Goal: Task Accomplishment & Management: Use online tool/utility

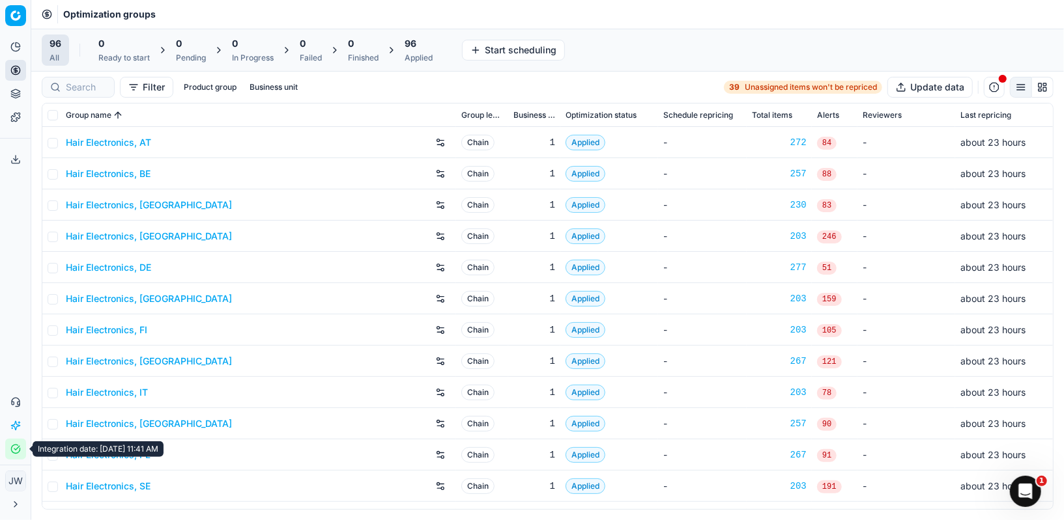
click at [16, 450] on icon "button" at bounding box center [15, 449] width 10 height 10
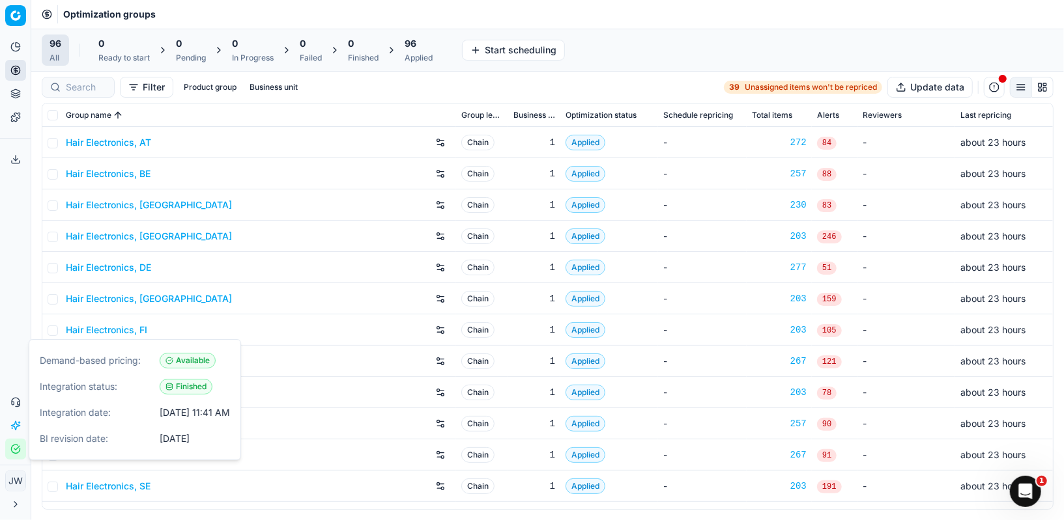
click at [16, 450] on icon "button" at bounding box center [15, 449] width 10 height 10
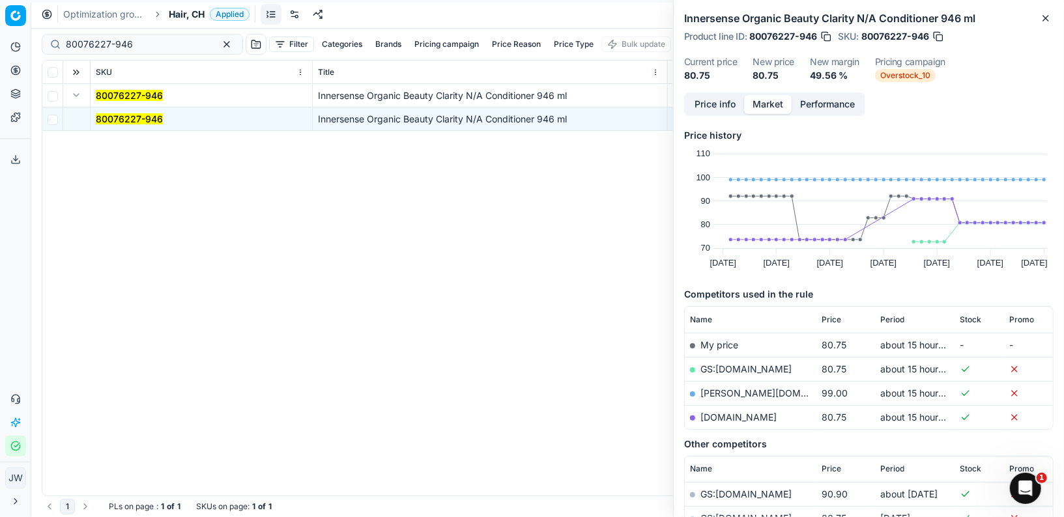
click at [15, 74] on circle at bounding box center [15, 70] width 8 height 8
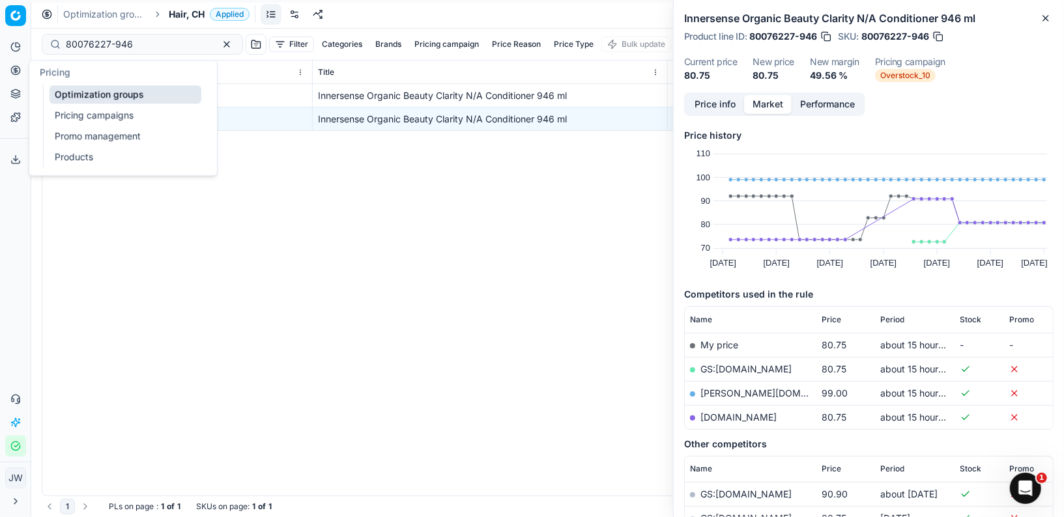
click at [76, 102] on link "Optimization groups" at bounding box center [125, 94] width 152 height 18
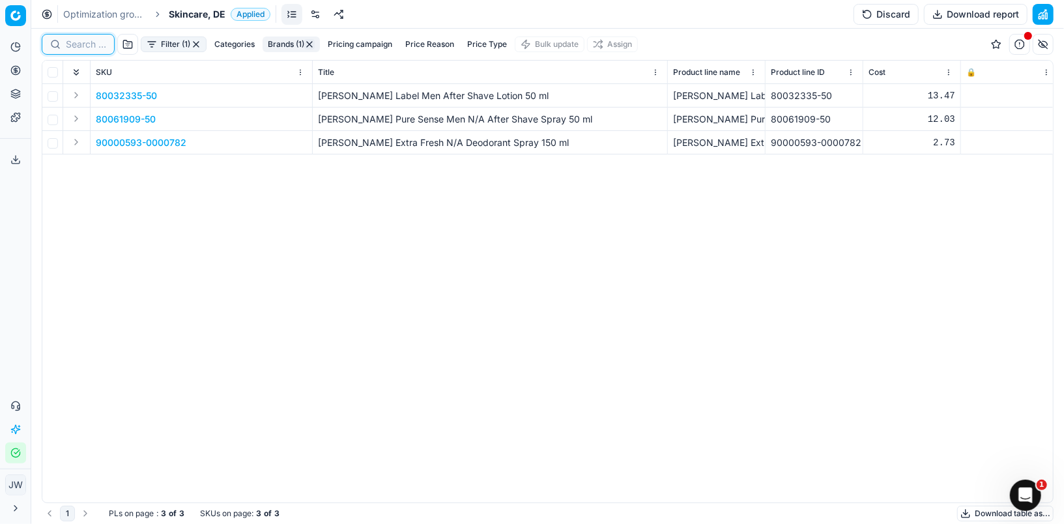
click at [94, 40] on input at bounding box center [86, 44] width 40 height 13
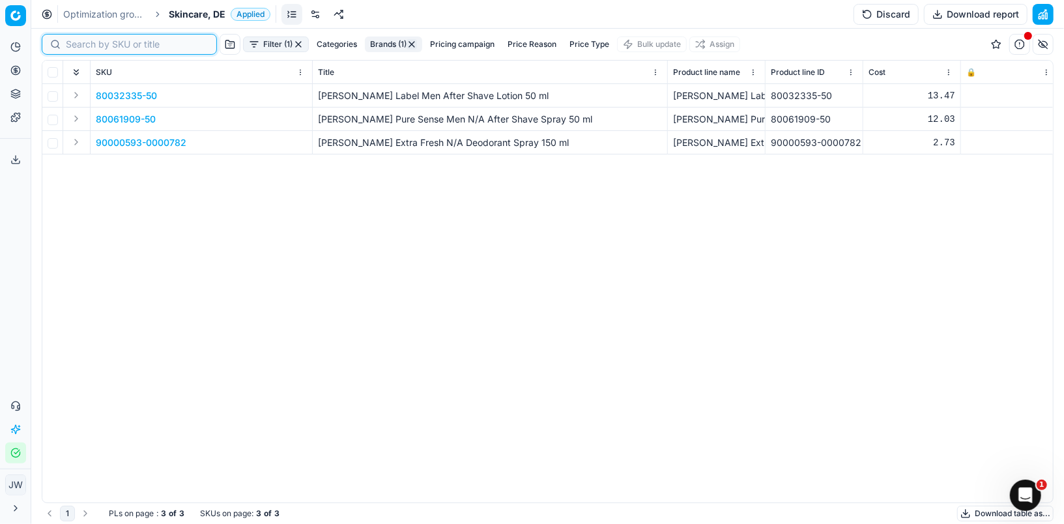
paste input "80011654-50"
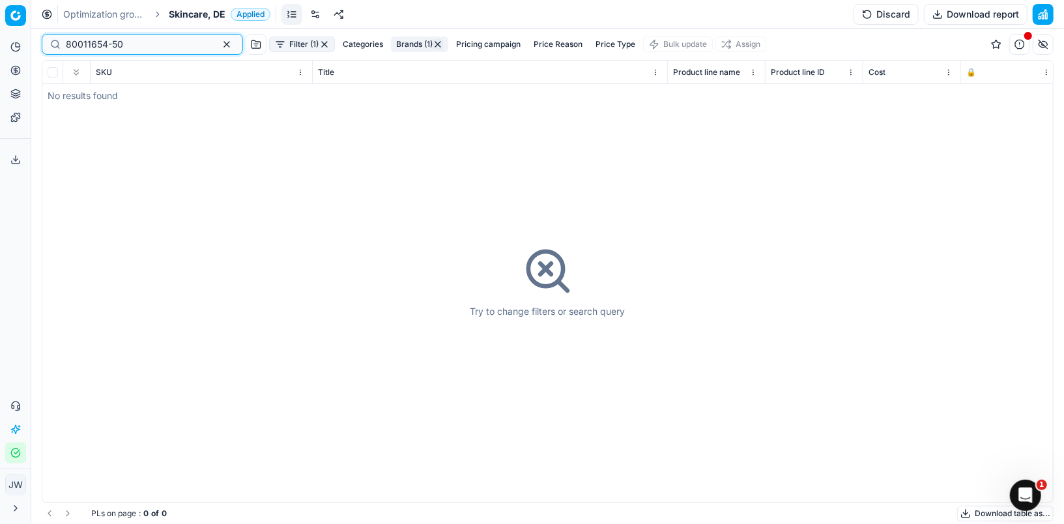
type input "80011654-50"
click at [21, 90] on button "Product portfolio" at bounding box center [15, 93] width 21 height 21
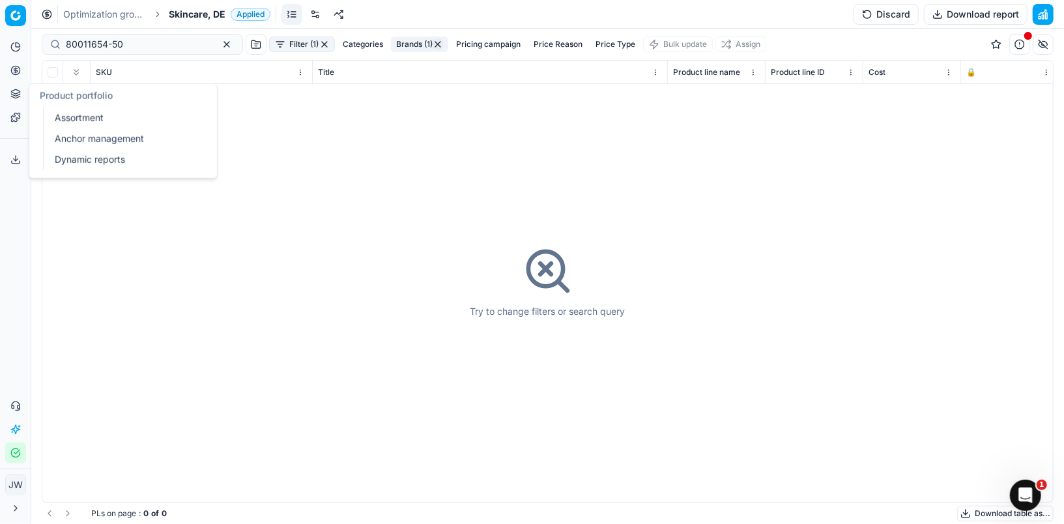
click at [66, 113] on link "Assortment" at bounding box center [125, 118] width 152 height 18
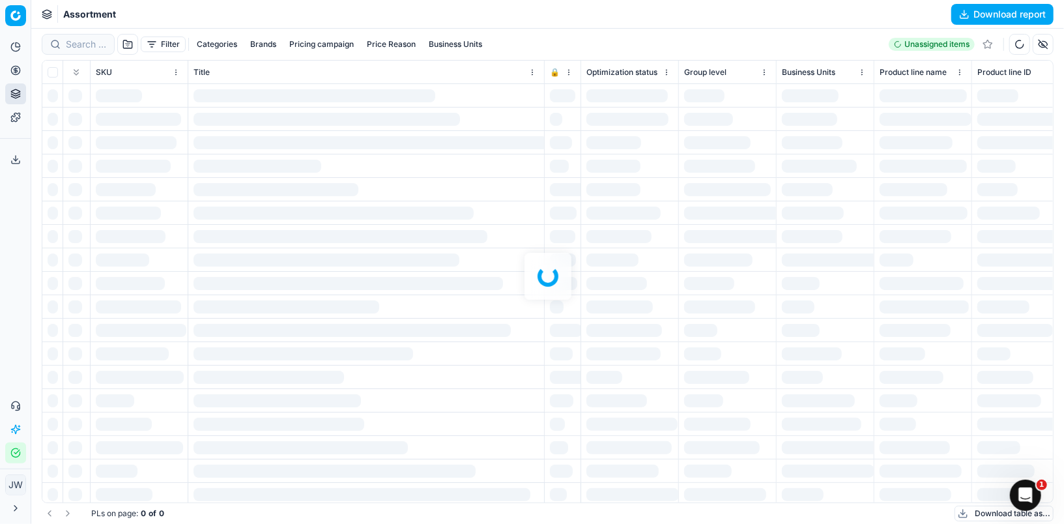
click at [74, 42] on div at bounding box center [547, 276] width 1032 height 495
click at [81, 42] on div at bounding box center [547, 276] width 1032 height 495
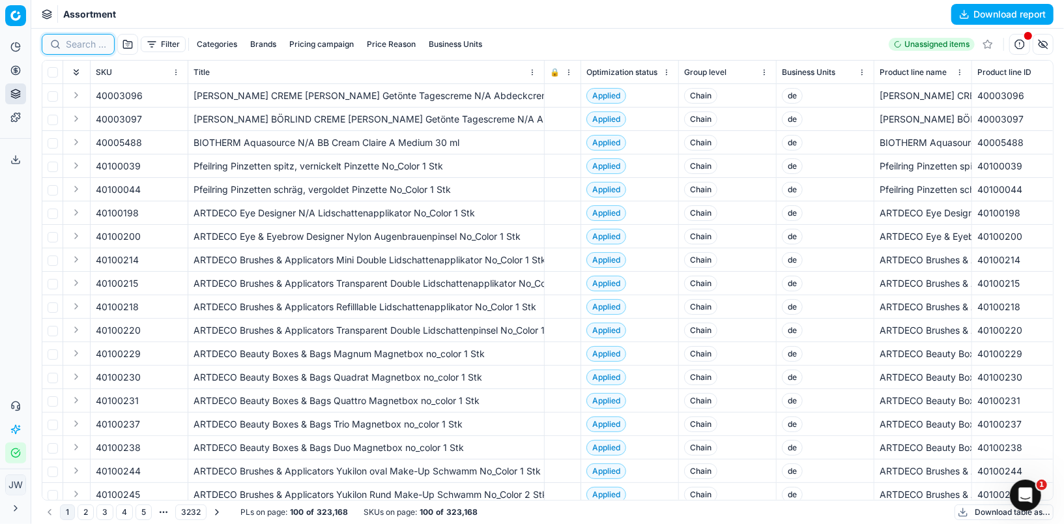
click at [81, 42] on input at bounding box center [86, 44] width 40 height 13
paste input "80011654-50"
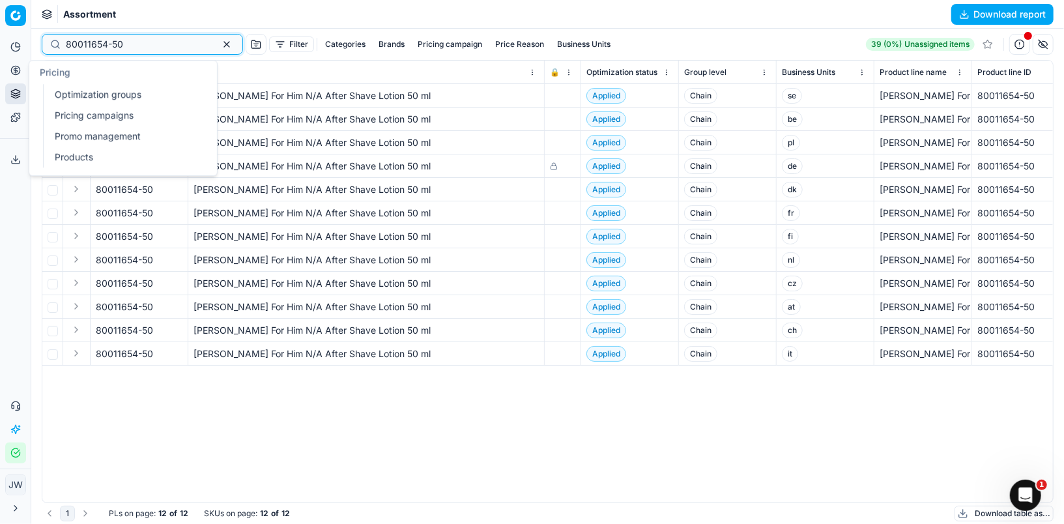
type input "80011654-50"
click at [12, 72] on icon at bounding box center [15, 70] width 10 height 10
click at [68, 87] on link "Optimization groups" at bounding box center [125, 94] width 152 height 18
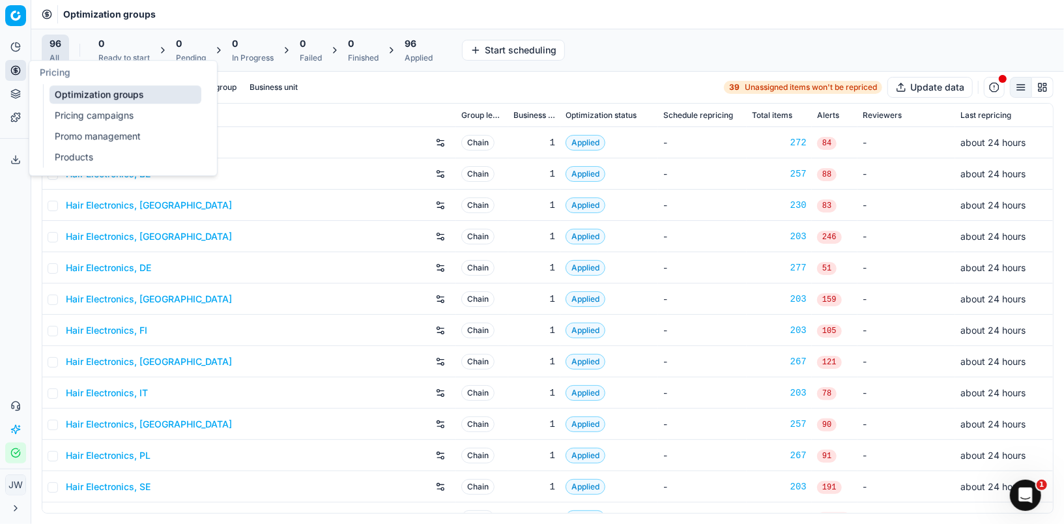
click at [76, 89] on link "Optimization groups" at bounding box center [125, 94] width 152 height 18
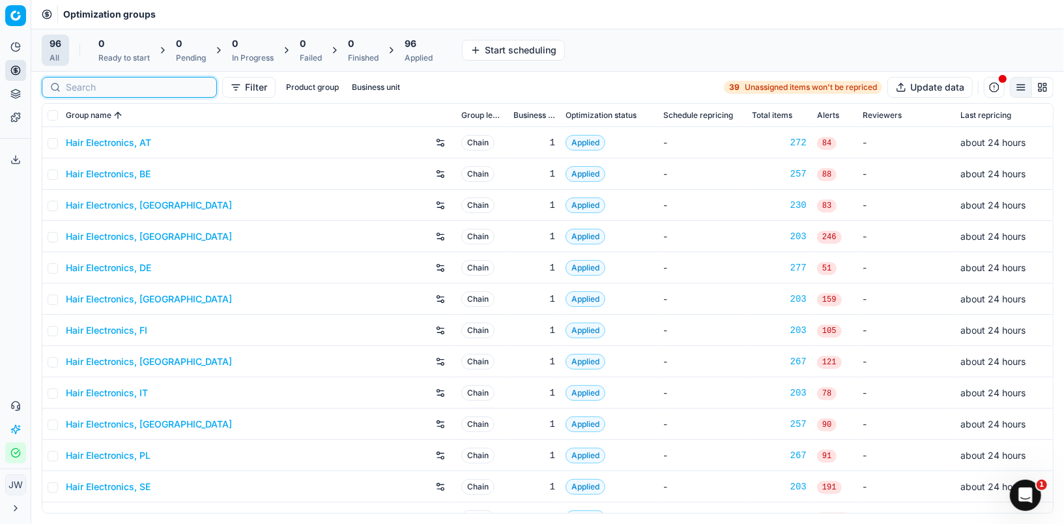
click at [88, 83] on input at bounding box center [137, 87] width 143 height 13
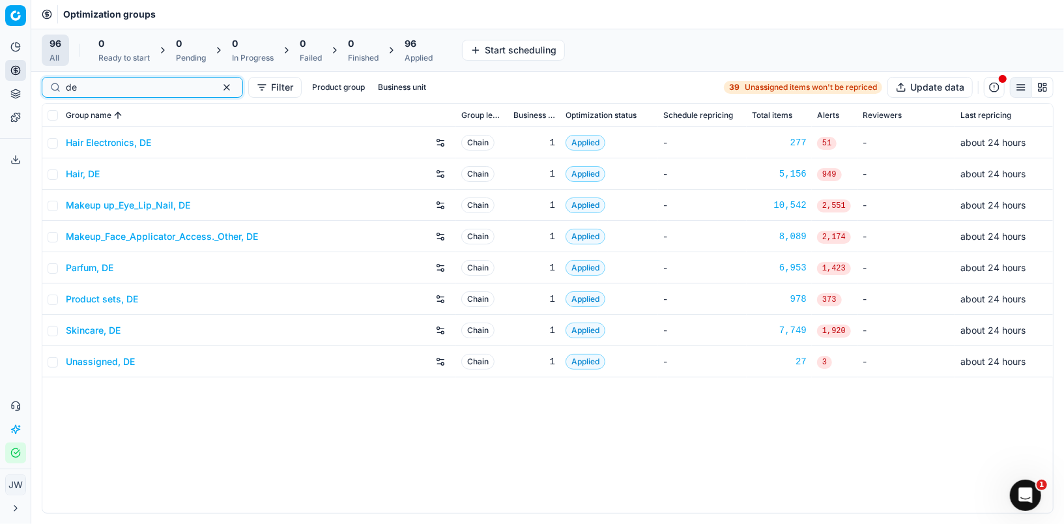
type input "de"
click at [89, 328] on link "Skincare, DE" at bounding box center [93, 330] width 55 height 13
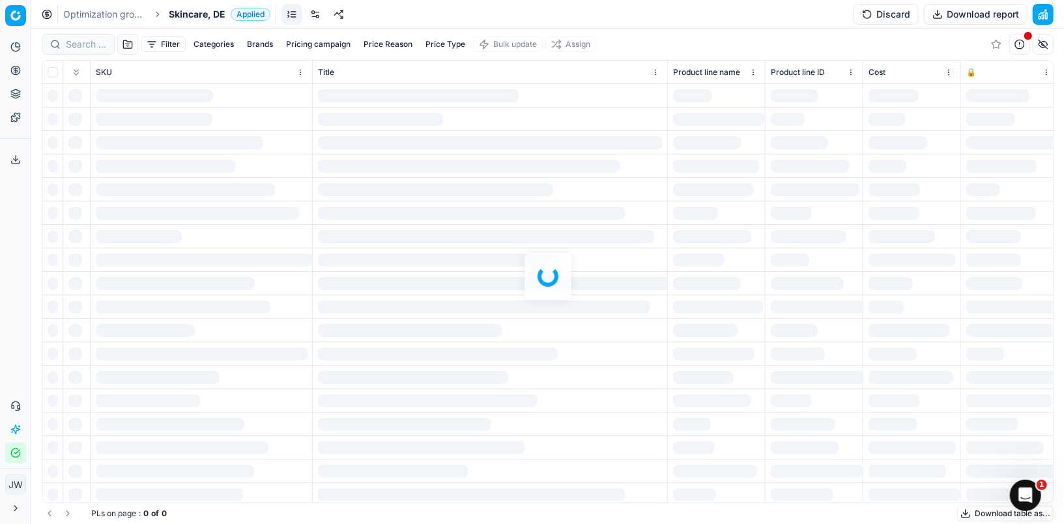
click at [93, 41] on div at bounding box center [547, 276] width 1032 height 495
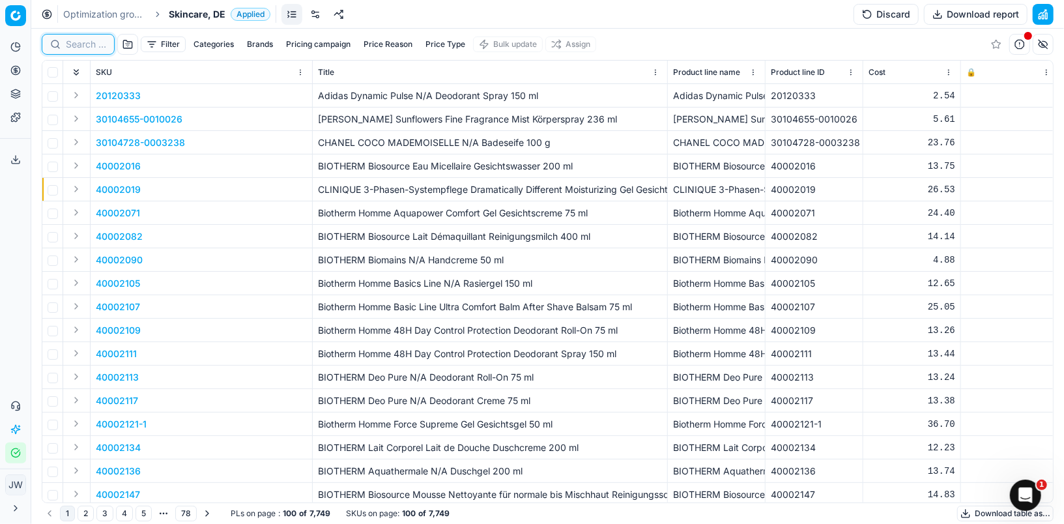
click at [80, 44] on input at bounding box center [86, 44] width 40 height 13
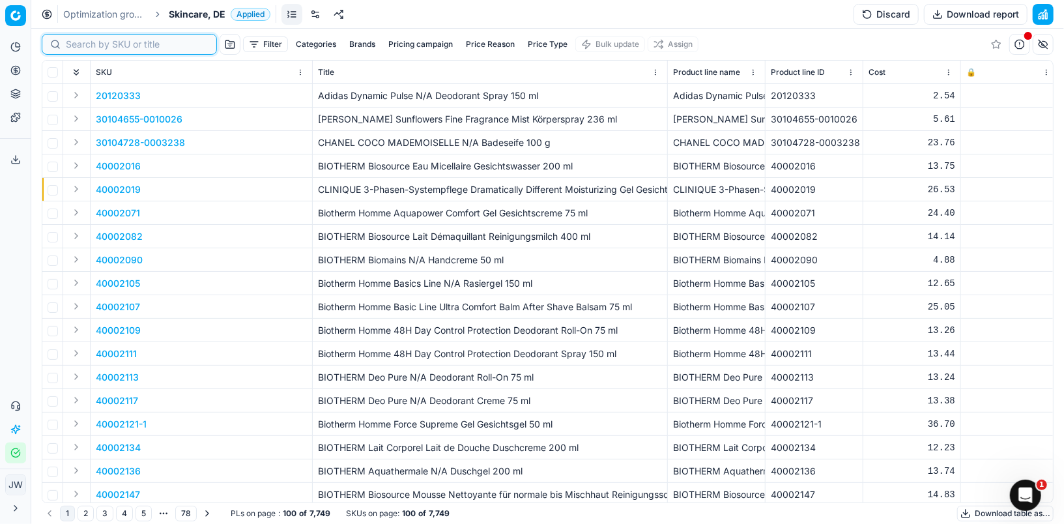
paste input "80011654-50"
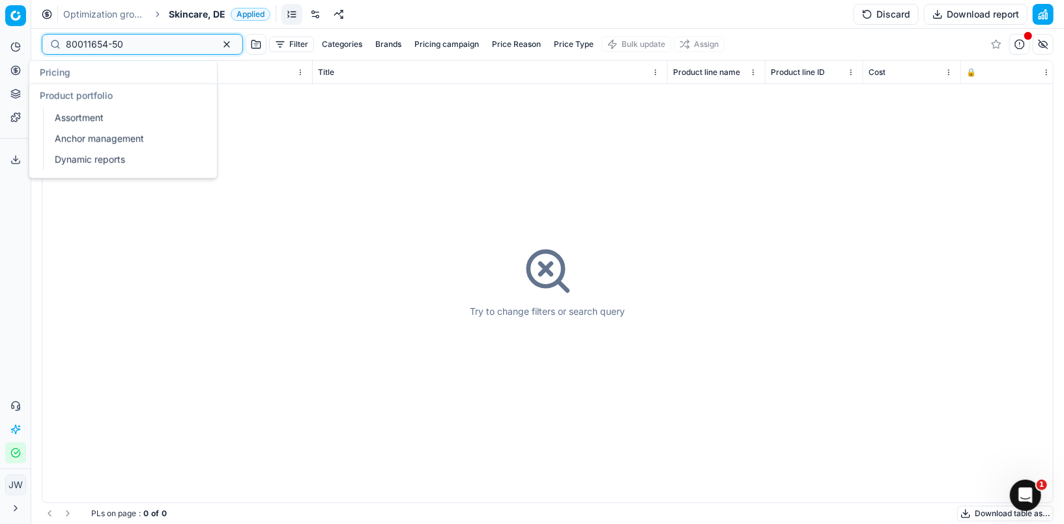
type input "80011654-50"
click at [15, 93] on icon at bounding box center [15, 91] width 8 height 5
click at [55, 111] on link "Assortment" at bounding box center [125, 118] width 152 height 18
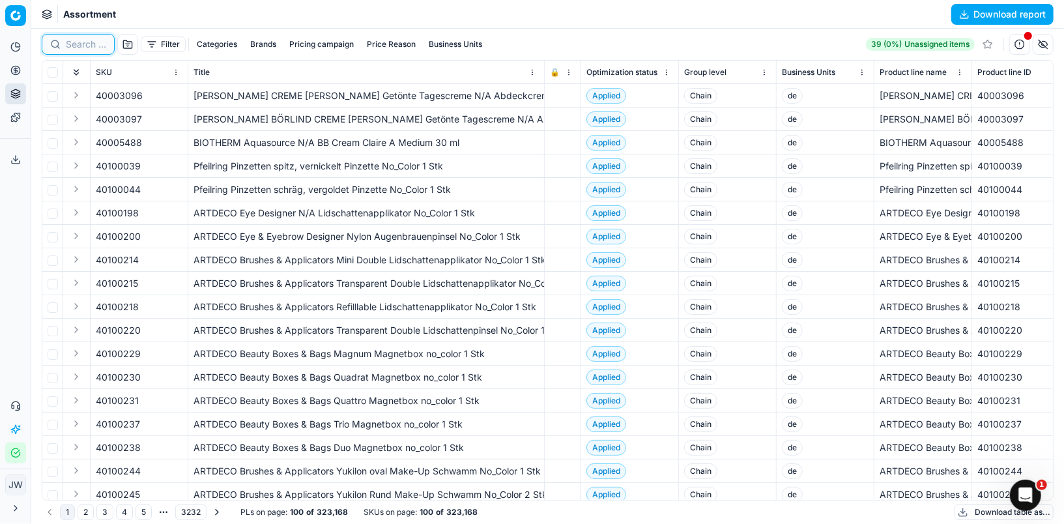
click at [85, 42] on input at bounding box center [86, 44] width 40 height 13
paste input "80011654-50"
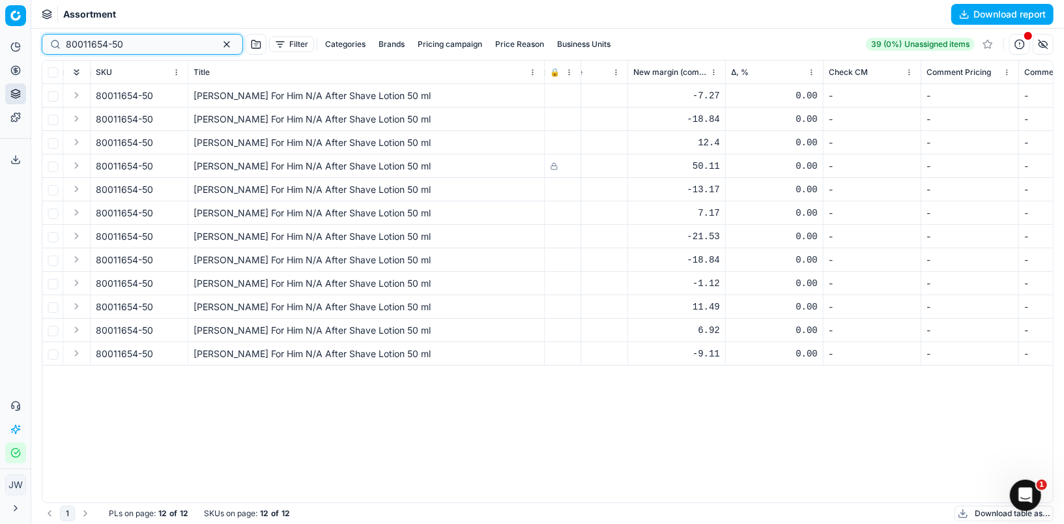
scroll to position [0, 1472]
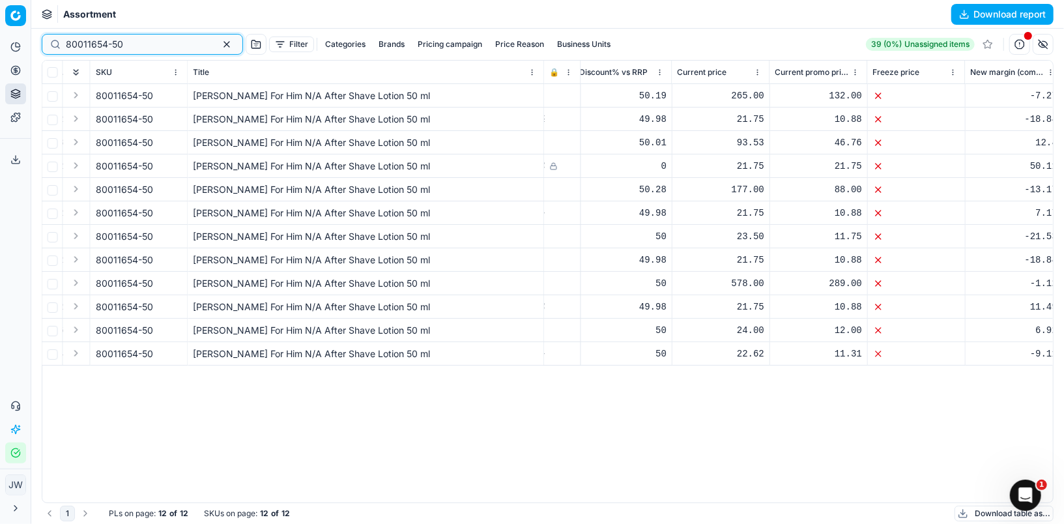
type input "80011654-50"
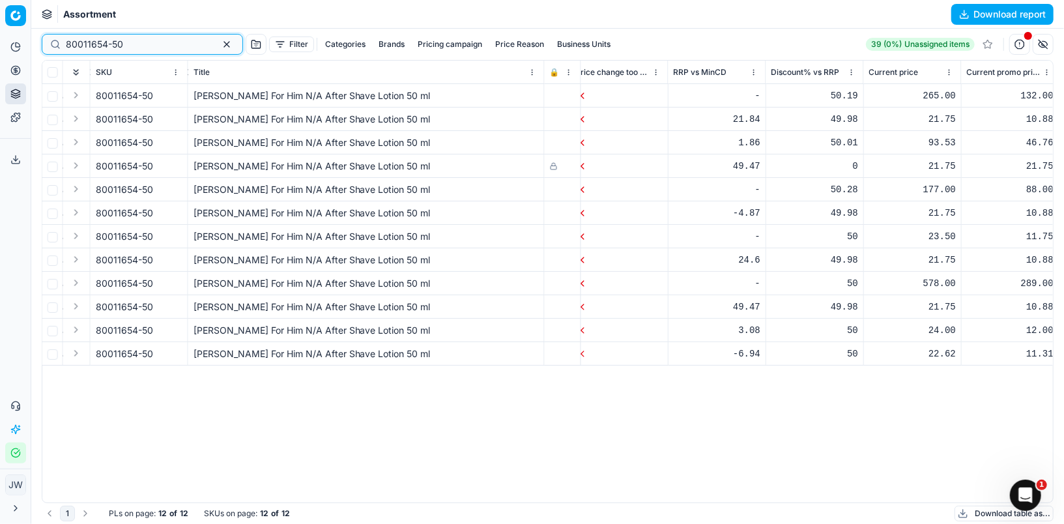
scroll to position [0, 1261]
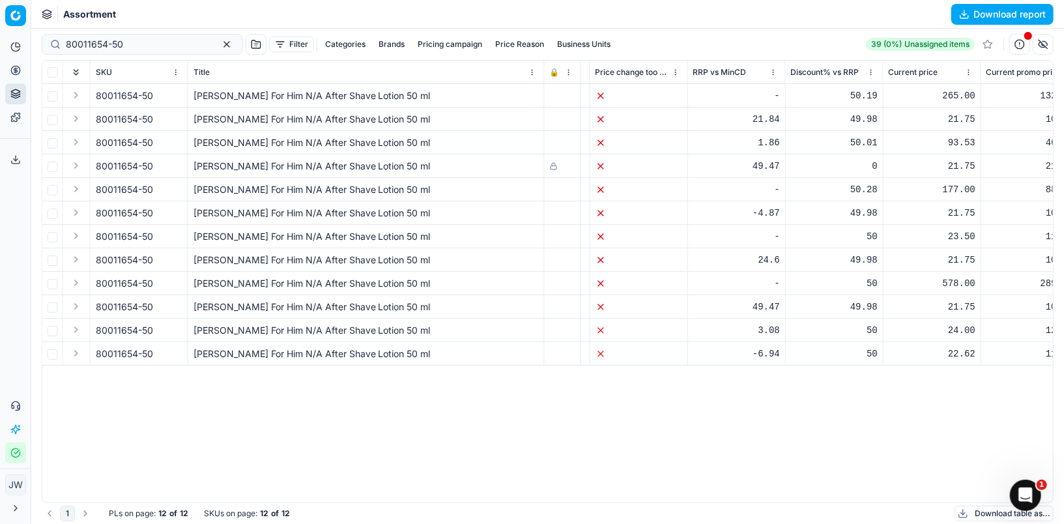
click at [74, 164] on button "Expand" at bounding box center [76, 166] width 16 height 16
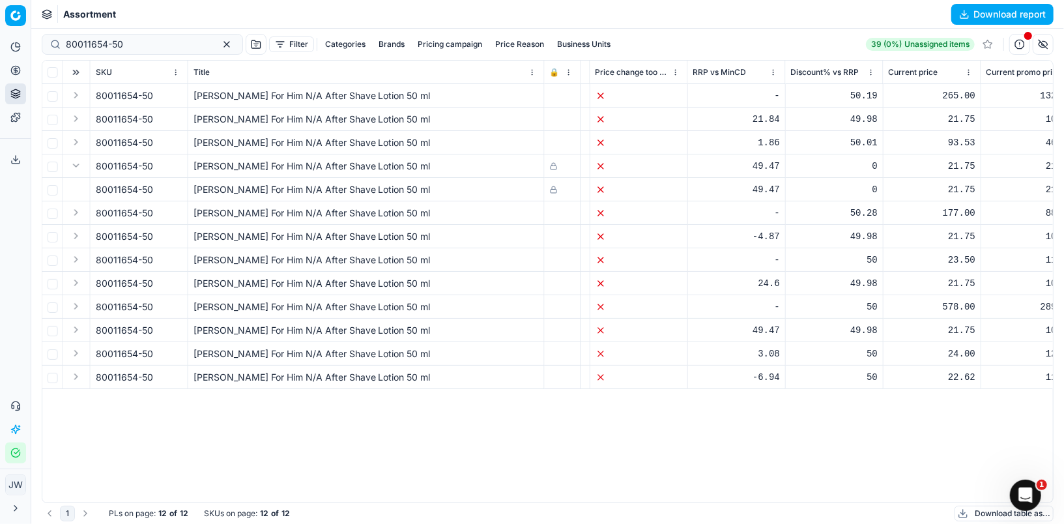
click at [104, 190] on span "80011654-50" at bounding box center [124, 189] width 57 height 13
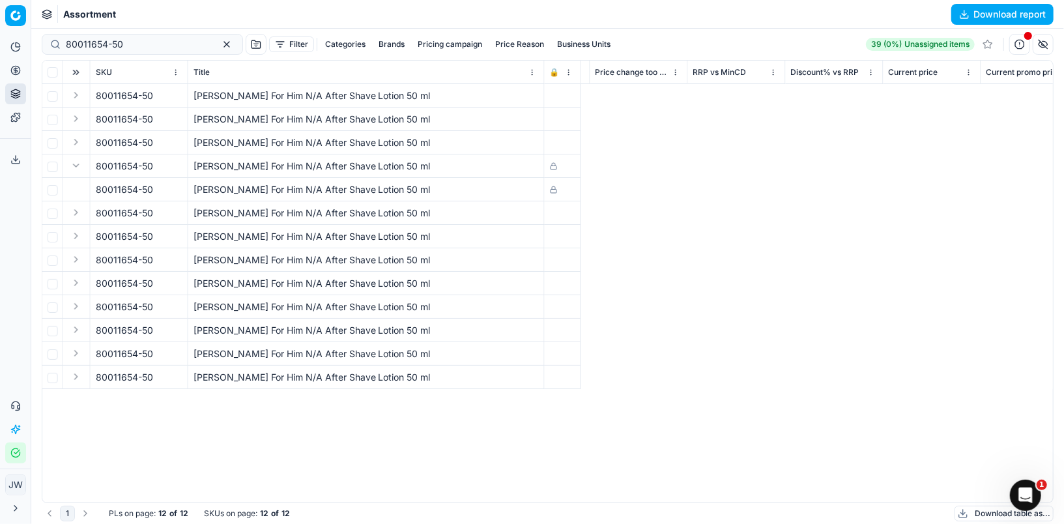
scroll to position [0, 0]
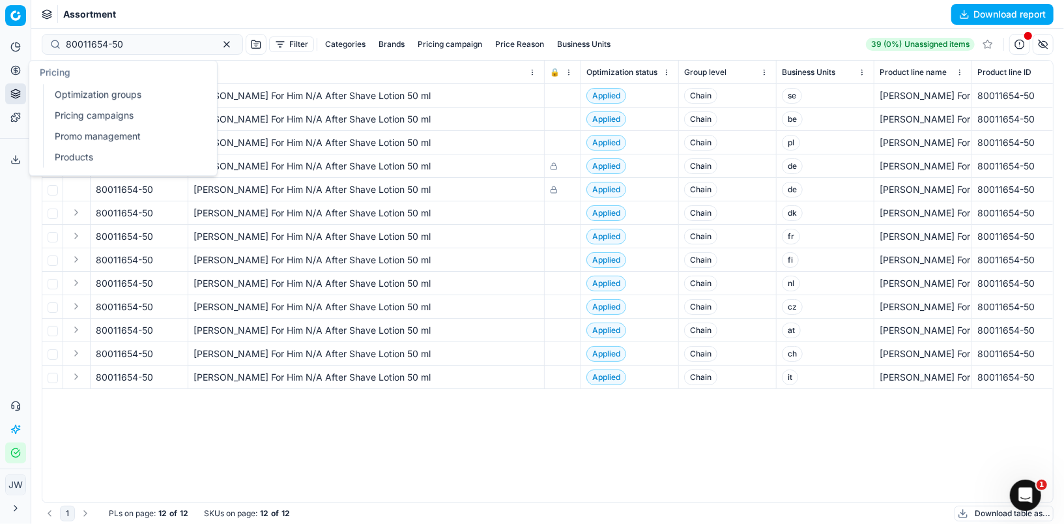
click at [14, 70] on icon at bounding box center [15, 69] width 3 height 3
click at [70, 91] on link "Optimization groups" at bounding box center [125, 94] width 152 height 18
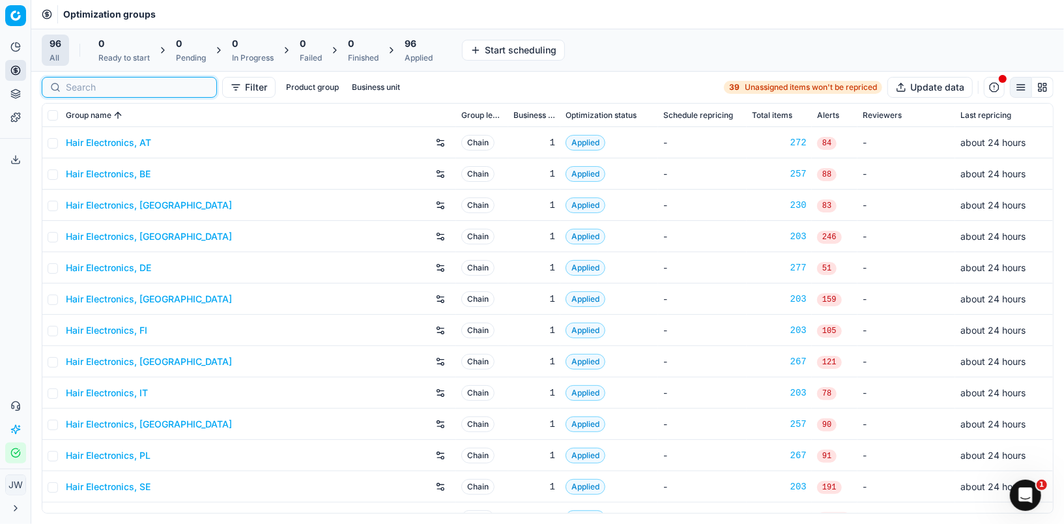
click at [92, 87] on input at bounding box center [137, 87] width 143 height 13
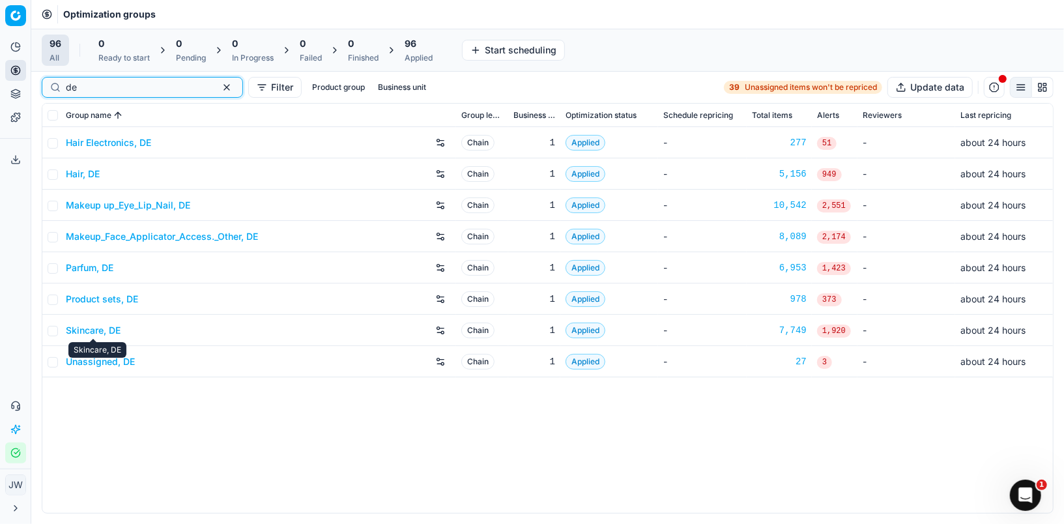
type input "de"
click at [87, 328] on link "Skincare, DE" at bounding box center [93, 330] width 55 height 13
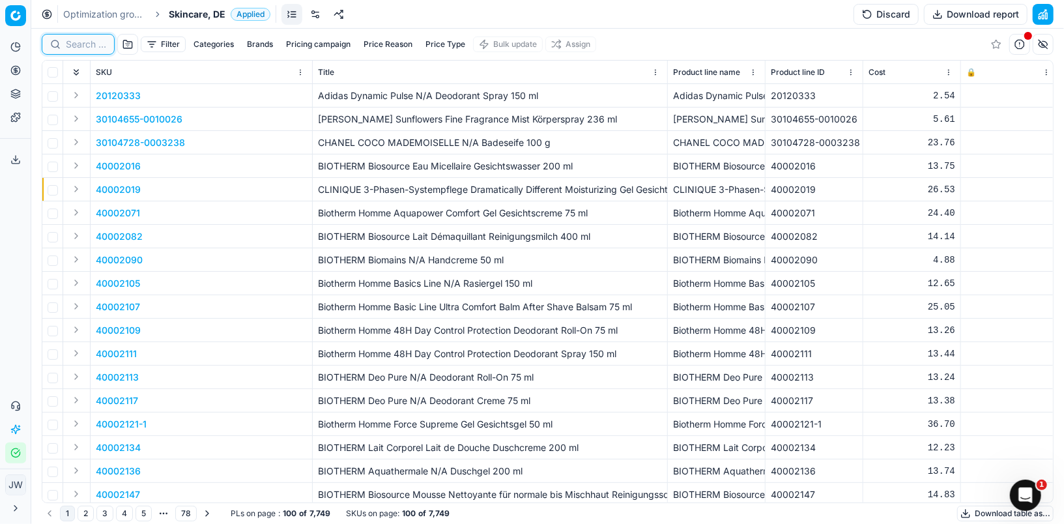
click at [88, 44] on input at bounding box center [86, 44] width 40 height 13
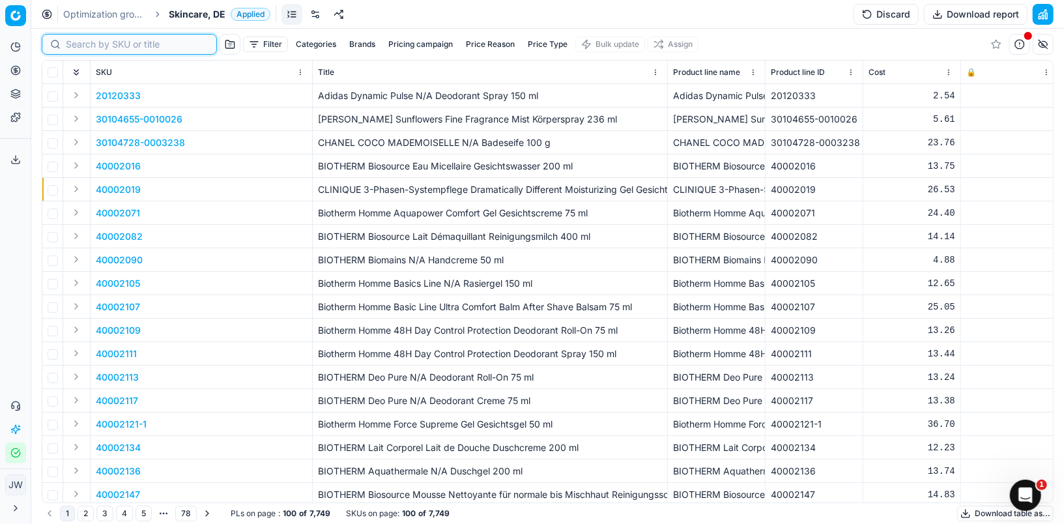
paste input "80011654-50"
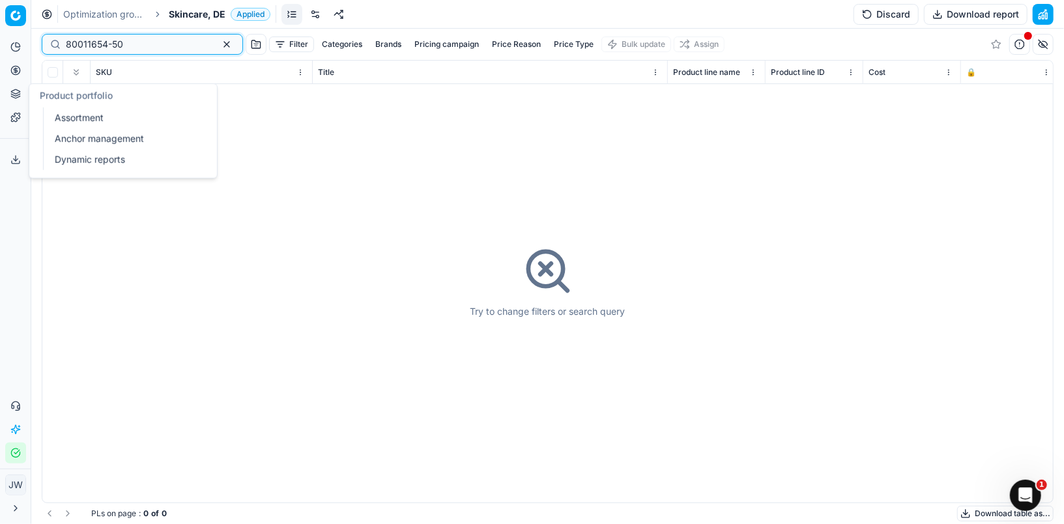
type input "80011654-50"
click at [16, 71] on icon at bounding box center [16, 70] width 0 height 5
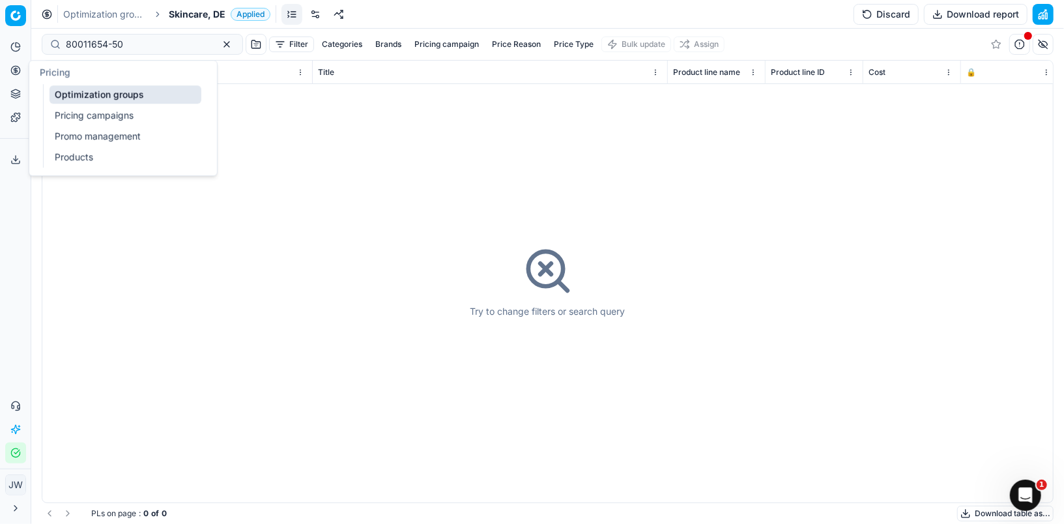
click at [47, 91] on ul "Optimization groups Pricing campaigns Promo management Products" at bounding box center [125, 125] width 165 height 83
click at [62, 91] on link "Optimization groups" at bounding box center [125, 94] width 152 height 18
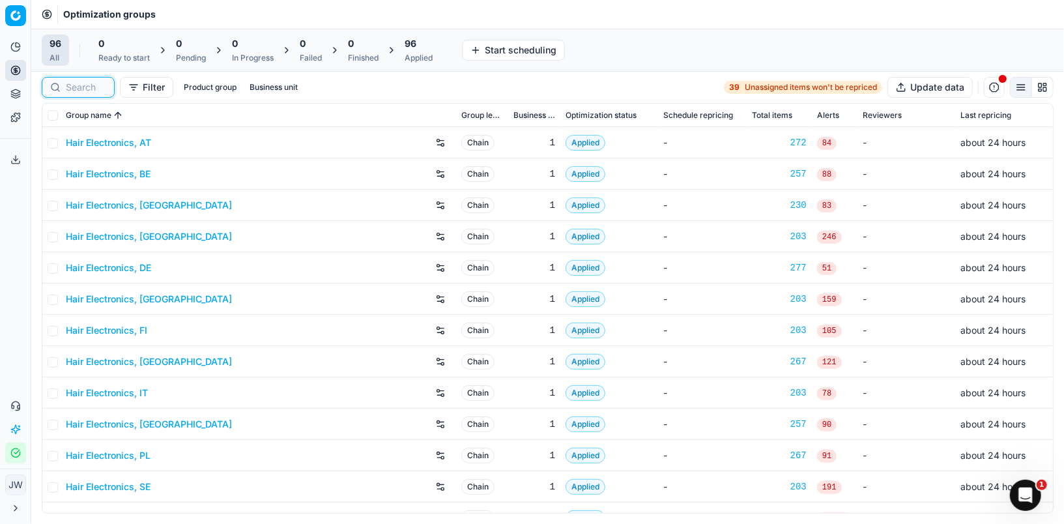
click at [85, 87] on input at bounding box center [86, 87] width 40 height 13
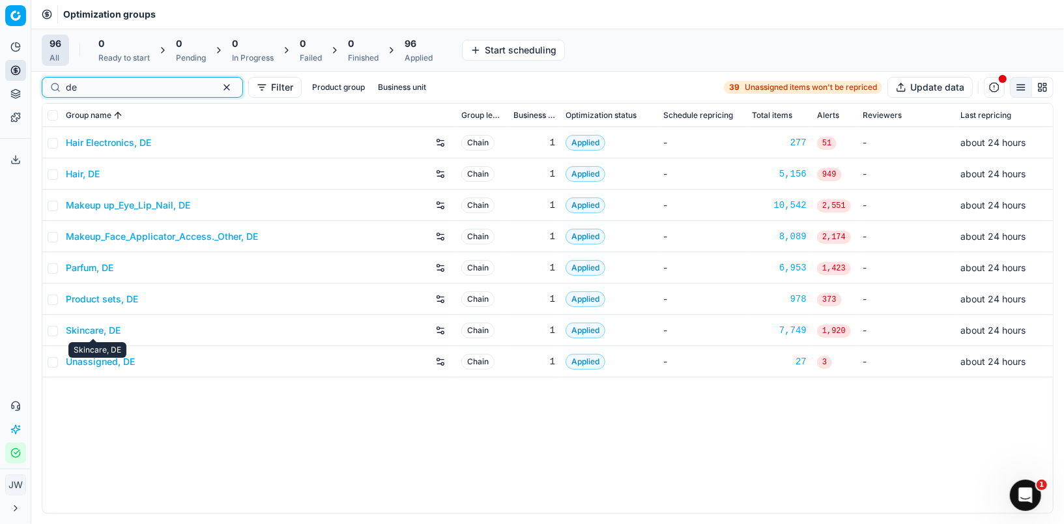
type input "de"
click at [104, 296] on link "Product sets, DE" at bounding box center [102, 298] width 72 height 13
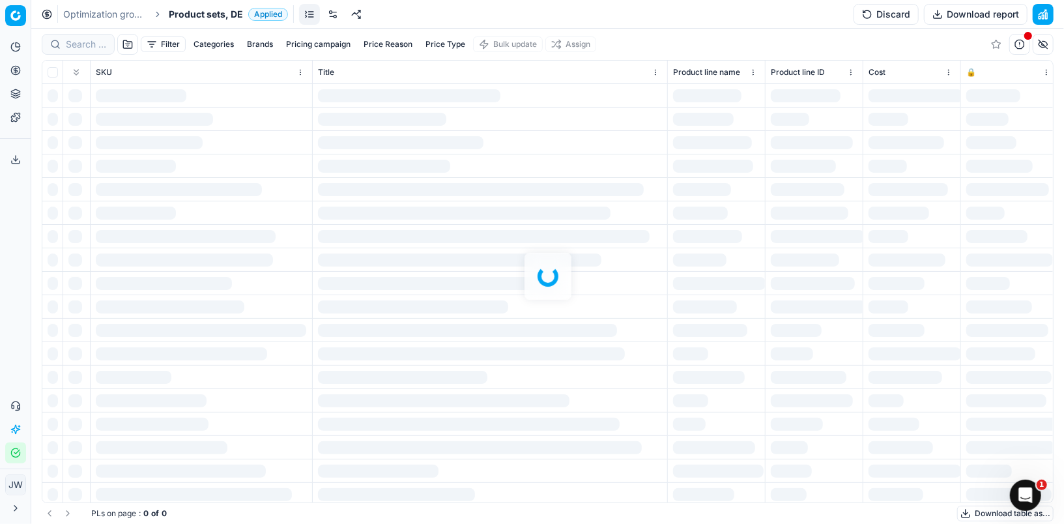
click at [82, 49] on div at bounding box center [547, 276] width 1032 height 495
click at [81, 44] on div "Filter Categories Brands Pricing campaign Price Reason Price Type Bulk update A…" at bounding box center [547, 276] width 1032 height 495
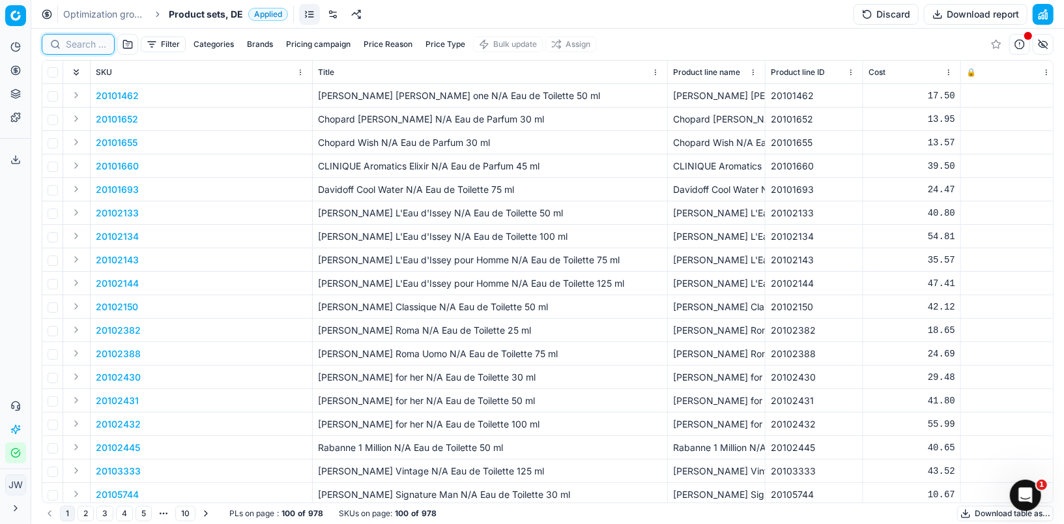
click at [81, 44] on input at bounding box center [86, 44] width 40 height 13
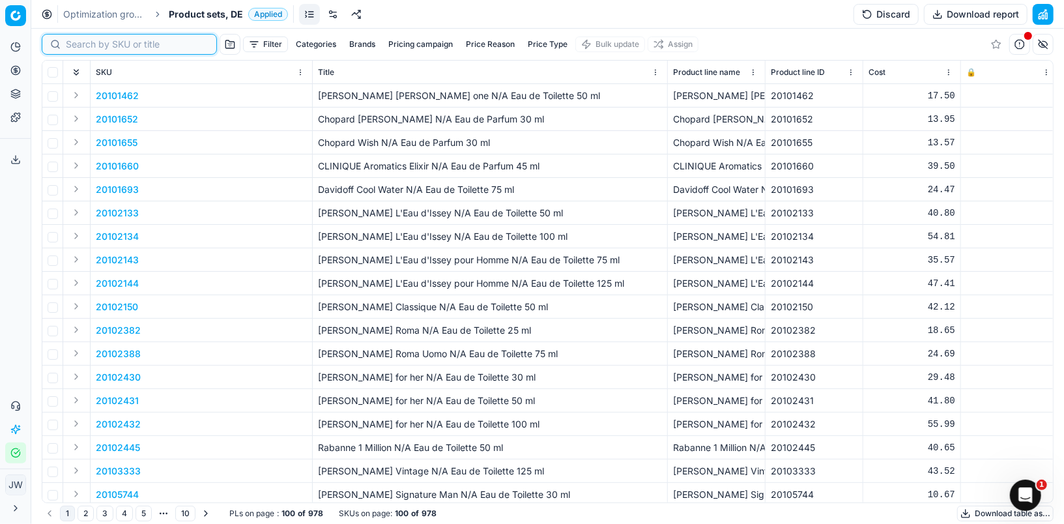
paste input "80011654-50"
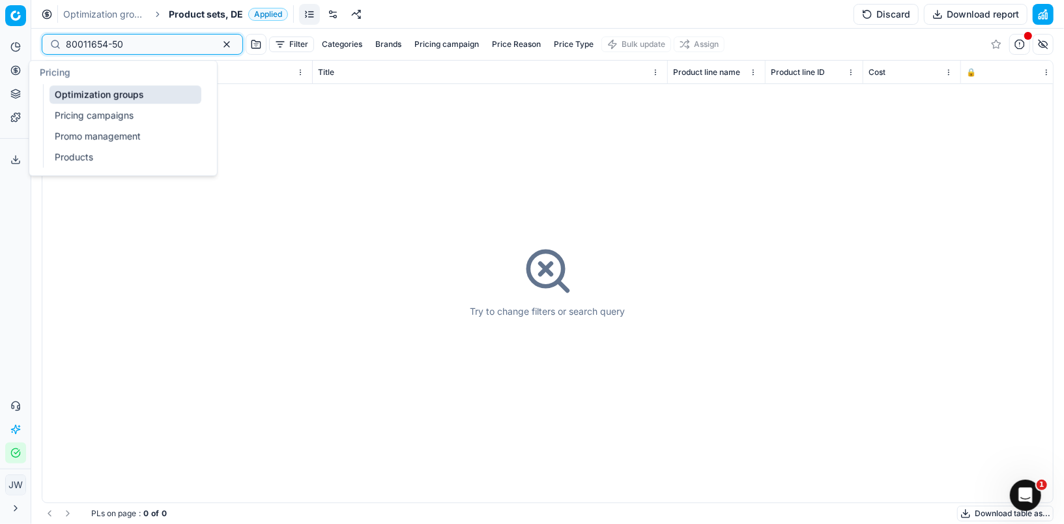
type input "80011654-50"
click at [18, 66] on circle at bounding box center [15, 70] width 8 height 8
click at [63, 93] on link "Optimization groups" at bounding box center [125, 94] width 152 height 18
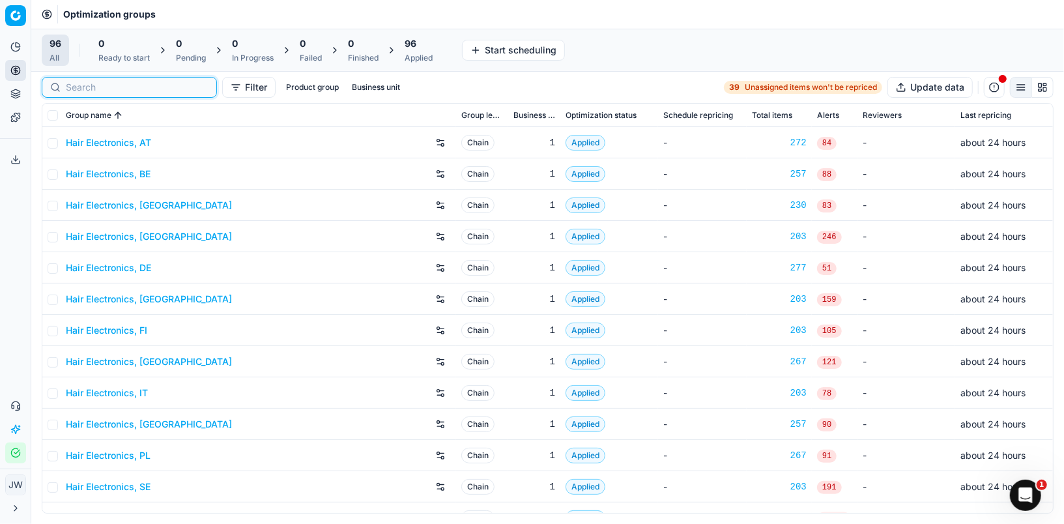
click at [83, 87] on input at bounding box center [137, 87] width 143 height 13
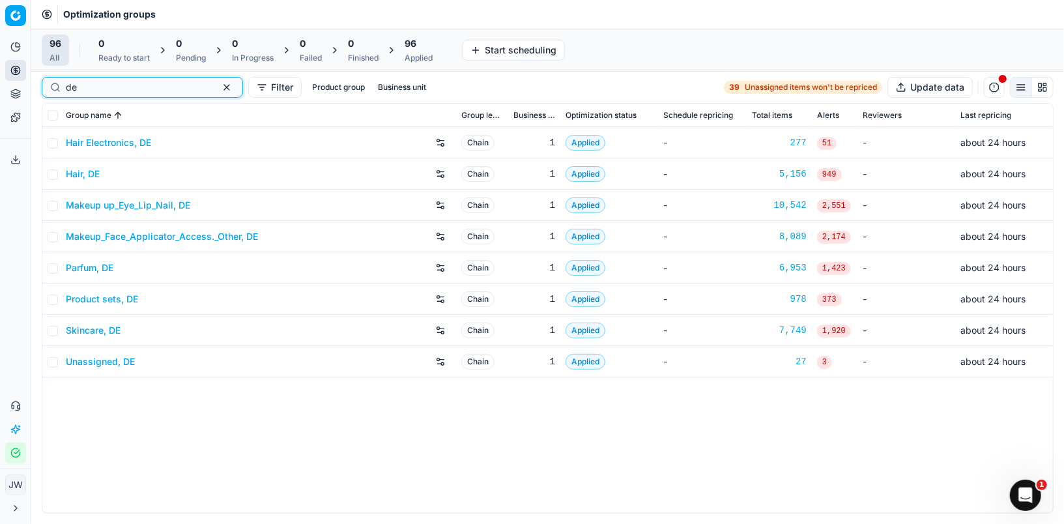
type input "de"
click at [138, 232] on link "Makeup_Face_Applicator_Access._Other, DE" at bounding box center [162, 236] width 192 height 13
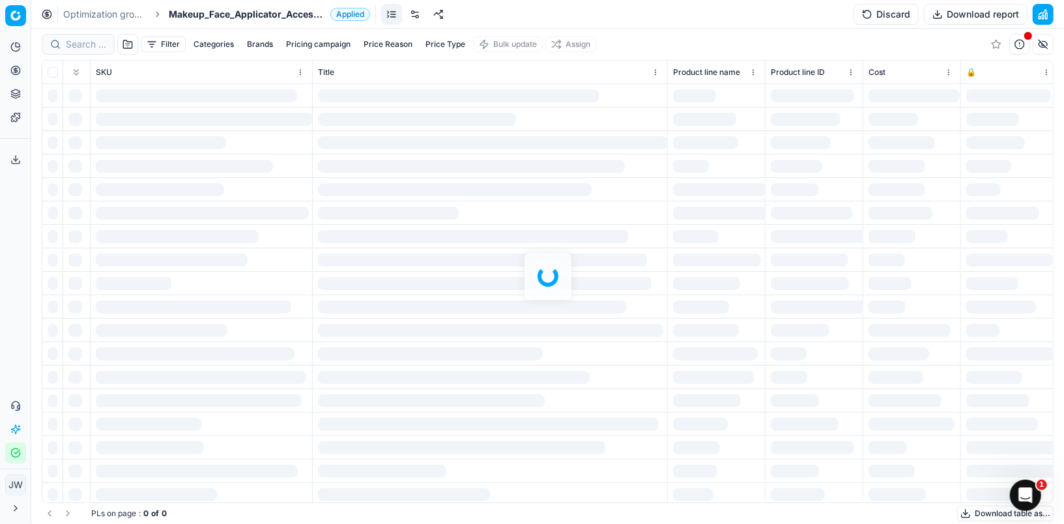
click at [85, 42] on div at bounding box center [547, 276] width 1032 height 495
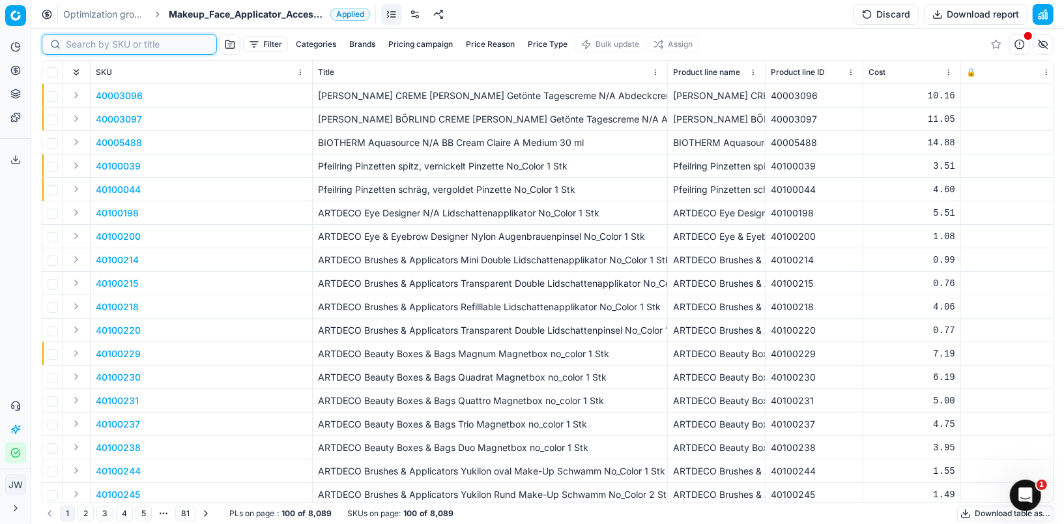
click at [83, 43] on input at bounding box center [137, 44] width 143 height 13
paste input "80011654-50"
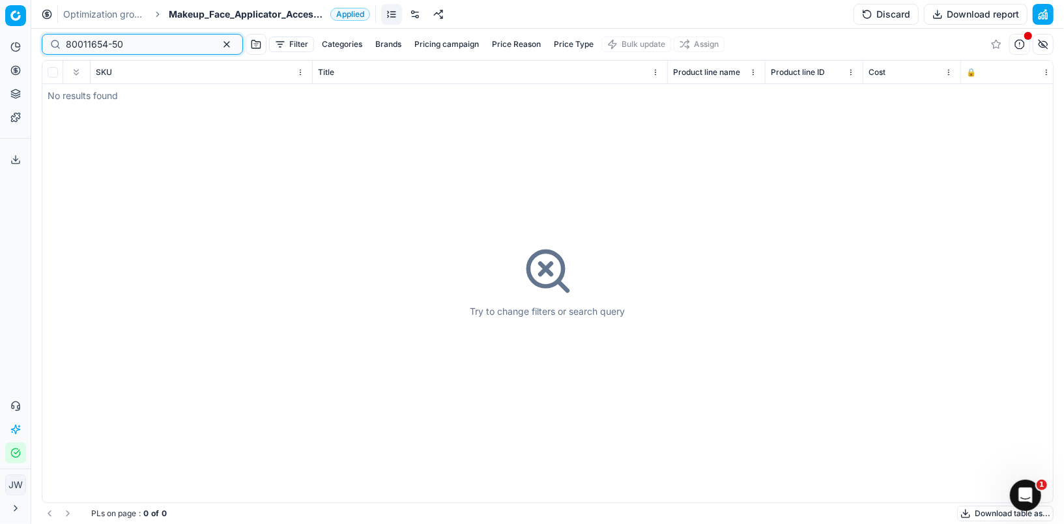
type input "80011654-50"
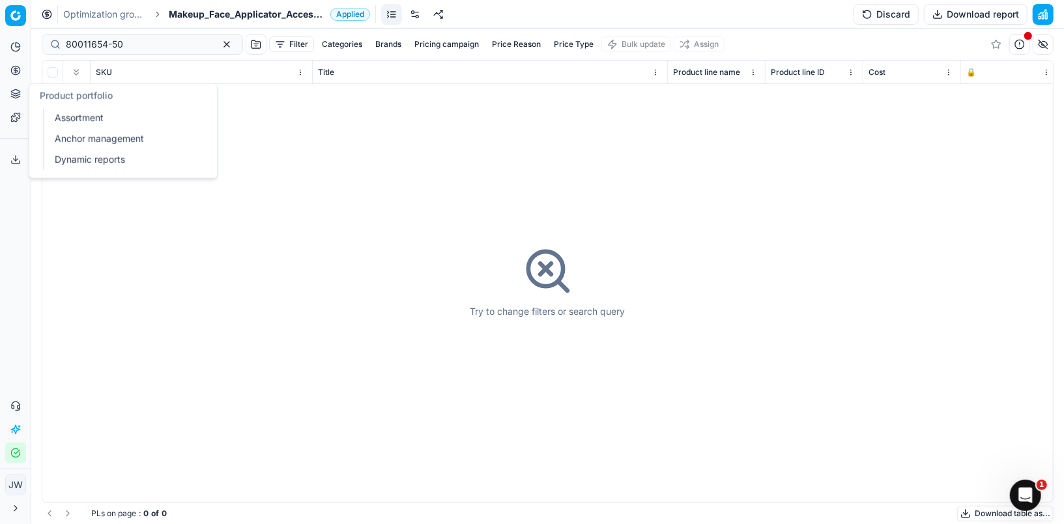
click at [10, 93] on icon at bounding box center [15, 94] width 10 height 10
click at [74, 117] on link "Assortment" at bounding box center [125, 118] width 152 height 18
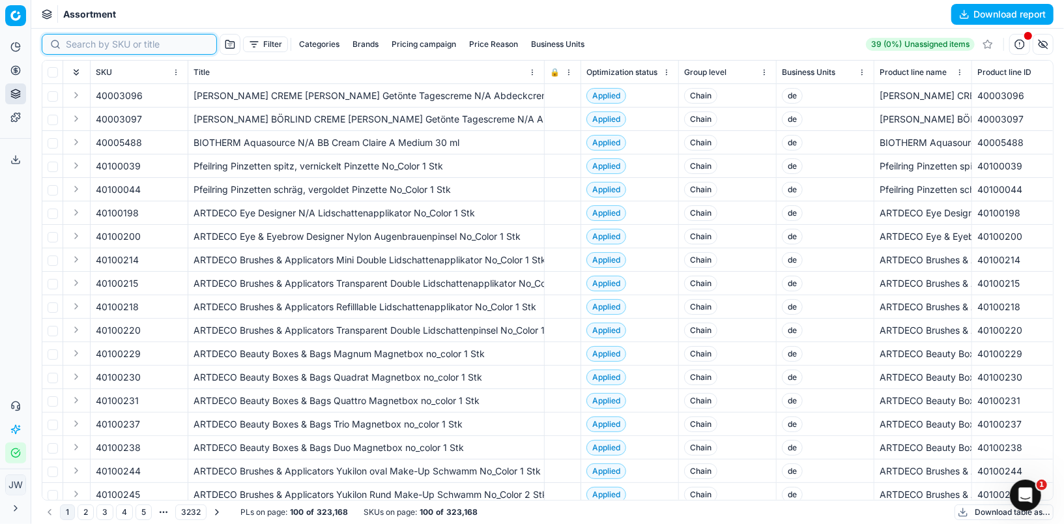
click at [79, 42] on input at bounding box center [137, 44] width 143 height 13
paste input "80011654-50"
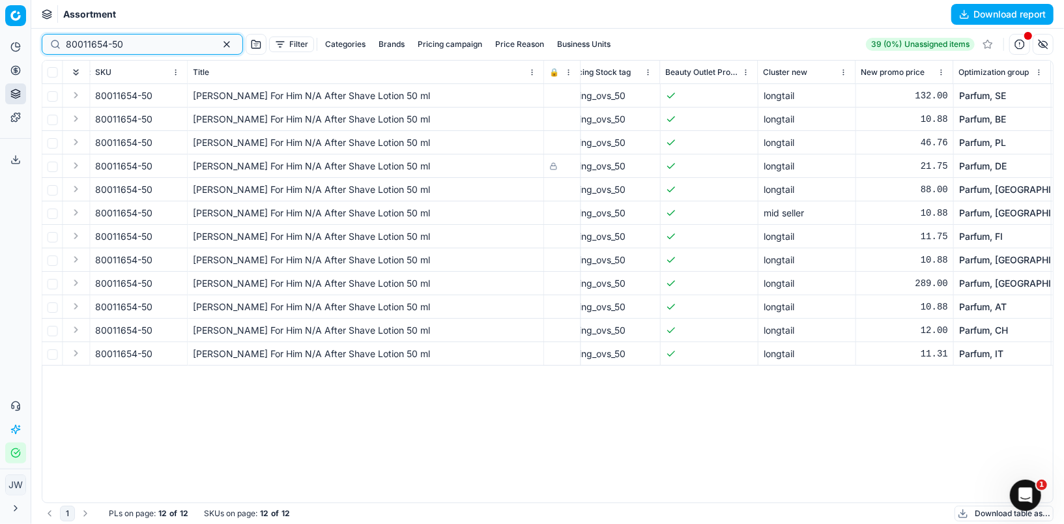
scroll to position [0, 8101]
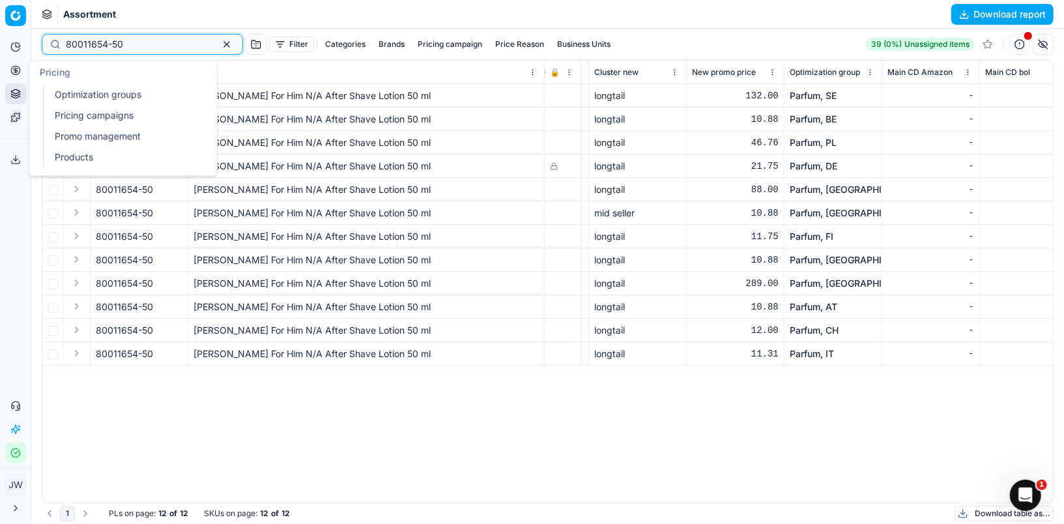
type input "80011654-50"
click at [16, 68] on icon at bounding box center [15, 70] width 10 height 10
click at [61, 97] on link "Optimization groups" at bounding box center [125, 94] width 152 height 18
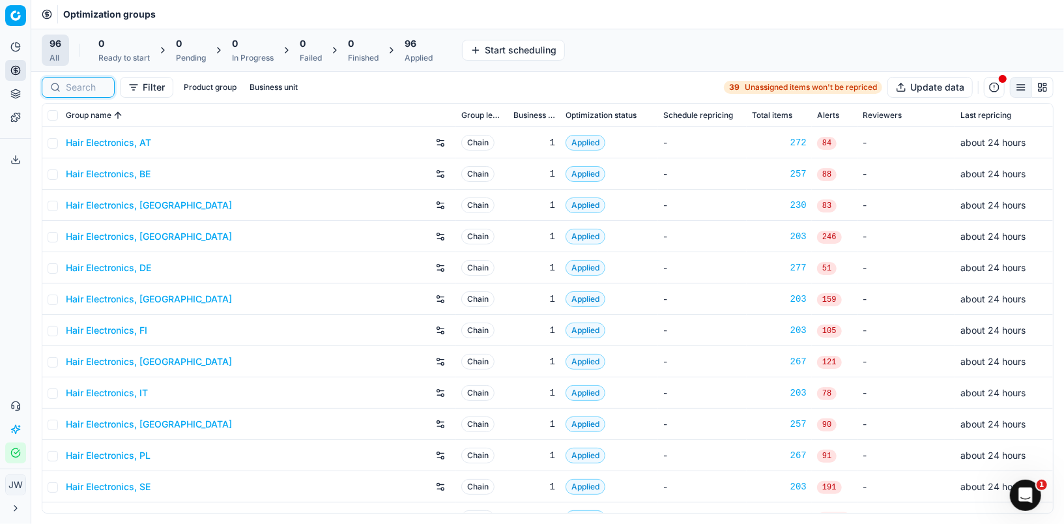
click at [71, 86] on input at bounding box center [86, 87] width 40 height 13
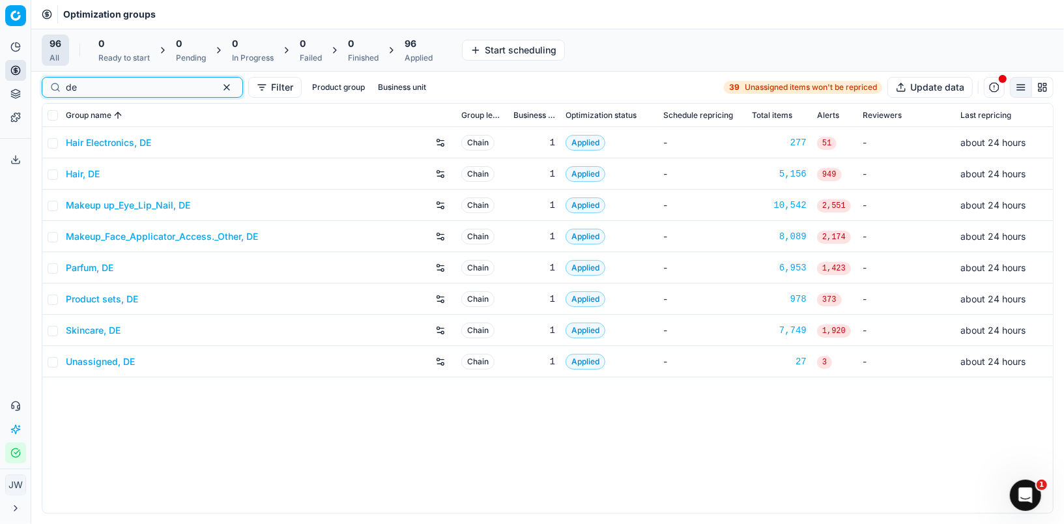
type input "de"
click at [99, 264] on link "Parfum, DE" at bounding box center [90, 267] width 48 height 13
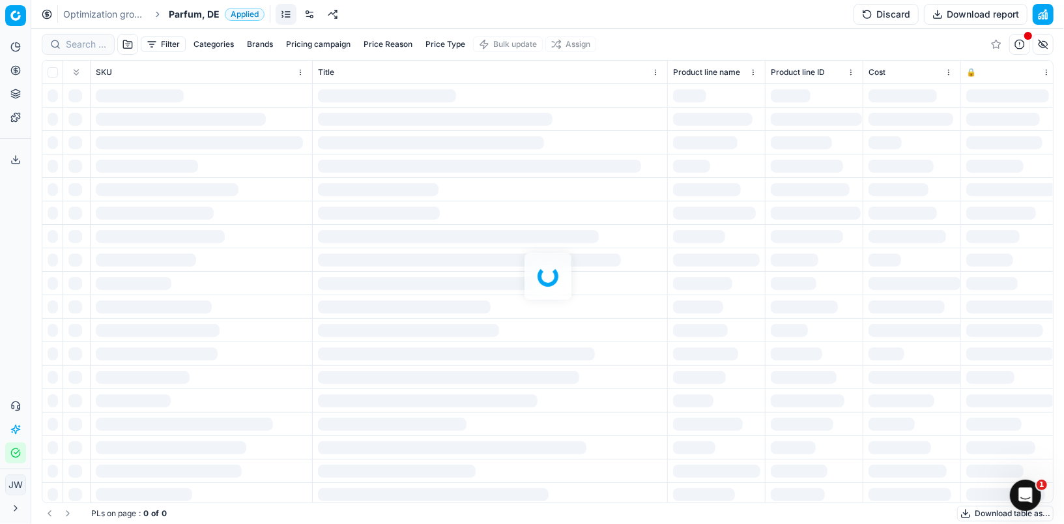
click at [83, 40] on div at bounding box center [547, 276] width 1032 height 495
click at [81, 44] on div "Filter Categories Brands Pricing campaign Price Reason Price Type Bulk update A…" at bounding box center [547, 276] width 1032 height 495
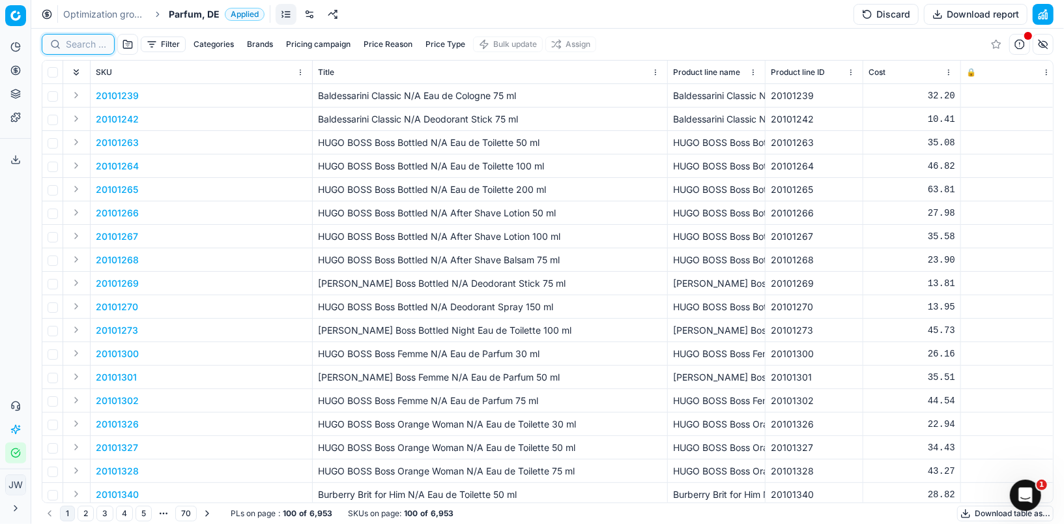
click at [81, 44] on input at bounding box center [86, 44] width 40 height 13
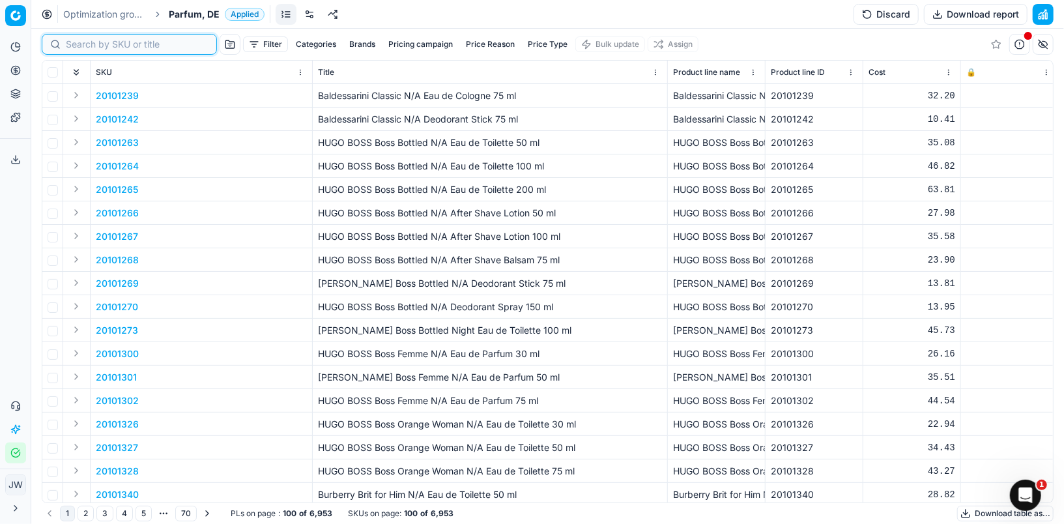
paste input "80011654-50"
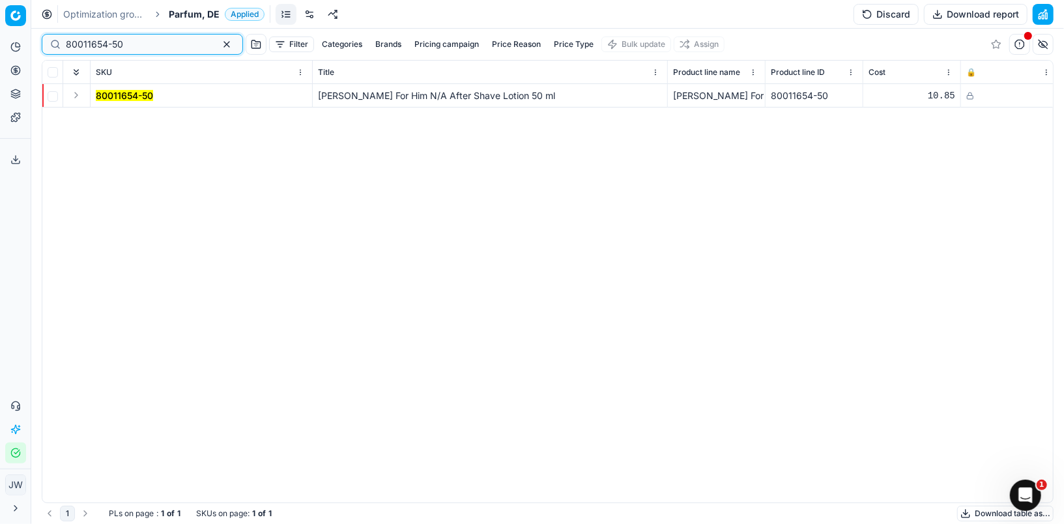
type input "80011654-50"
click at [78, 96] on button "Expand" at bounding box center [76, 95] width 16 height 16
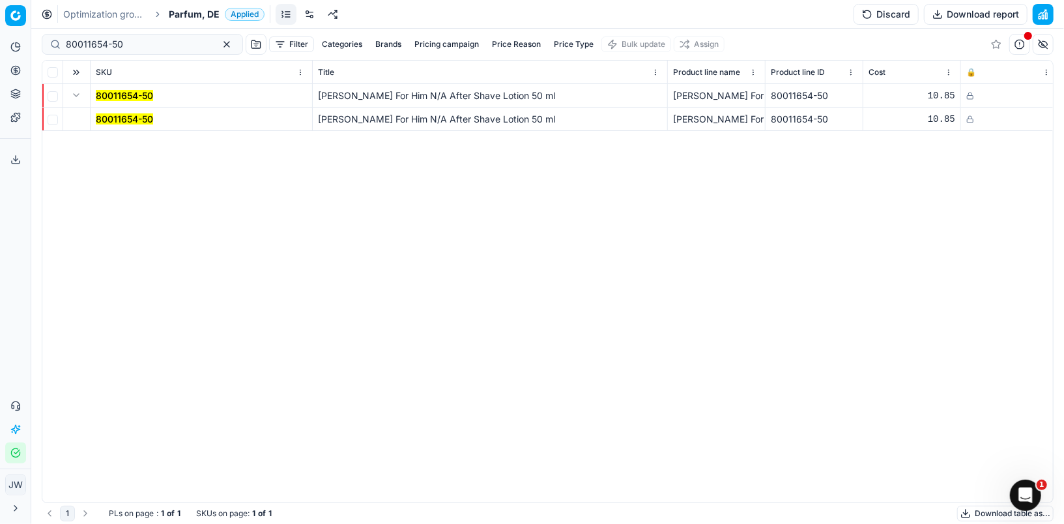
click at [110, 117] on mark "80011654-50" at bounding box center [124, 118] width 57 height 11
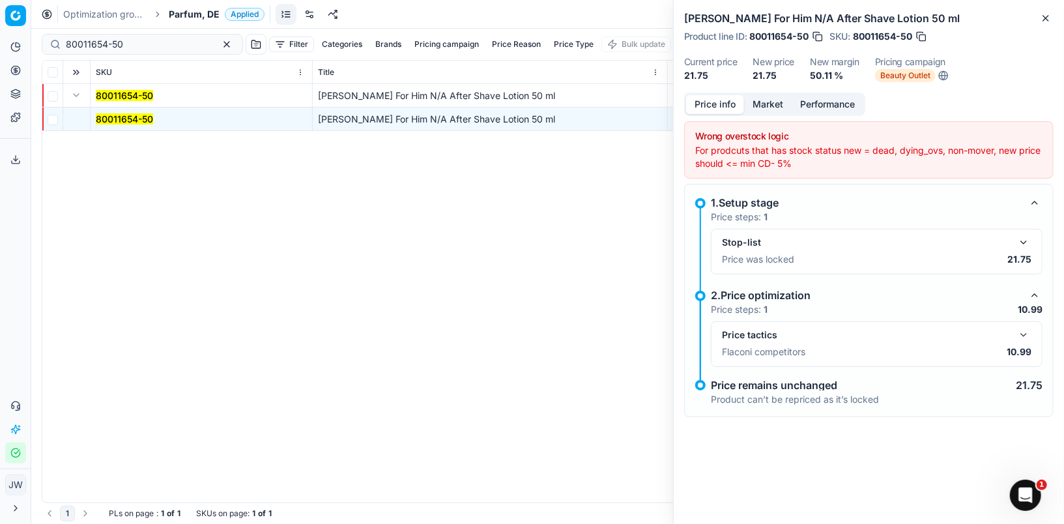
click at [1024, 335] on button "button" at bounding box center [1023, 335] width 16 height 16
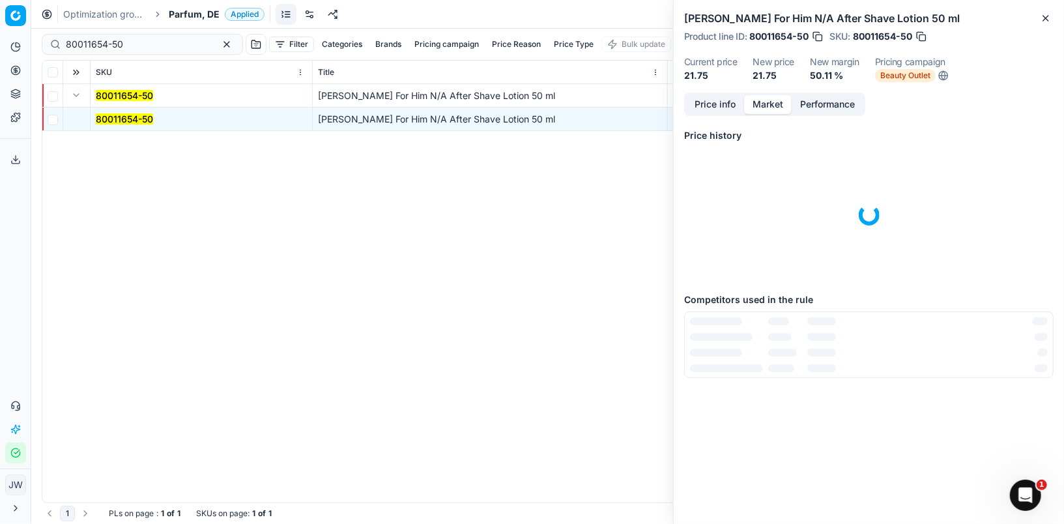
click at [772, 103] on button "Market" at bounding box center [768, 104] width 48 height 19
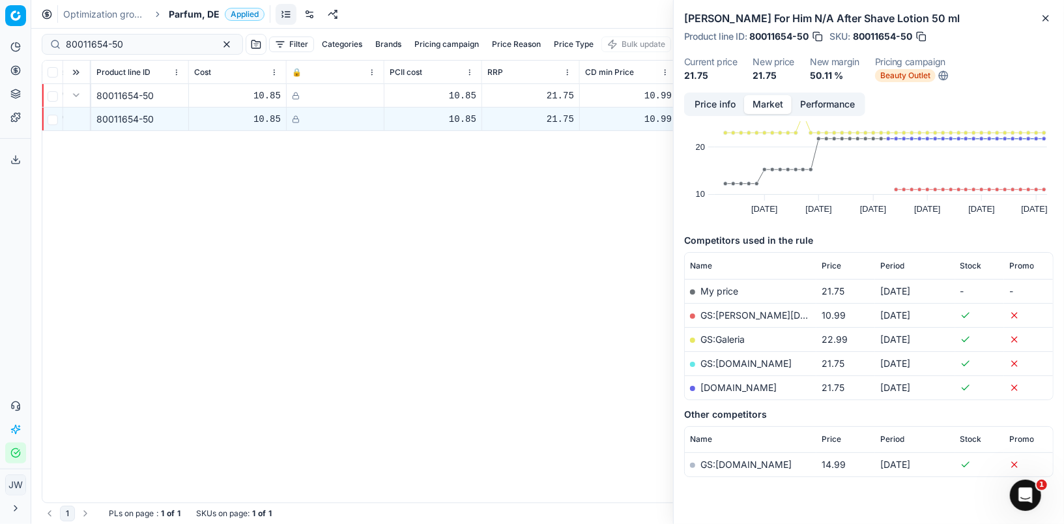
scroll to position [56, 0]
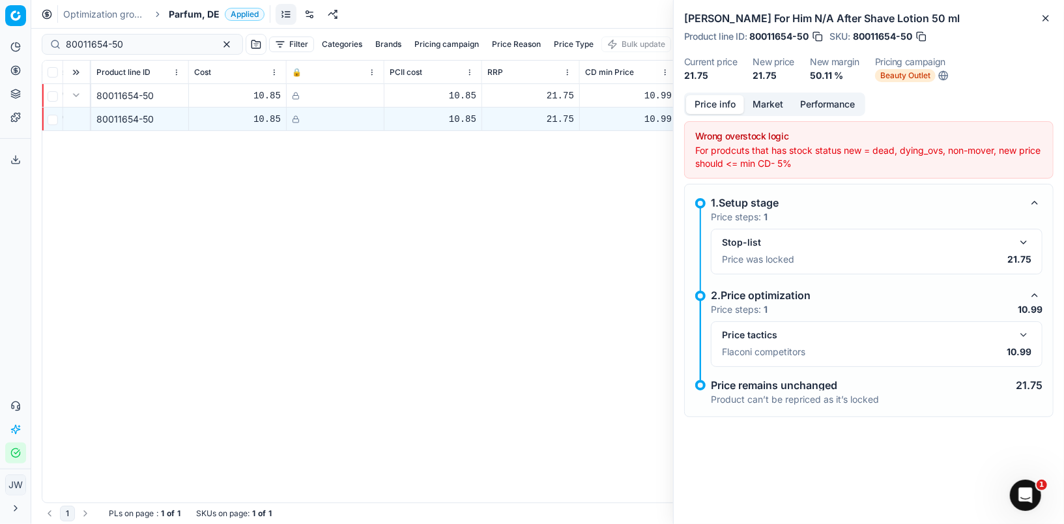
click at [725, 104] on button "Price info" at bounding box center [715, 104] width 58 height 19
click at [1029, 293] on button "button" at bounding box center [1034, 295] width 16 height 16
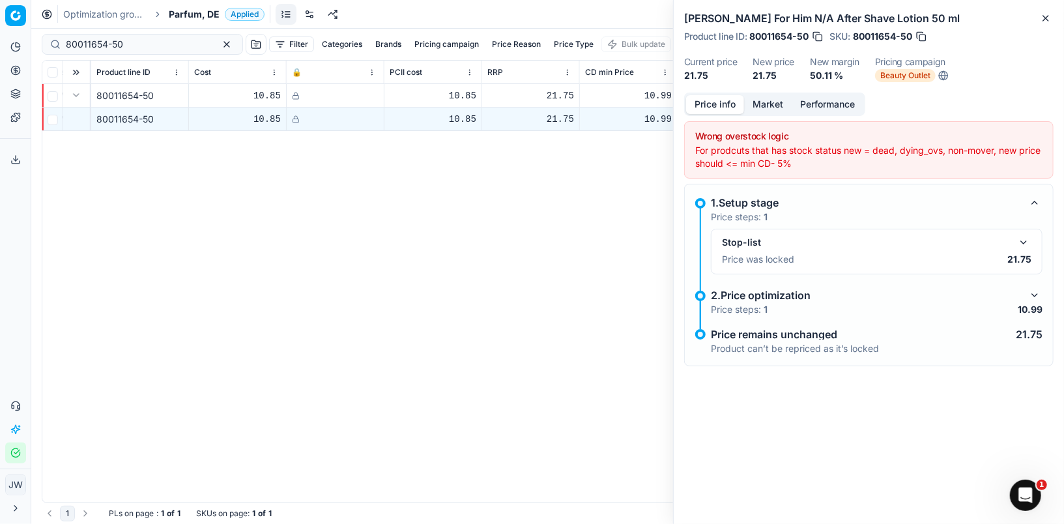
click at [1028, 293] on button "button" at bounding box center [1034, 295] width 16 height 16
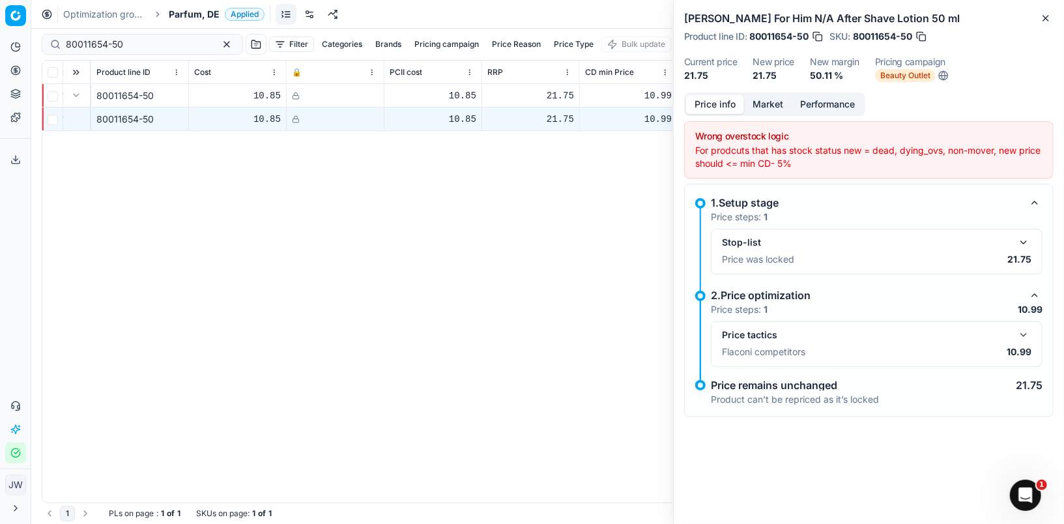
click at [1024, 339] on button "button" at bounding box center [1023, 335] width 16 height 16
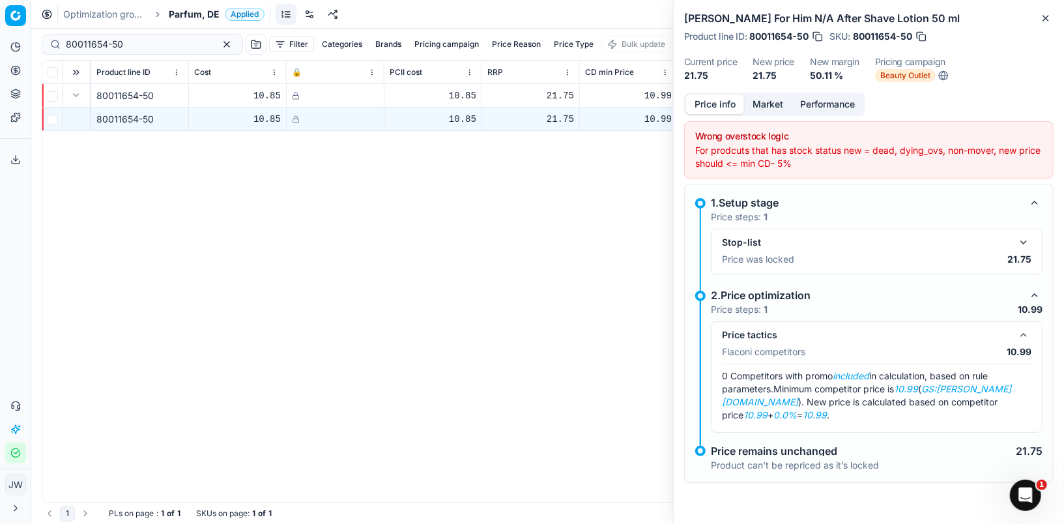
click at [923, 34] on button "button" at bounding box center [920, 36] width 13 height 13
drag, startPoint x: 684, startPoint y: 21, endPoint x: 879, endPoint y: 11, distance: 195.0
click at [879, 11] on h2 "s.Oliver For Him N/A After Shave Lotion 50 ml" at bounding box center [868, 18] width 369 height 16
copy h2 "s.Oliver For Him N/A After Shave Lotion"
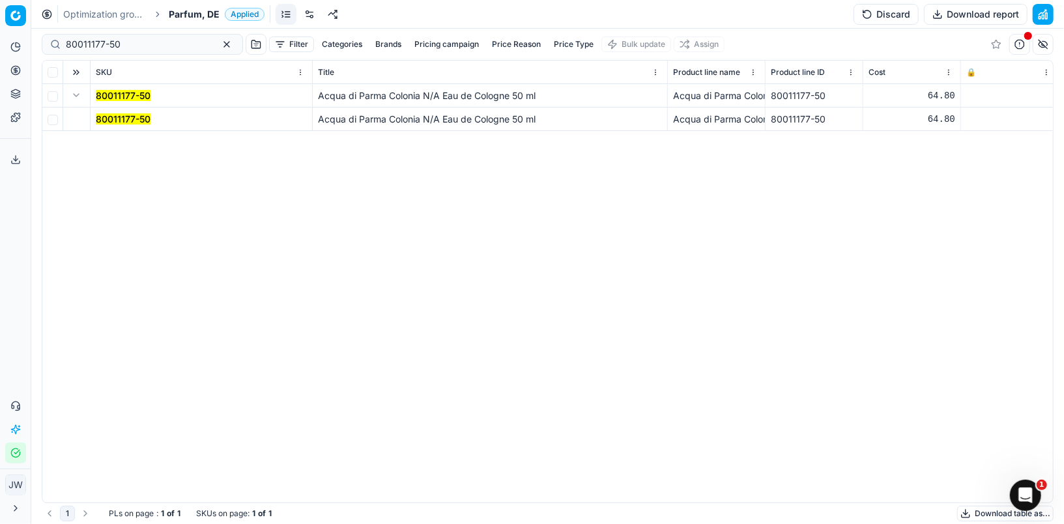
click at [133, 117] on mark "80011177-50" at bounding box center [123, 118] width 55 height 11
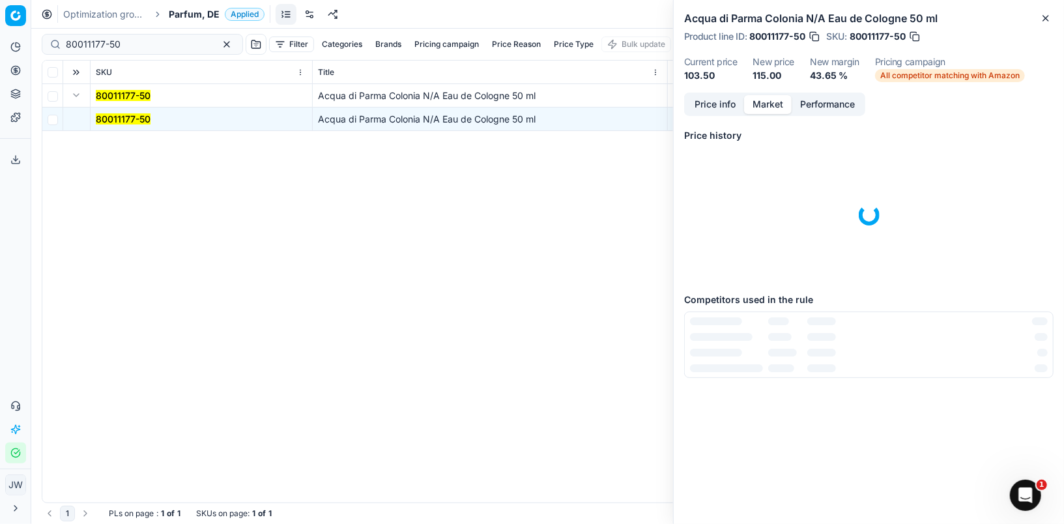
click at [766, 102] on button "Market" at bounding box center [768, 104] width 48 height 19
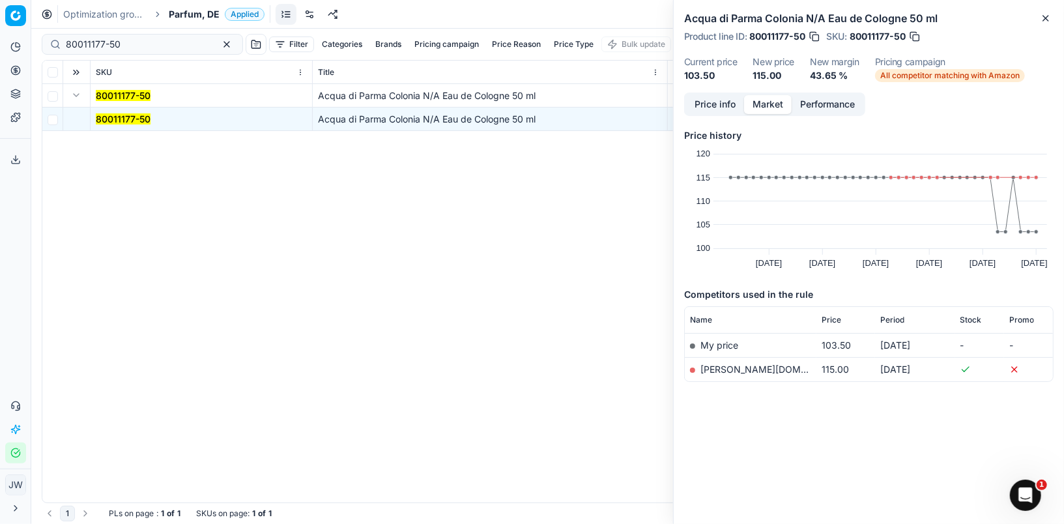
click at [17, 507] on icon at bounding box center [15, 508] width 10 height 10
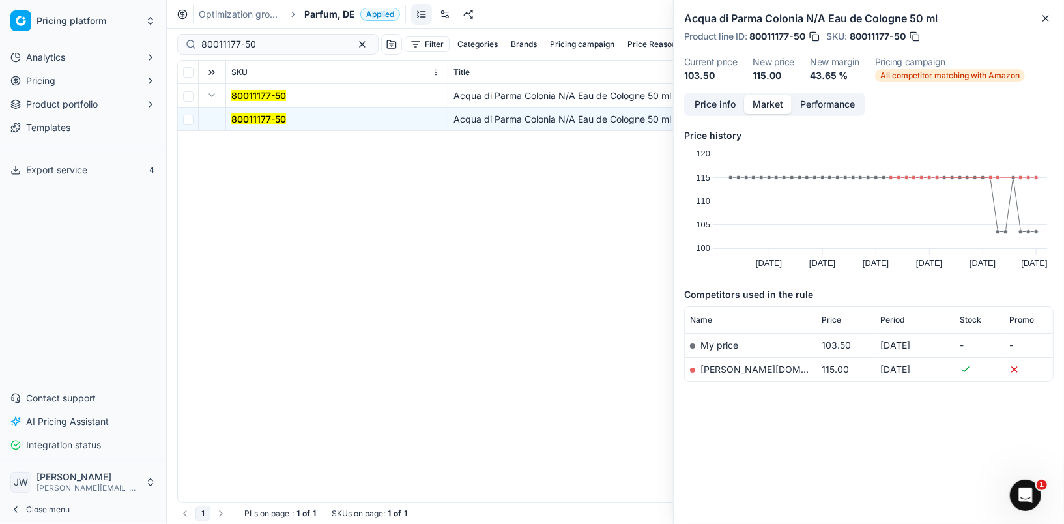
click at [50, 401] on span "Contact support" at bounding box center [61, 397] width 70 height 13
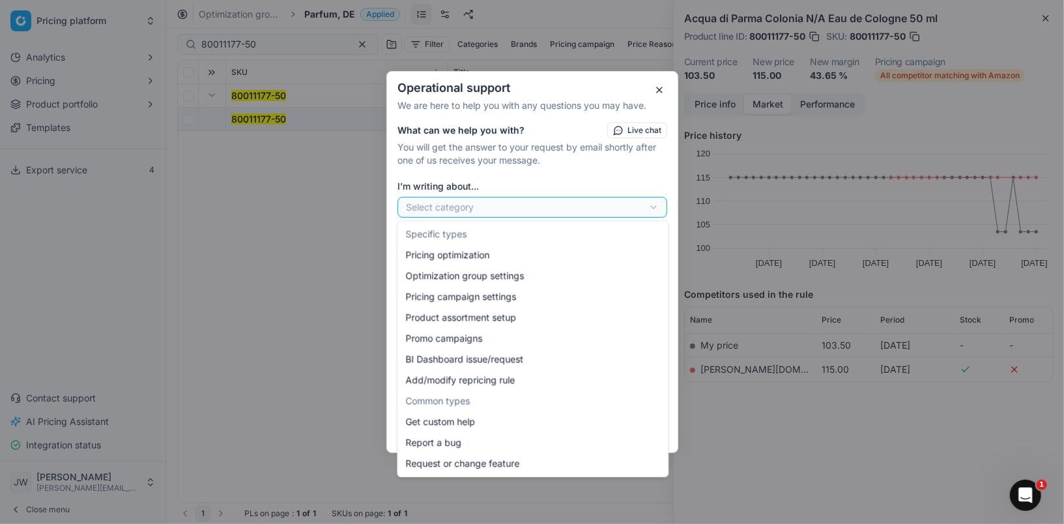
click at [500, 202] on div "Operational support We are here to help you with any questions you may have. Wh…" at bounding box center [532, 262] width 1064 height 524
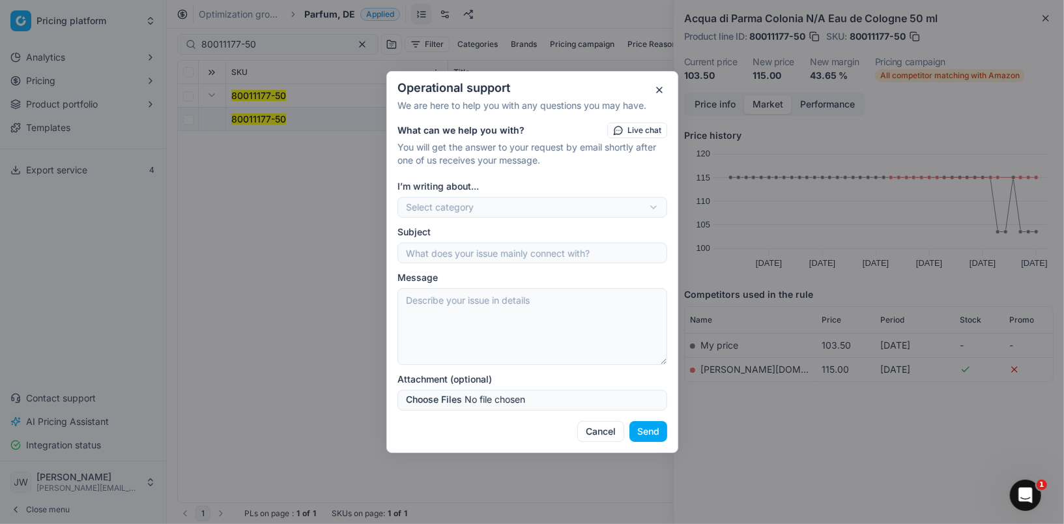
click at [528, 176] on div "Operational support We are here to help you with any questions you may have. Wh…" at bounding box center [532, 262] width 1064 height 524
click at [482, 401] on input "Attachment (optional)" at bounding box center [532, 399] width 270 height 21
click at [451, 212] on div "Operational support We are here to help you with any questions you may have. Wh…" at bounding box center [532, 262] width 1064 height 524
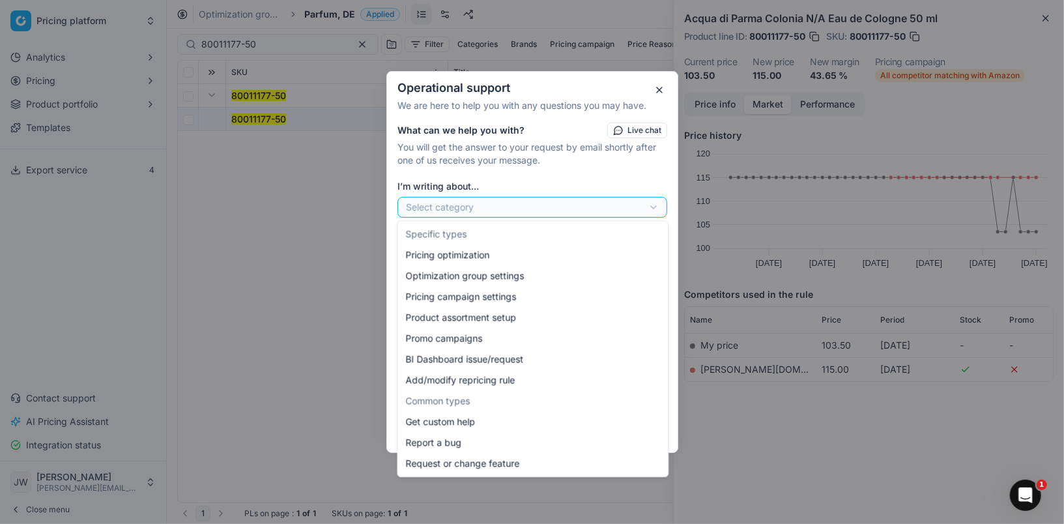
select select "241"
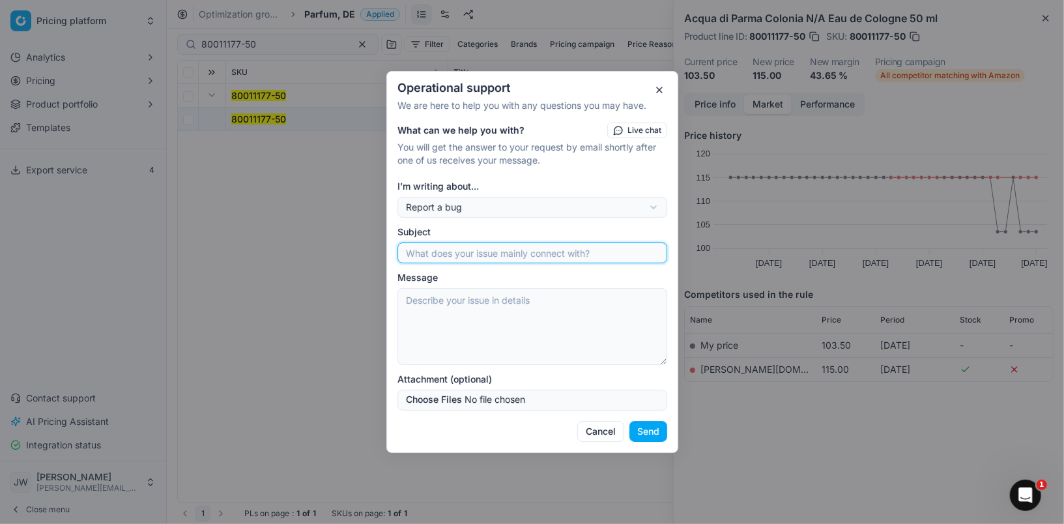
click at [475, 251] on input "Subject" at bounding box center [532, 253] width 258 height 20
type input "Competitive matching"
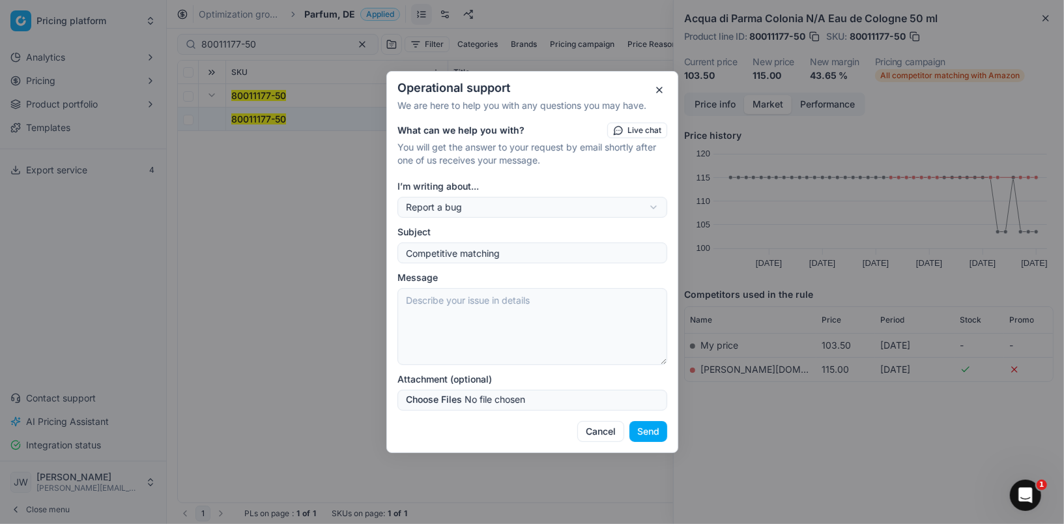
click at [464, 297] on textarea "Message" at bounding box center [532, 326] width 270 height 77
type textarea "Please for this SKU also considerer the onsite crawling of Parfumdreams. SKU:"
click at [278, 110] on div "Operational support We are here to help you with any questions you may have. Wh…" at bounding box center [532, 262] width 1064 height 524
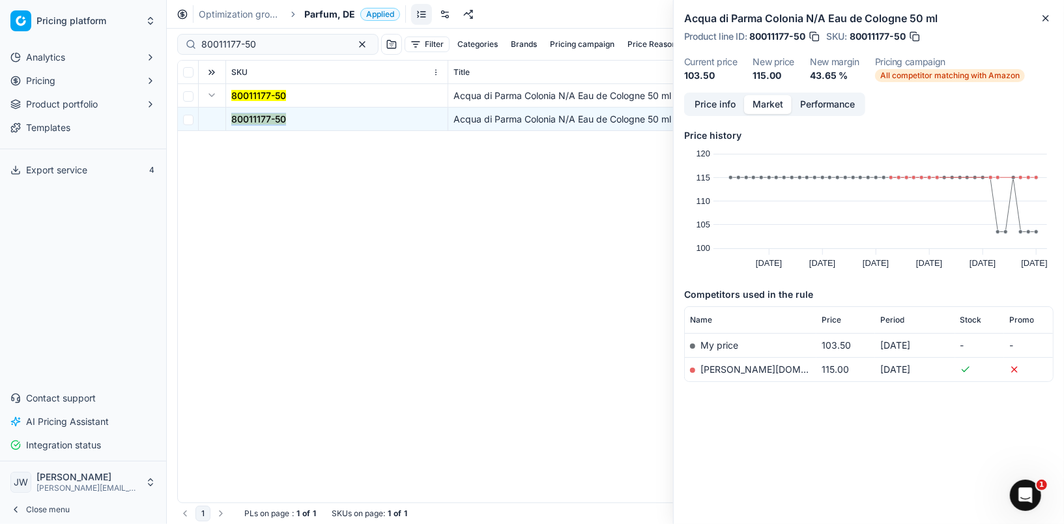
drag, startPoint x: 287, startPoint y: 117, endPoint x: 228, endPoint y: 113, distance: 59.4
click at [228, 113] on td "80011177-50" at bounding box center [337, 118] width 222 height 23
copy mark "80011177-50"
click at [59, 396] on span "Contact support" at bounding box center [61, 397] width 70 height 13
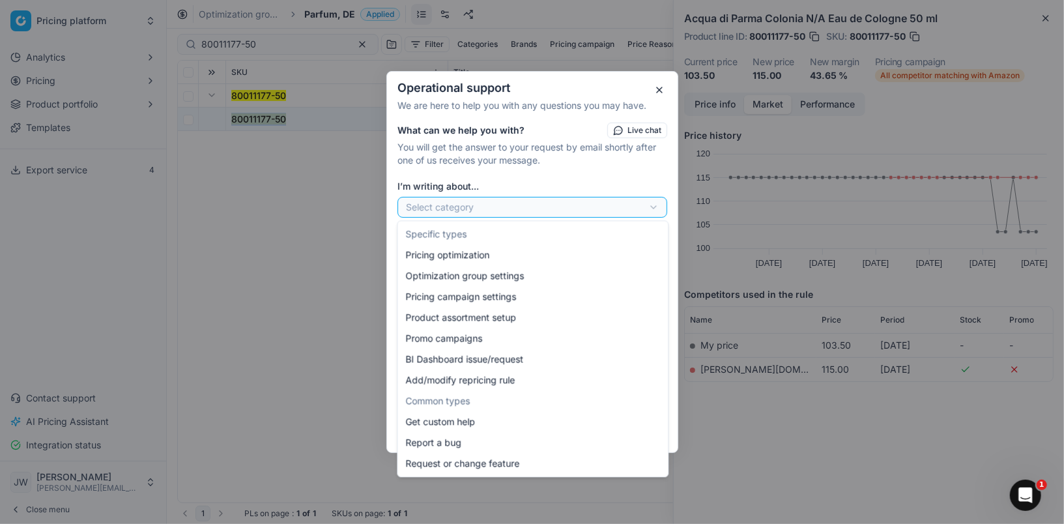
click at [501, 204] on div "Operational support We are here to help you with any questions you may have. Wh…" at bounding box center [532, 262] width 1064 height 524
select select "241"
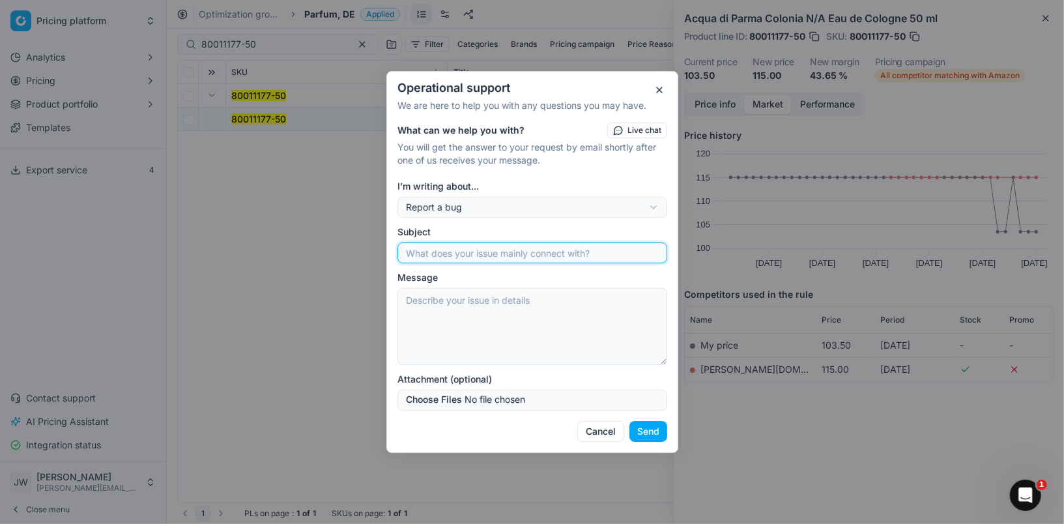
click at [488, 253] on input "Subject" at bounding box center [532, 253] width 258 height 20
type input "Competitive matching"
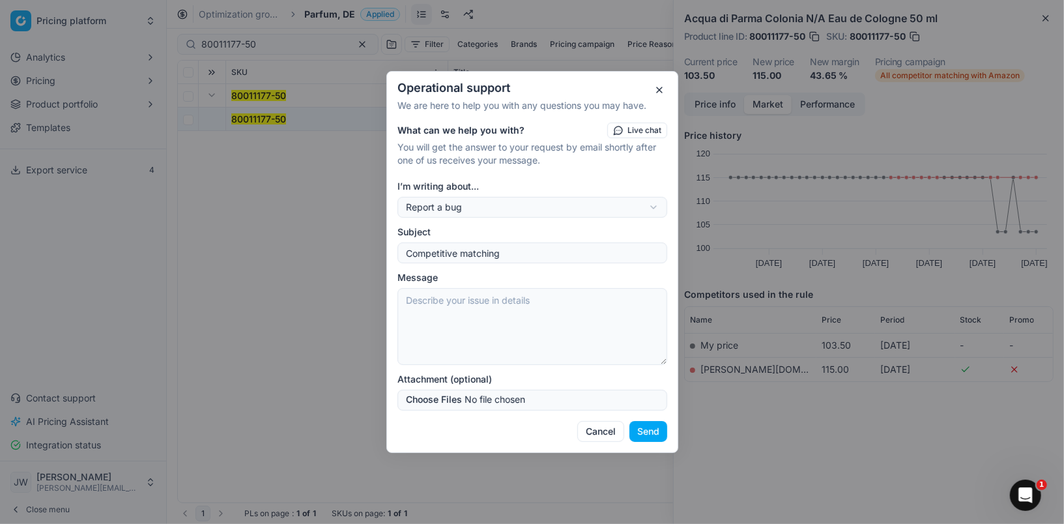
click at [472, 306] on textarea "Message" at bounding box center [532, 326] width 270 height 77
paste textarea "80011177-50"
paste textarea "https://www.parfumdreams.de/Acqua-di-Parma/Unisexduefte/Colonia/Eau-de-Cologne-…"
click at [514, 316] on textarea "Please add matching for this SKU: 80011177-50 For this competitorlink: https://…" at bounding box center [532, 326] width 270 height 77
drag, startPoint x: 656, startPoint y: 432, endPoint x: 610, endPoint y: 352, distance: 91.6
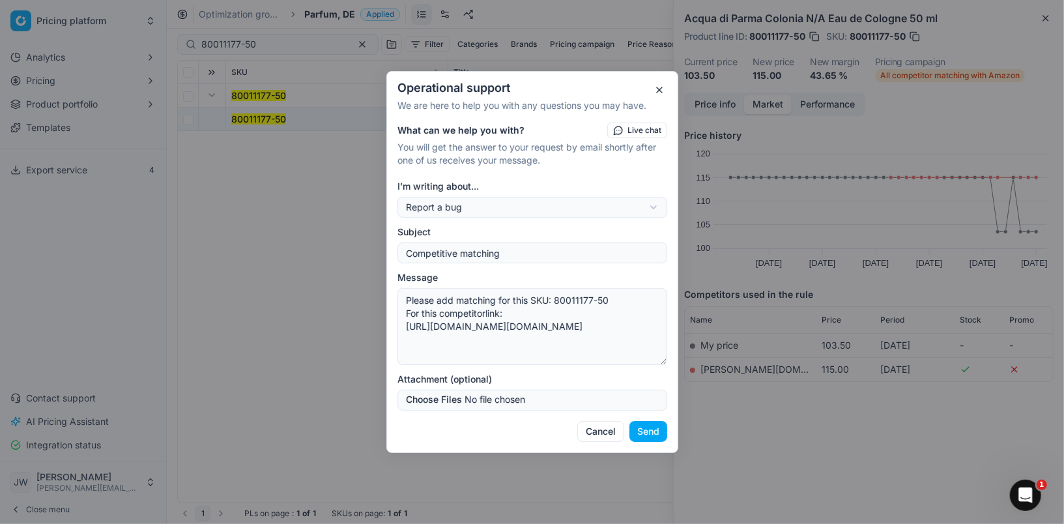
click at [612, 355] on div "Operational support We are here to help you with any questions you may have. Wh…" at bounding box center [532, 262] width 292 height 382
click at [658, 436] on button "Send" at bounding box center [648, 431] width 38 height 21
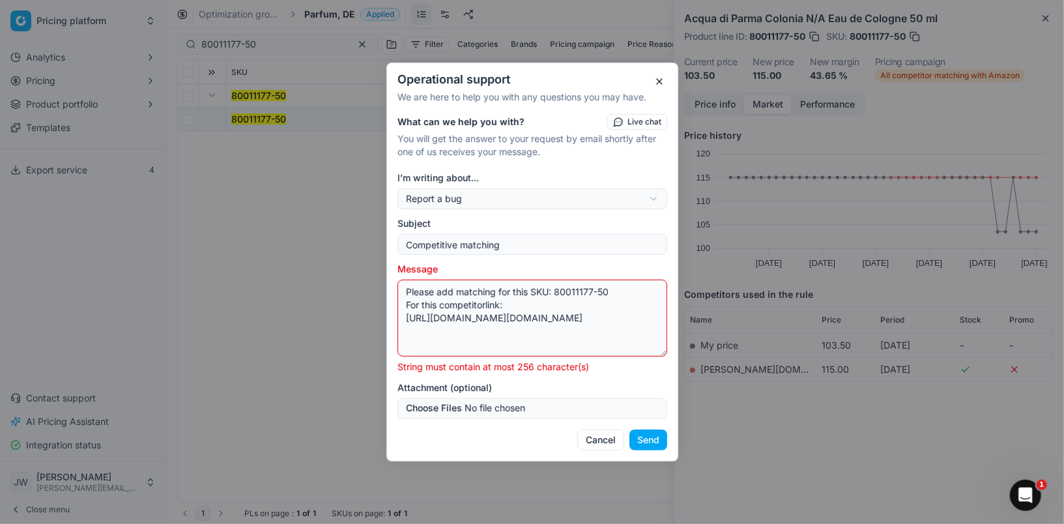
scroll to position [156, 0]
drag, startPoint x: 406, startPoint y: 316, endPoint x: 670, endPoint y: 399, distance: 276.6
click at [670, 399] on div "What can we help you with? Live chat You will get the answer to your request by…" at bounding box center [532, 266] width 290 height 305
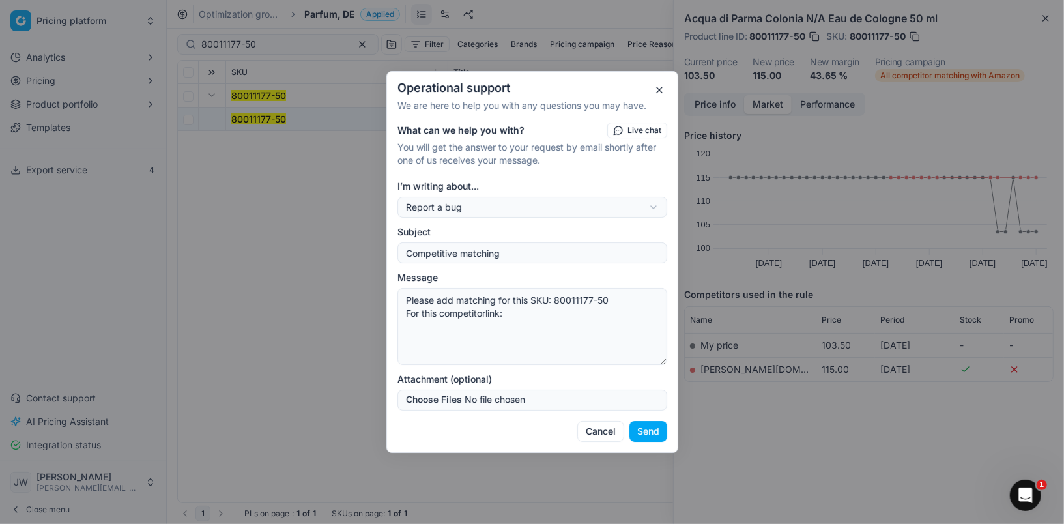
scroll to position [0, 0]
paste textarea "https://www.parfumdreams.de/Acqua-di-Parma/Unisexduefte/Colonia/Eau-de-Cologne-…"
type textarea "Please add matching for this SKU: 80011177-50 For this competitorlink: https://…"
click at [655, 434] on button "Send" at bounding box center [648, 431] width 38 height 21
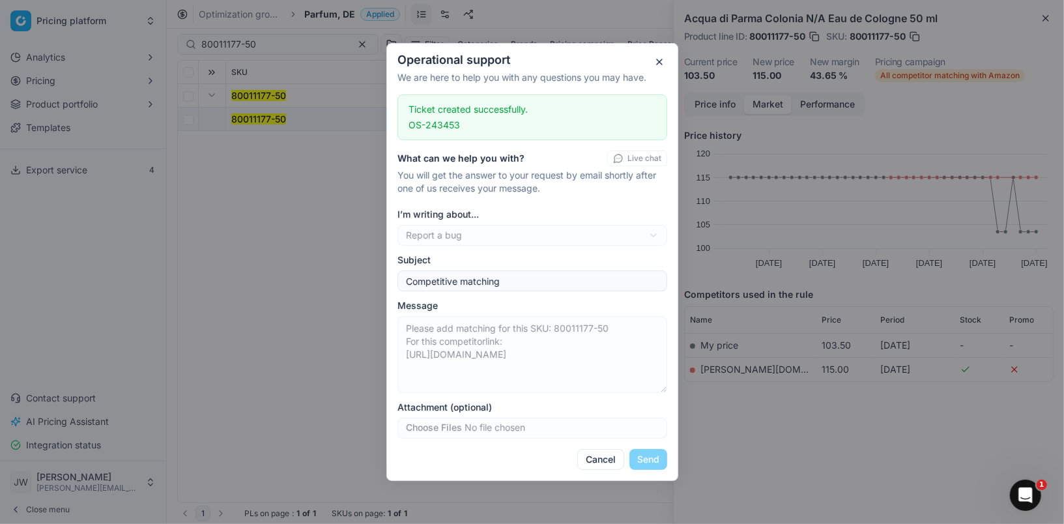
click at [660, 57] on button "button" at bounding box center [659, 62] width 16 height 16
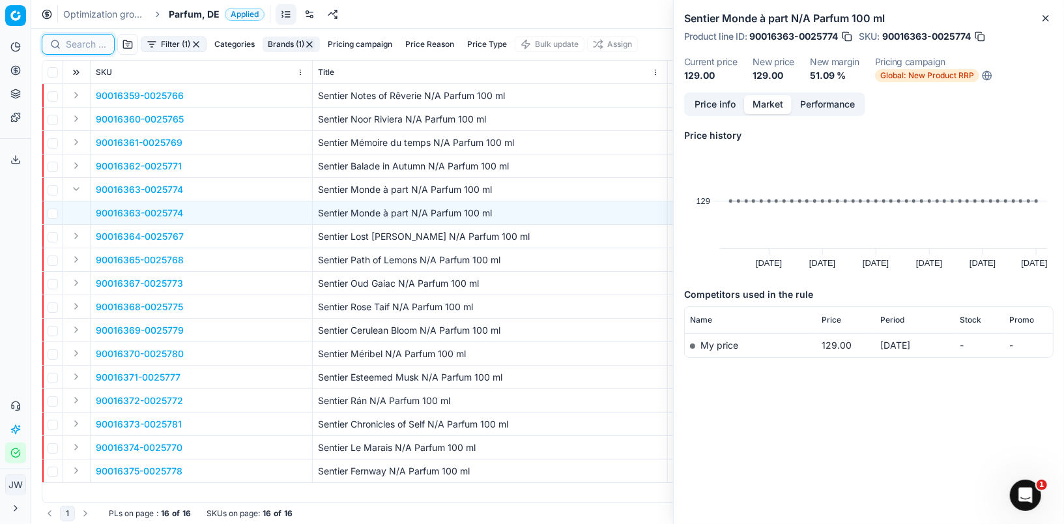
click at [79, 40] on input at bounding box center [86, 44] width 40 height 13
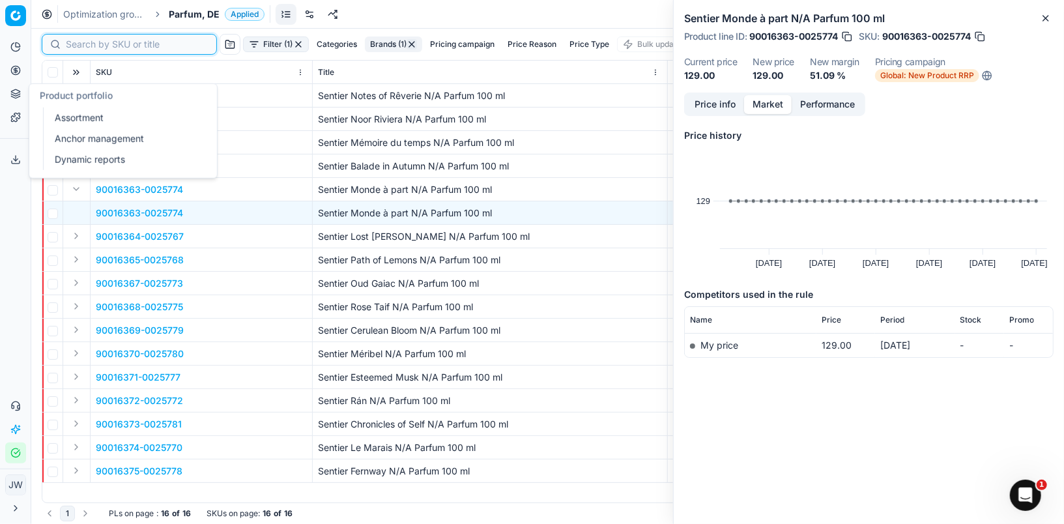
paste input "80011654-50"
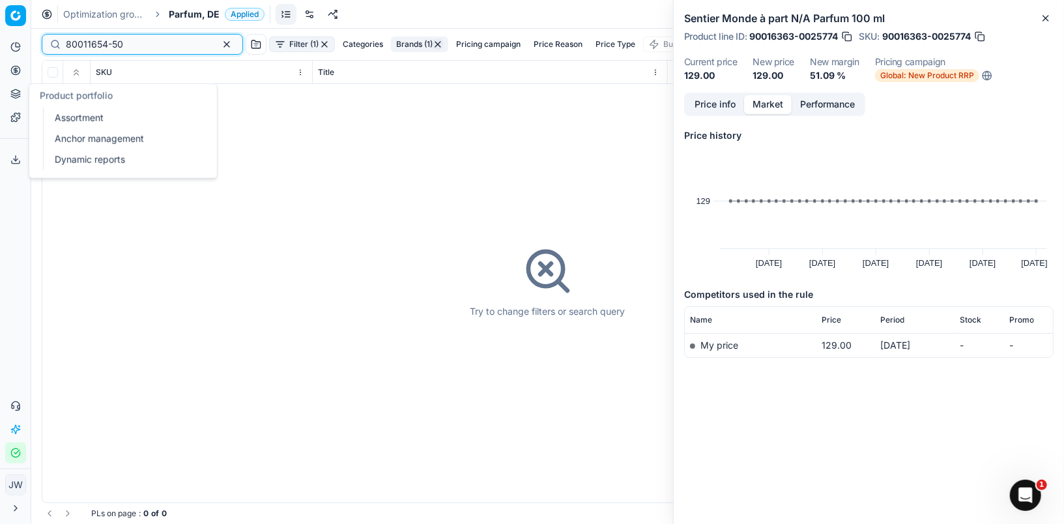
type input "80011654-50"
click at [13, 91] on icon at bounding box center [15, 94] width 10 height 10
click at [12, 70] on icon at bounding box center [15, 70] width 10 height 10
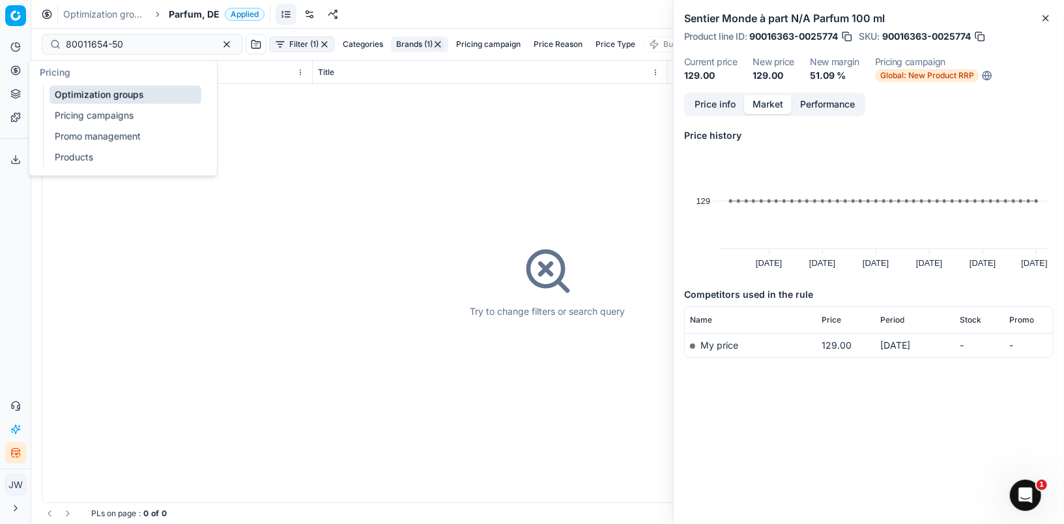
click at [61, 93] on link "Optimization groups" at bounding box center [125, 94] width 152 height 18
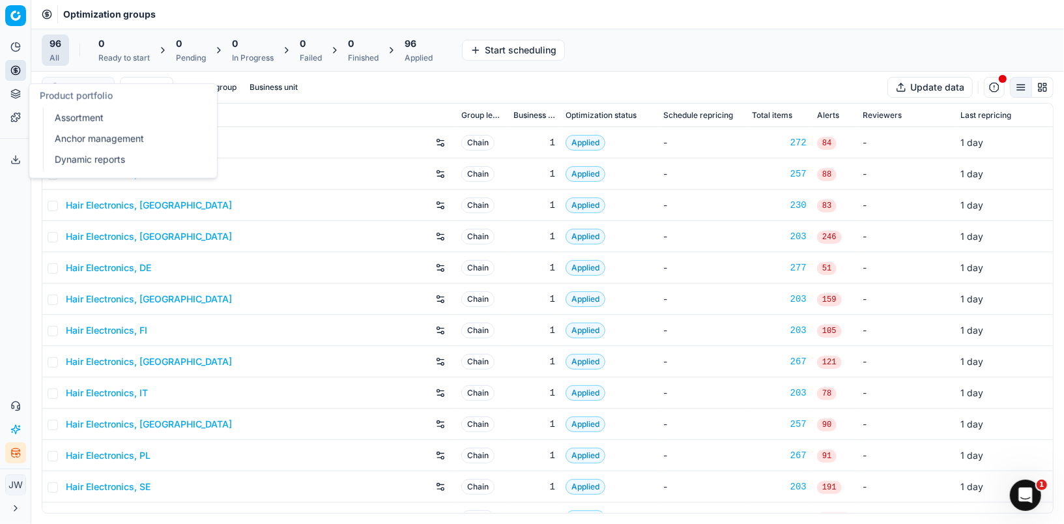
click at [18, 95] on icon at bounding box center [15, 95] width 8 height 2
click at [85, 123] on link "Assortment" at bounding box center [125, 118] width 152 height 18
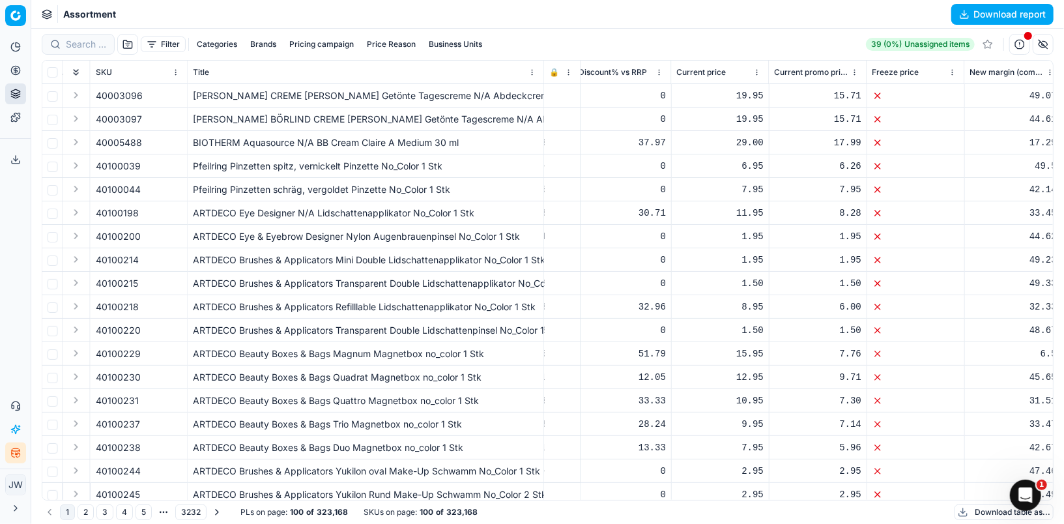
scroll to position [0, 1587]
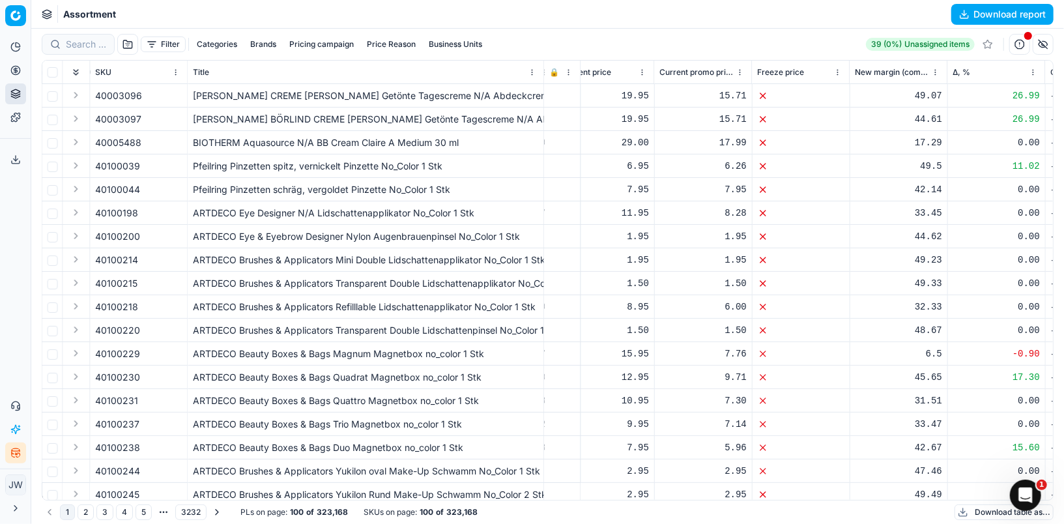
click at [257, 44] on button "Brands" at bounding box center [263, 44] width 36 height 16
type input "fren"
click at [173, 90] on input "Suggestions" at bounding box center [172, 92] width 10 height 10
checkbox input "true"
click at [337, 120] on button "Apply" at bounding box center [344, 121] width 32 height 16
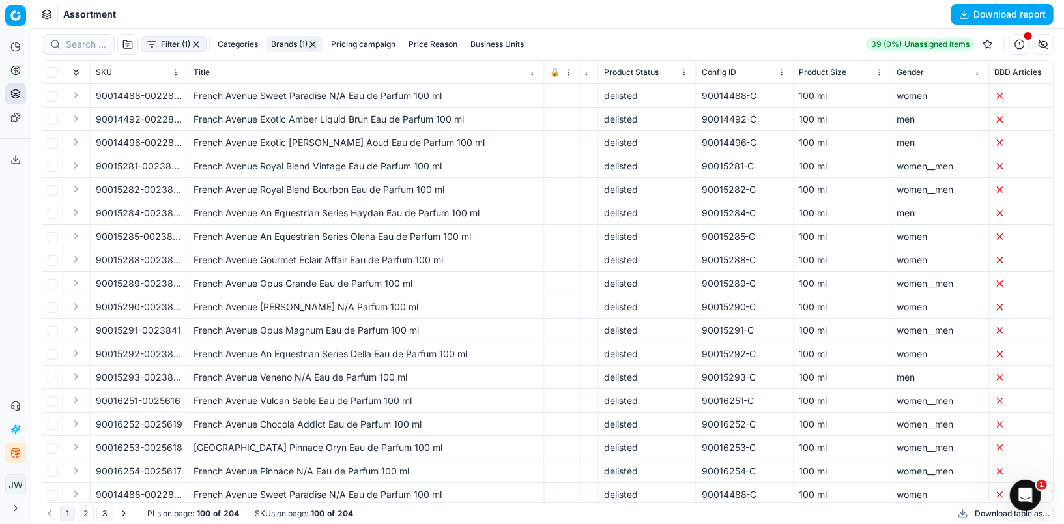
scroll to position [0, 4049]
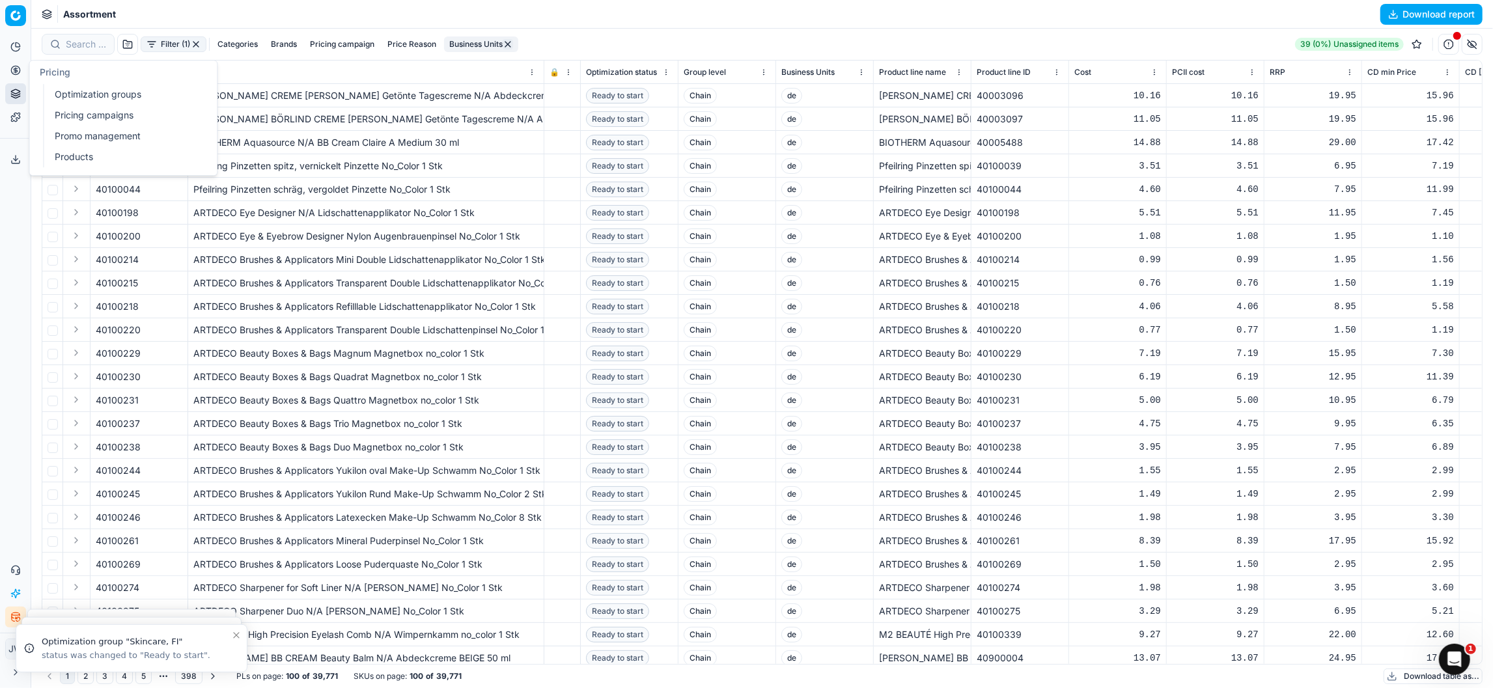
click at [14, 68] on icon at bounding box center [15, 69] width 3 height 3
click at [91, 100] on link "Optimization groups" at bounding box center [125, 94] width 152 height 18
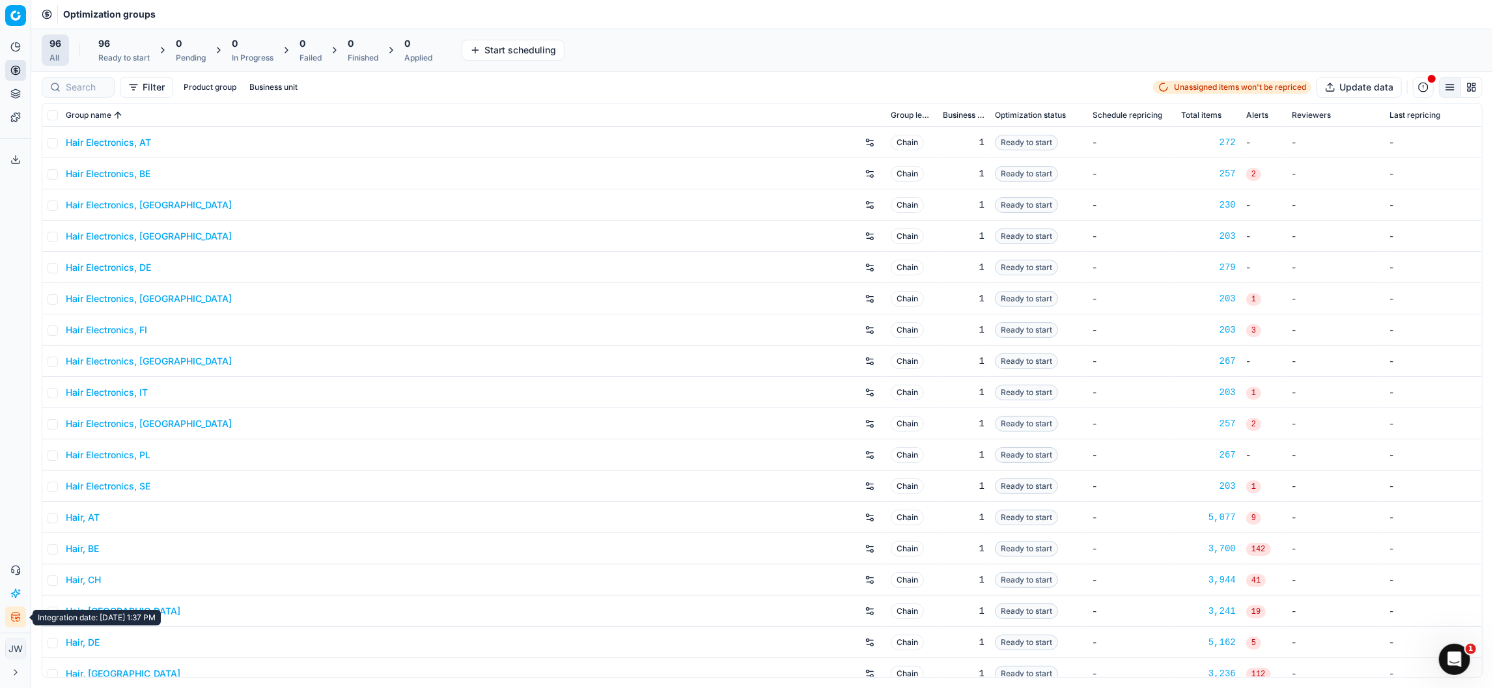
click at [12, 615] on ellipse "button" at bounding box center [16, 614] width 8 height 3
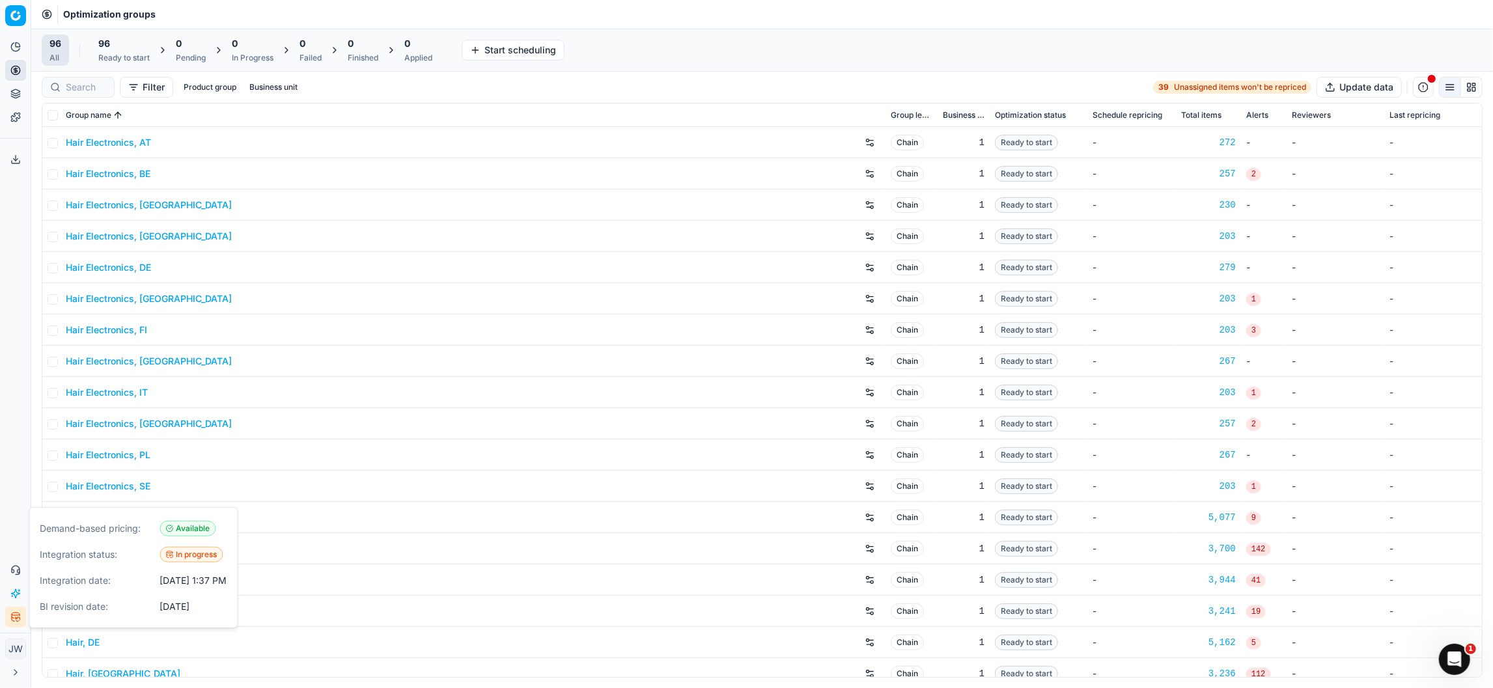
click at [26, 427] on button "Toggle Sidebar" at bounding box center [30, 344] width 10 height 688
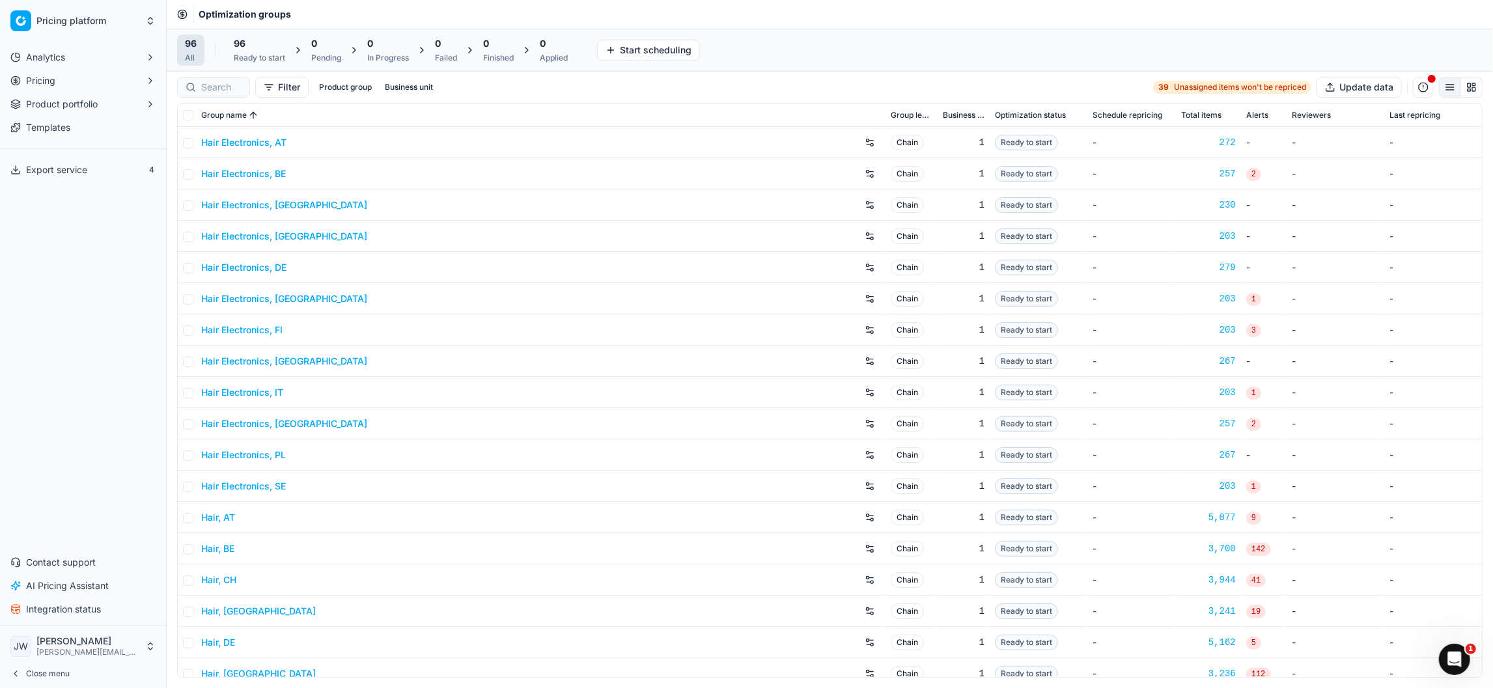
click at [81, 363] on div "Analytics Pricing Product portfolio Templates Export service 4 Contact support …" at bounding box center [83, 334] width 166 height 584
click at [199, 84] on div at bounding box center [213, 87] width 73 height 21
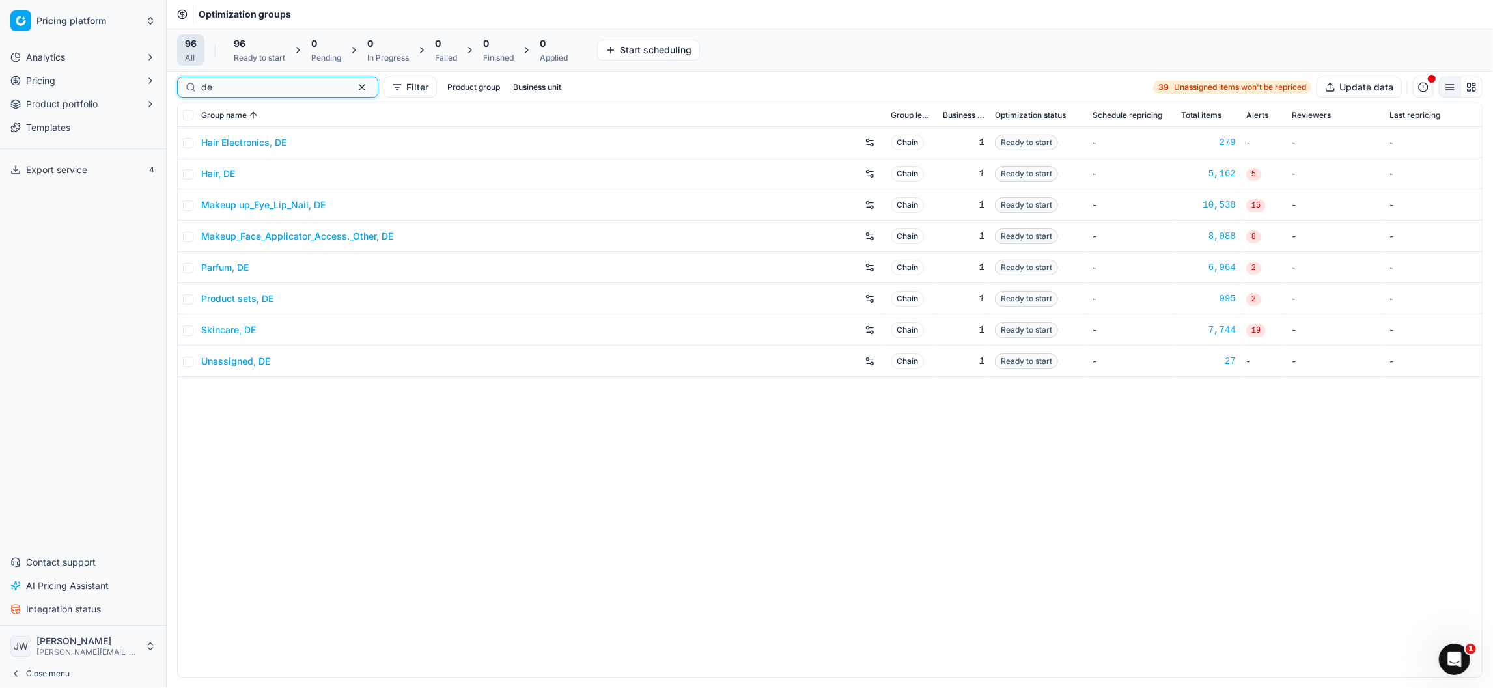
type input "de"
click at [222, 264] on link "Parfum, DE" at bounding box center [225, 267] width 48 height 13
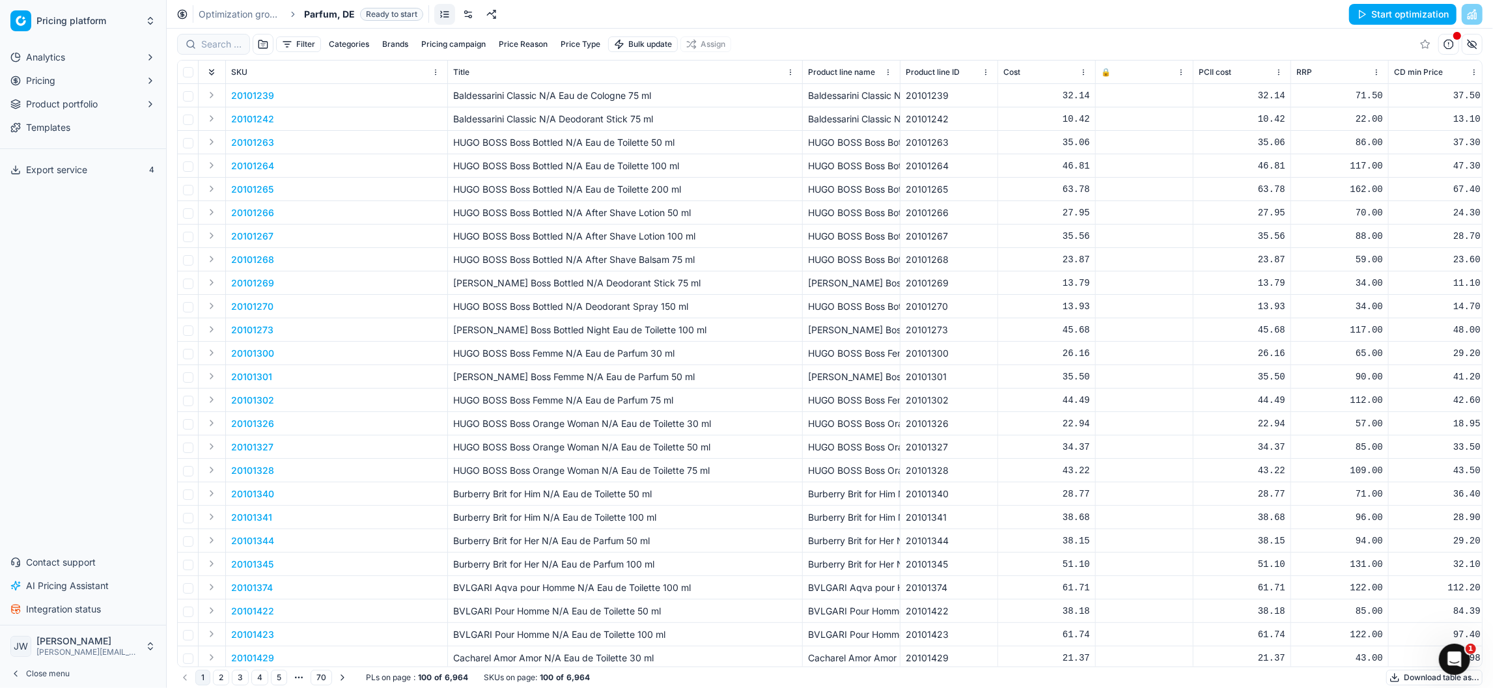
click at [393, 44] on button "Brands" at bounding box center [395, 44] width 36 height 16
type input "lat"
click at [302, 94] on input "Suggestions" at bounding box center [305, 92] width 10 height 10
checkbox input "true"
click at [473, 125] on button "Apply" at bounding box center [476, 121] width 32 height 16
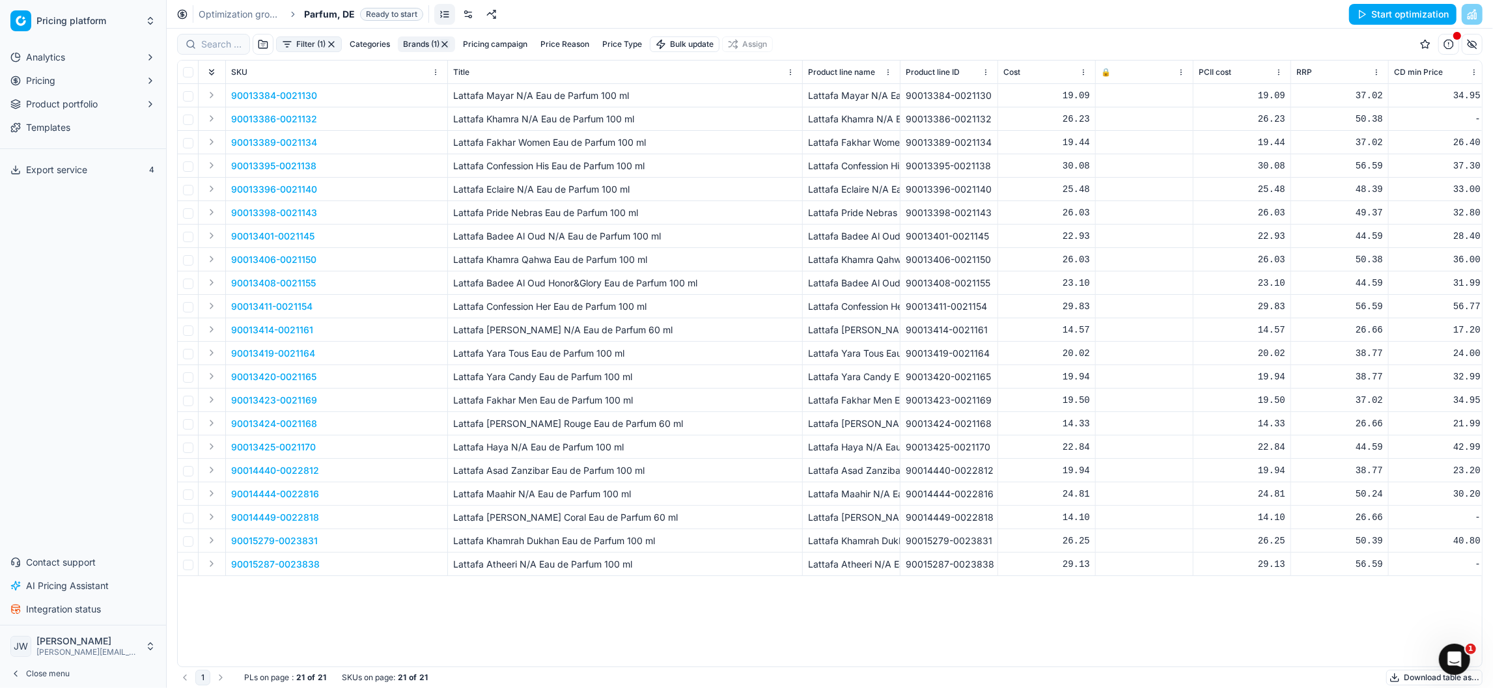
click at [212, 349] on button "Expand" at bounding box center [212, 353] width 16 height 16
click at [244, 376] on p "90013419-0021164" at bounding box center [273, 377] width 84 height 13
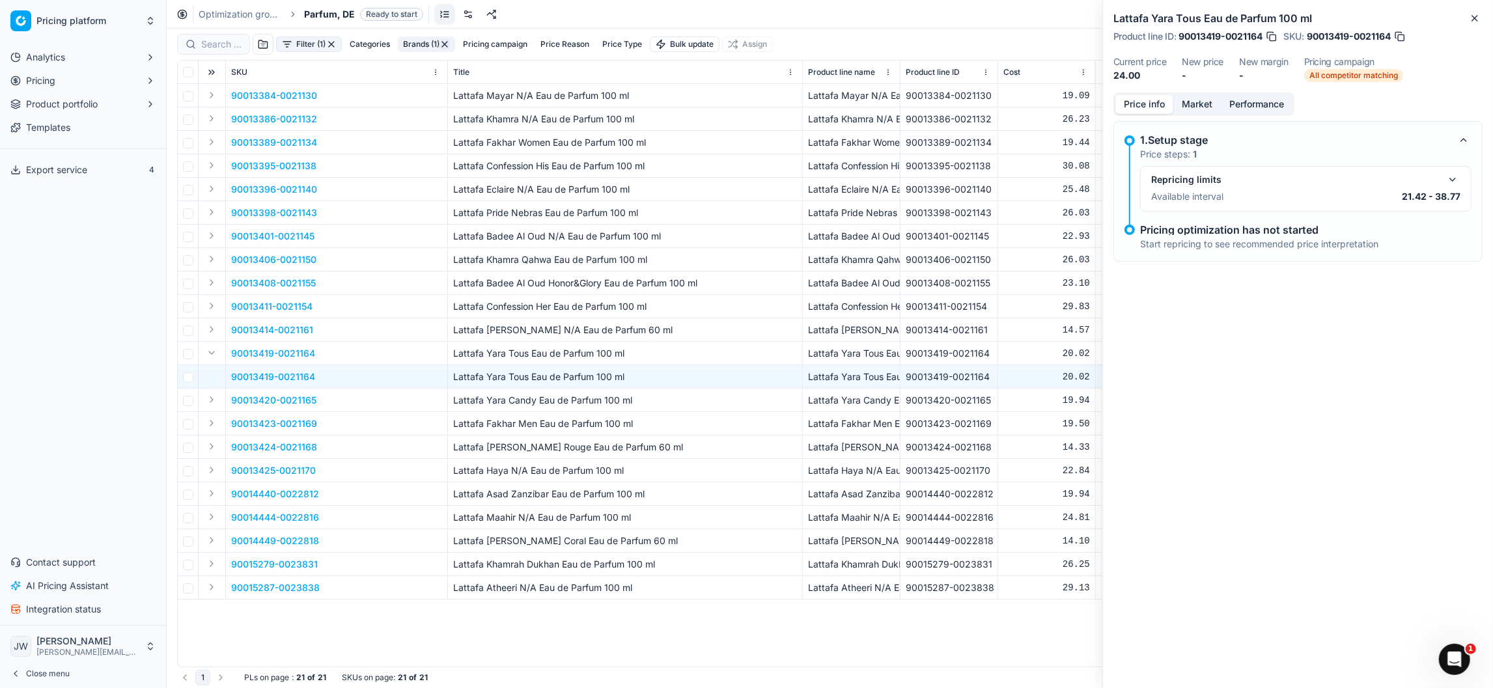
click at [1207, 105] on button "Market" at bounding box center [1198, 104] width 48 height 19
click at [1143, 103] on button "Price info" at bounding box center [1145, 104] width 58 height 19
click at [1448, 181] on button "button" at bounding box center [1453, 180] width 16 height 16
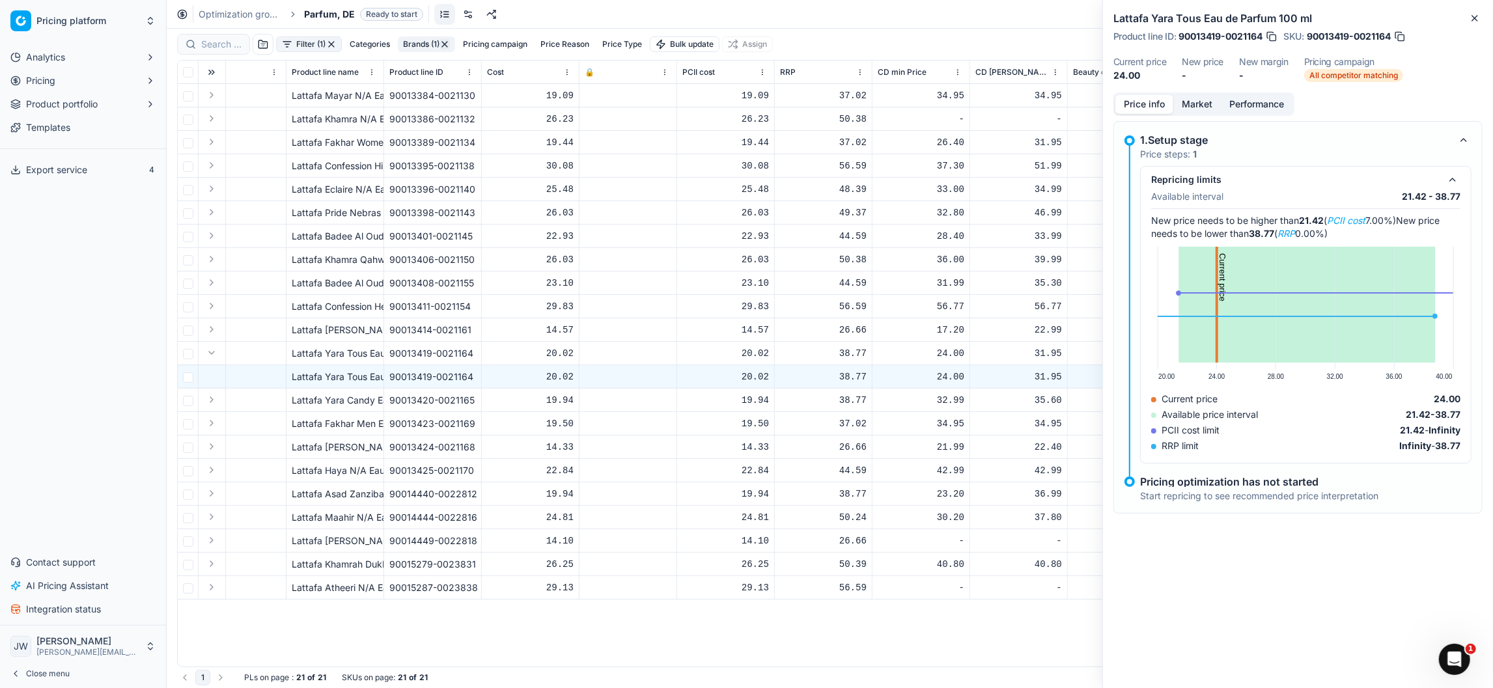
scroll to position [0, 603]
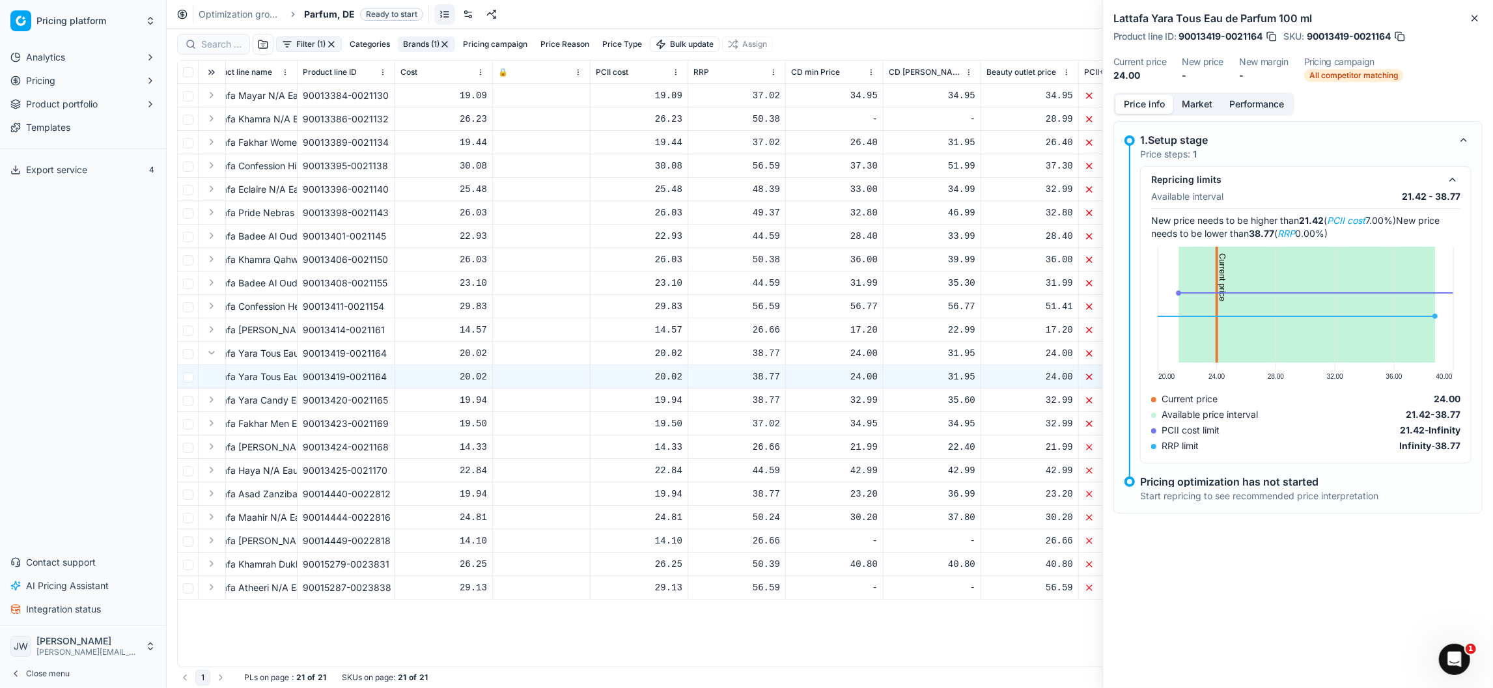
click at [1272, 33] on button "button" at bounding box center [1271, 36] width 13 height 13
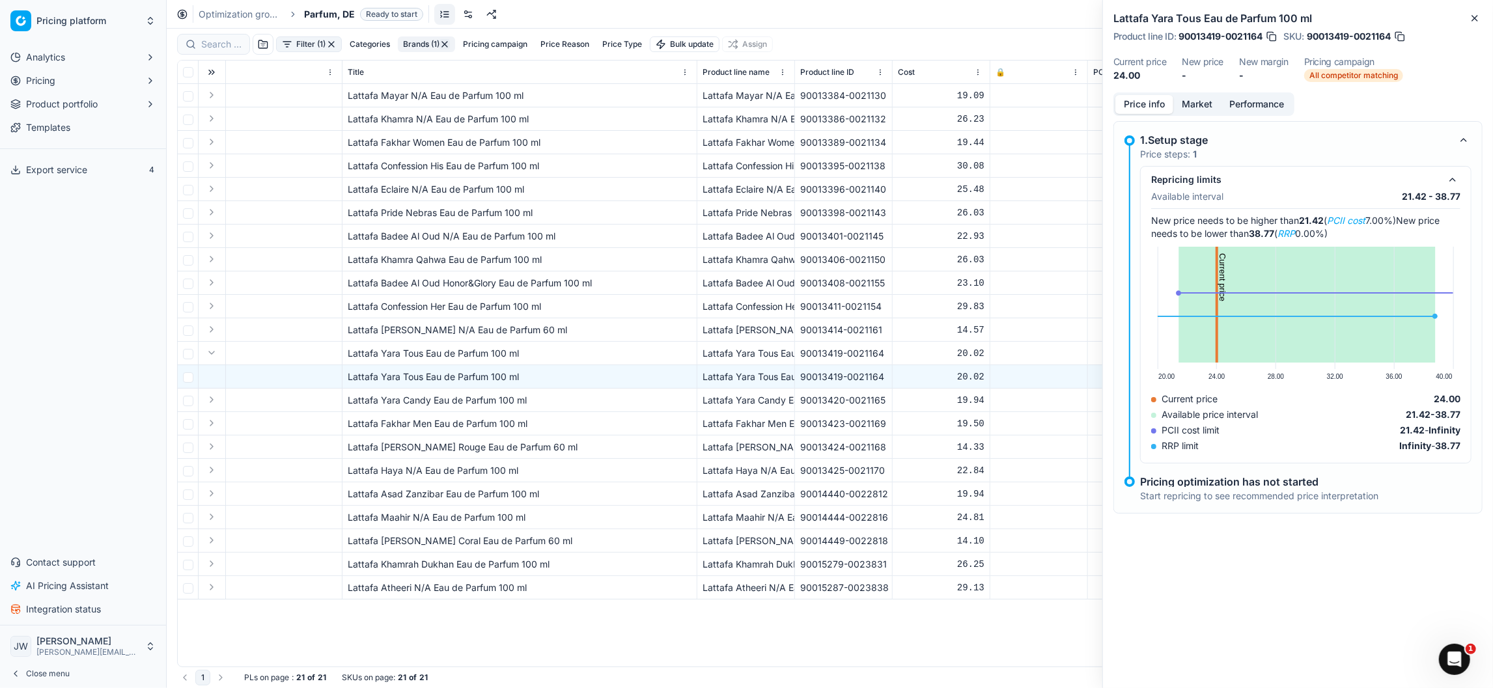
click at [210, 305] on button "Expand" at bounding box center [212, 306] width 16 height 16
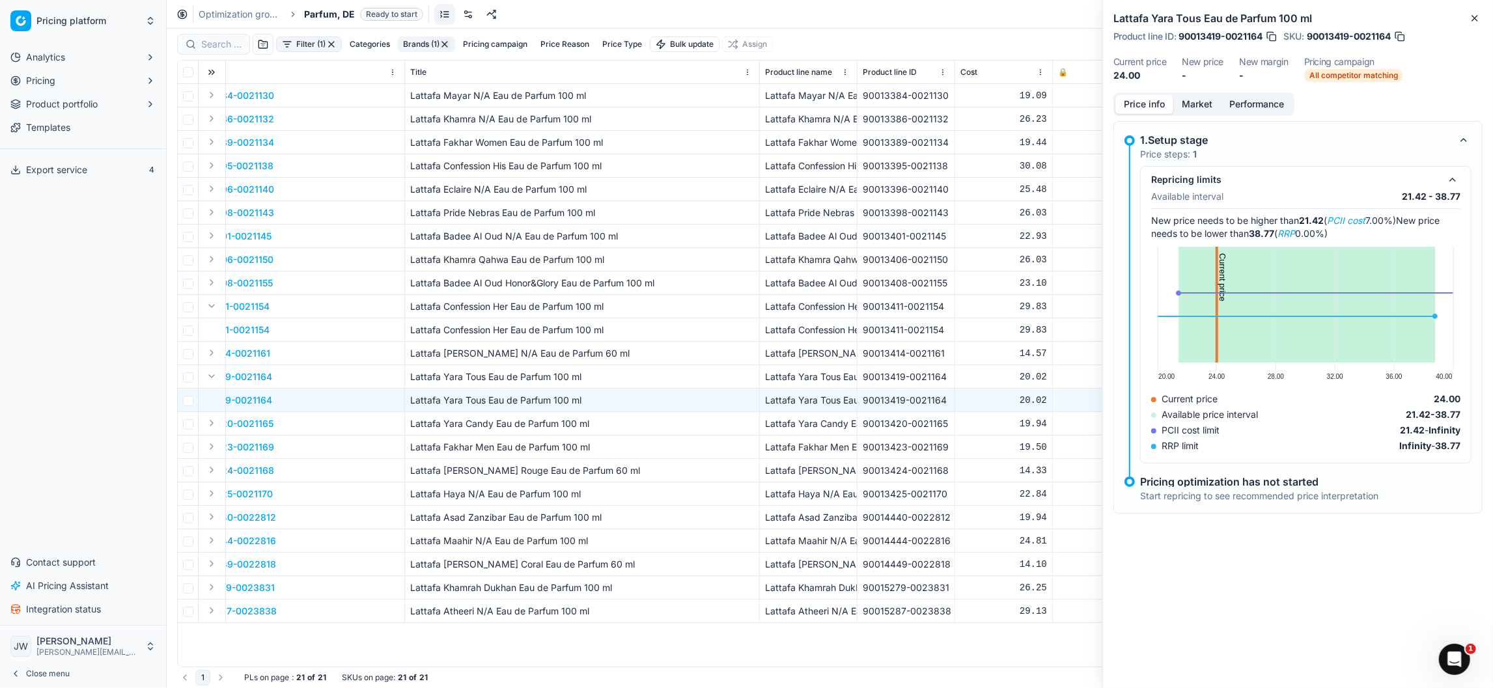
scroll to position [0, 0]
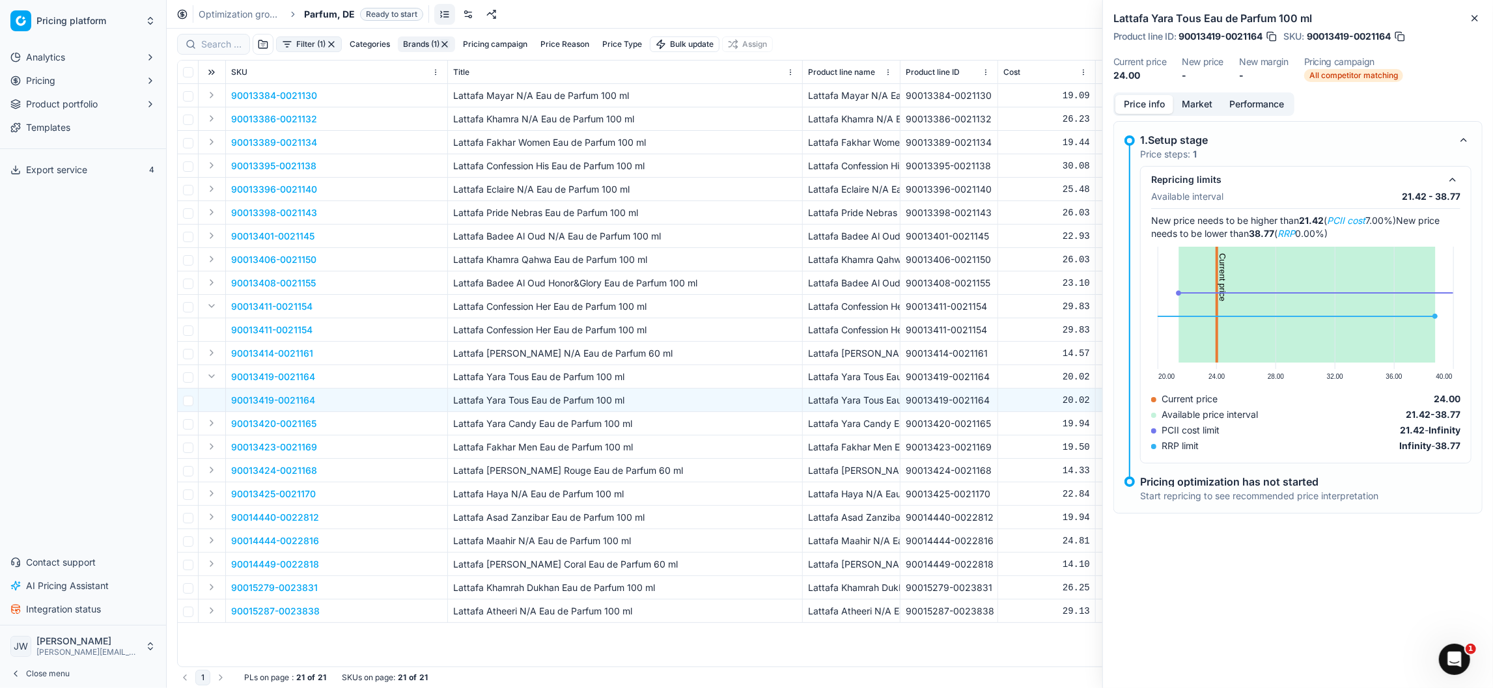
click at [272, 328] on p "90013411-0021154" at bounding box center [271, 330] width 81 height 13
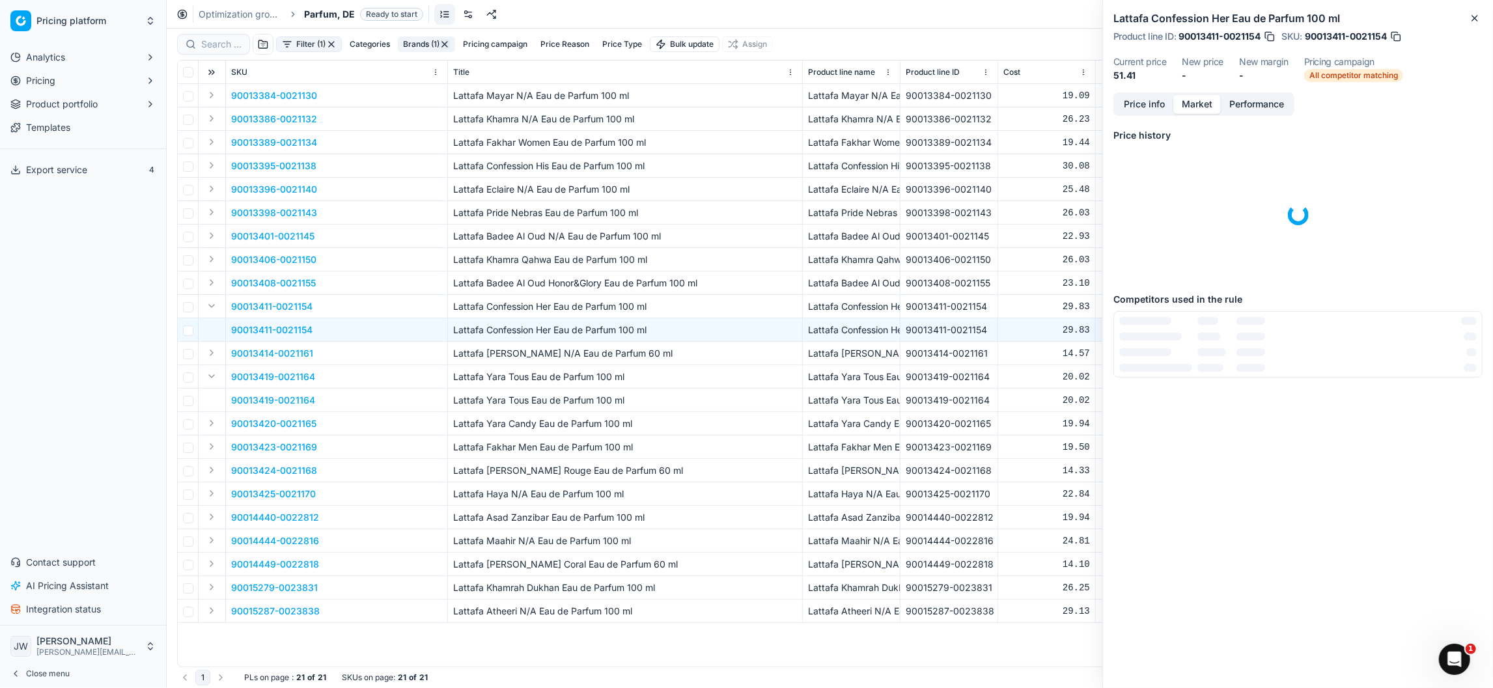
click at [1205, 104] on button "Market" at bounding box center [1198, 104] width 48 height 19
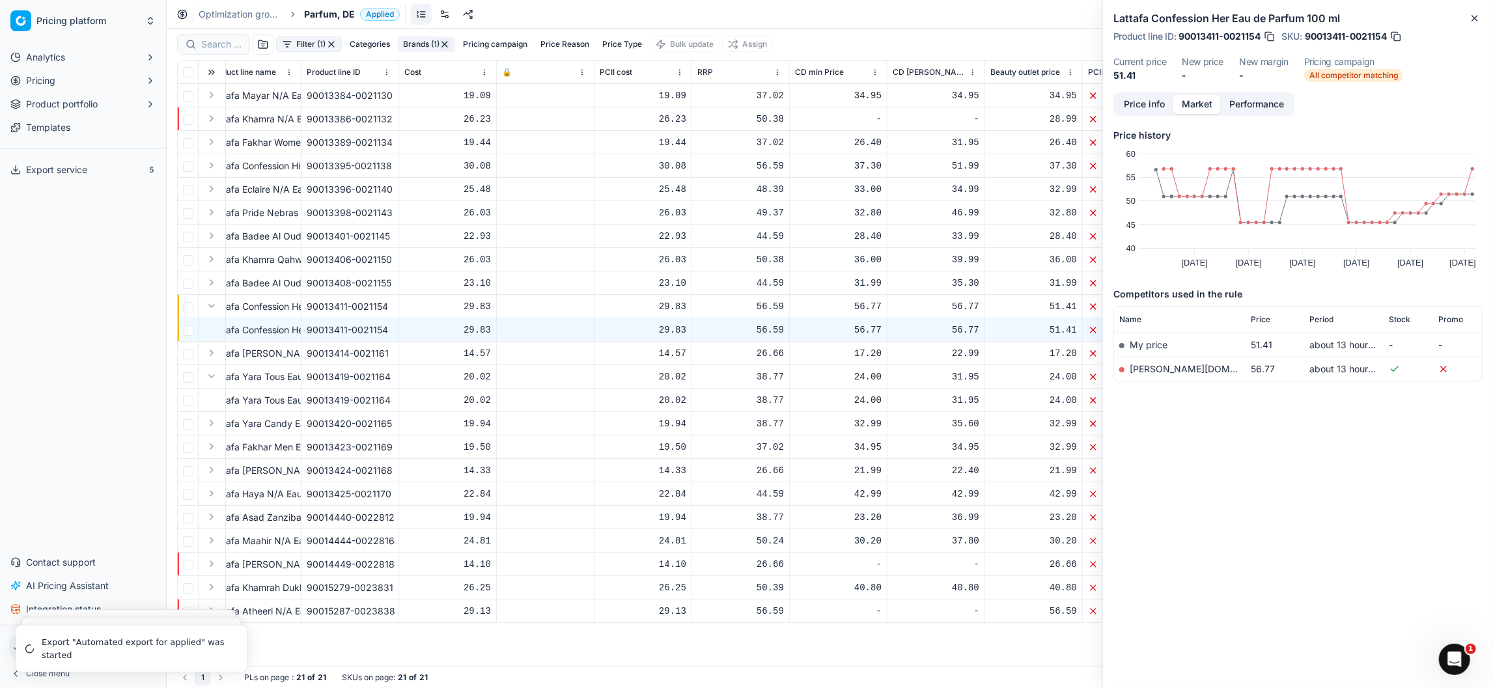
scroll to position [0, 599]
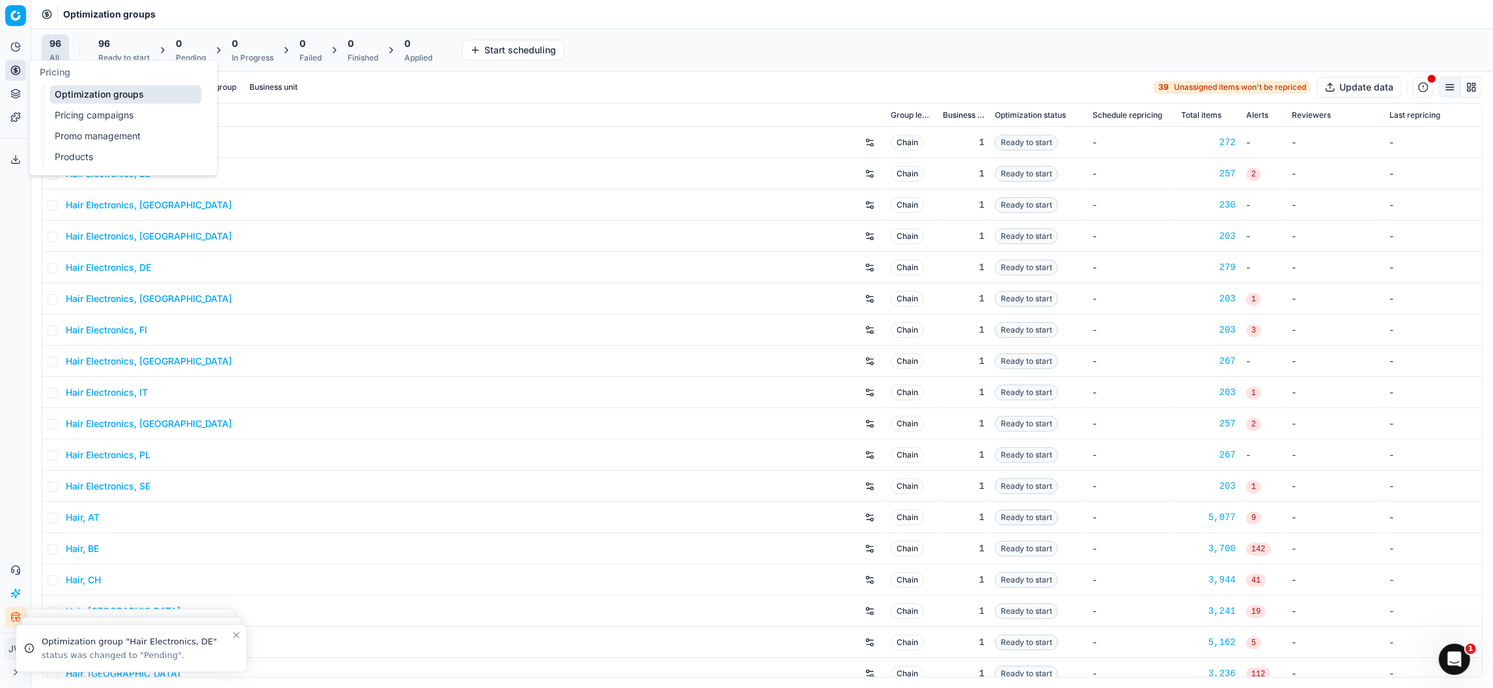
click at [14, 70] on icon at bounding box center [15, 69] width 3 height 3
click at [75, 94] on link "Optimization groups" at bounding box center [125, 94] width 152 height 18
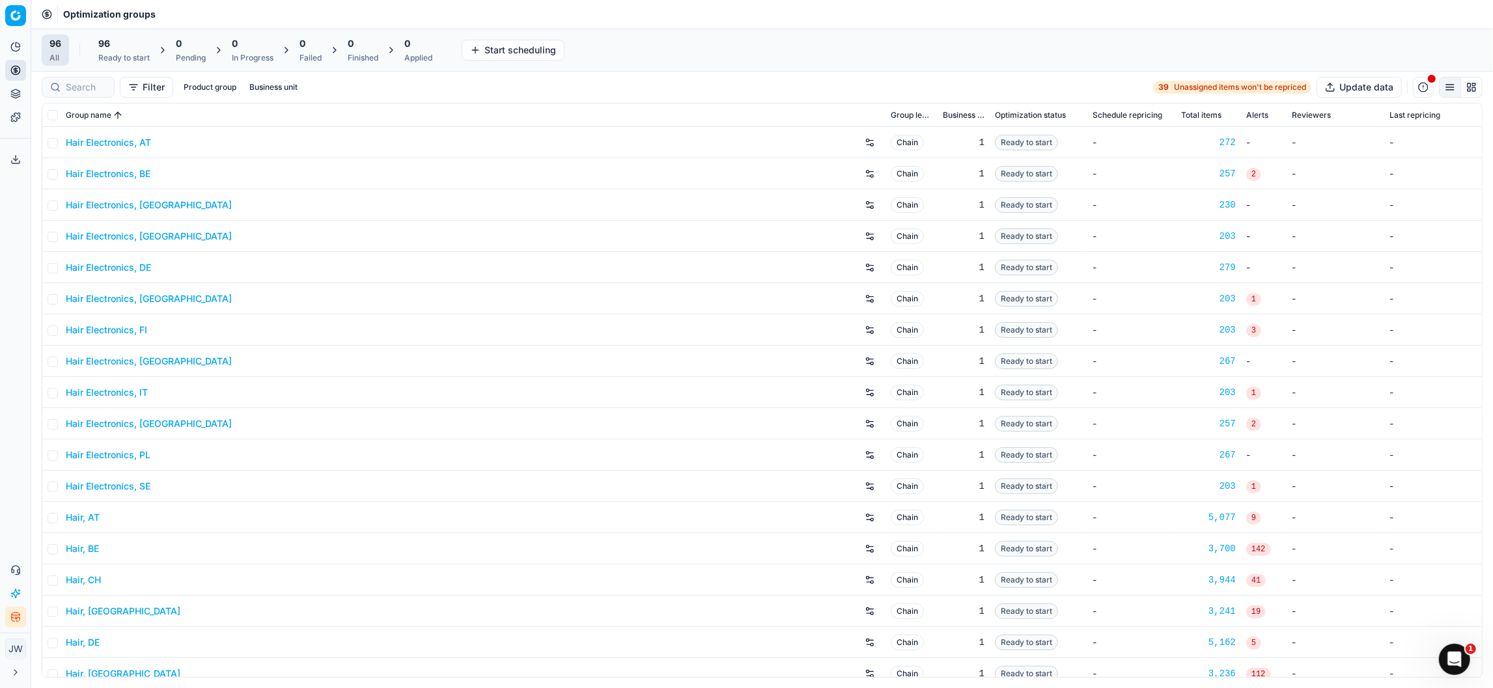
click at [106, 51] on div "96 Ready to start" at bounding box center [123, 50] width 51 height 26
click at [120, 56] on div "Ready to start" at bounding box center [123, 58] width 51 height 10
click at [184, 57] on button "Start All" at bounding box center [180, 50] width 51 height 21
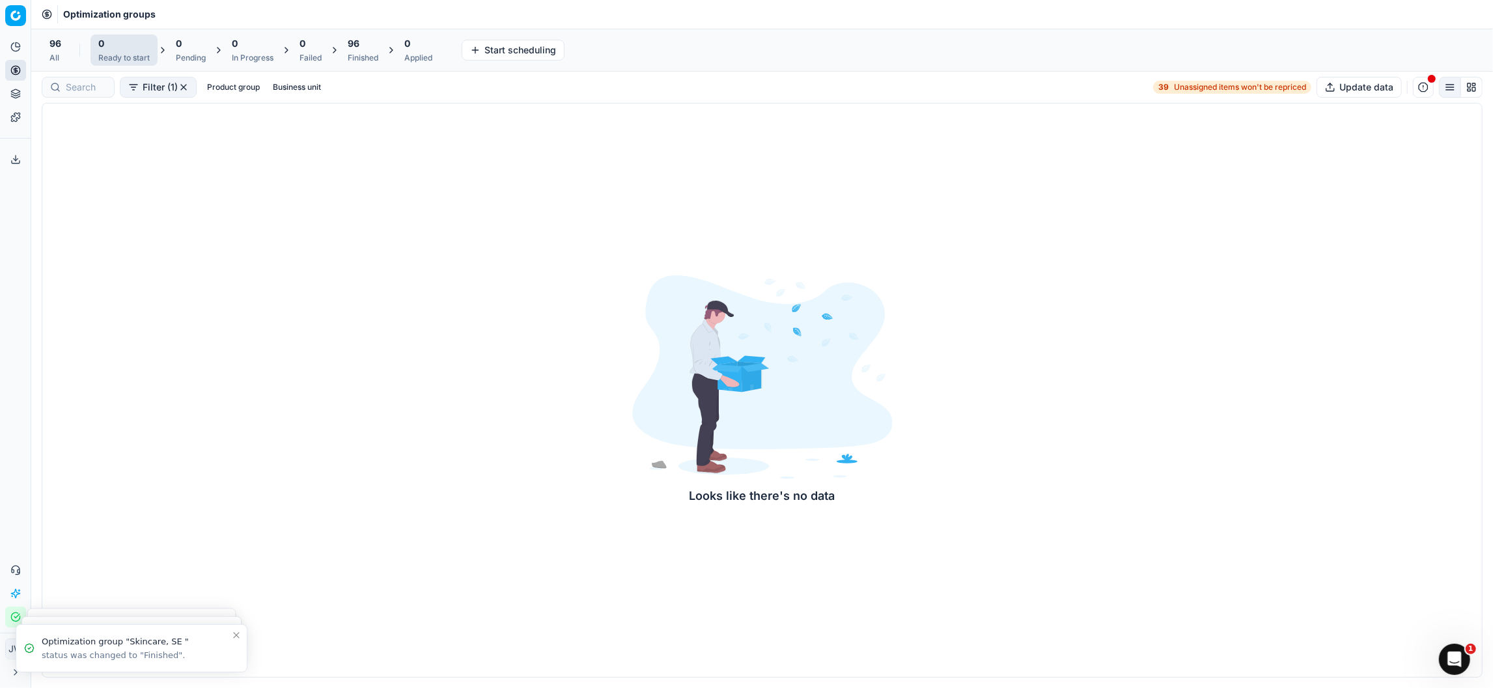
click at [361, 55] on div "Finished" at bounding box center [363, 58] width 31 height 10
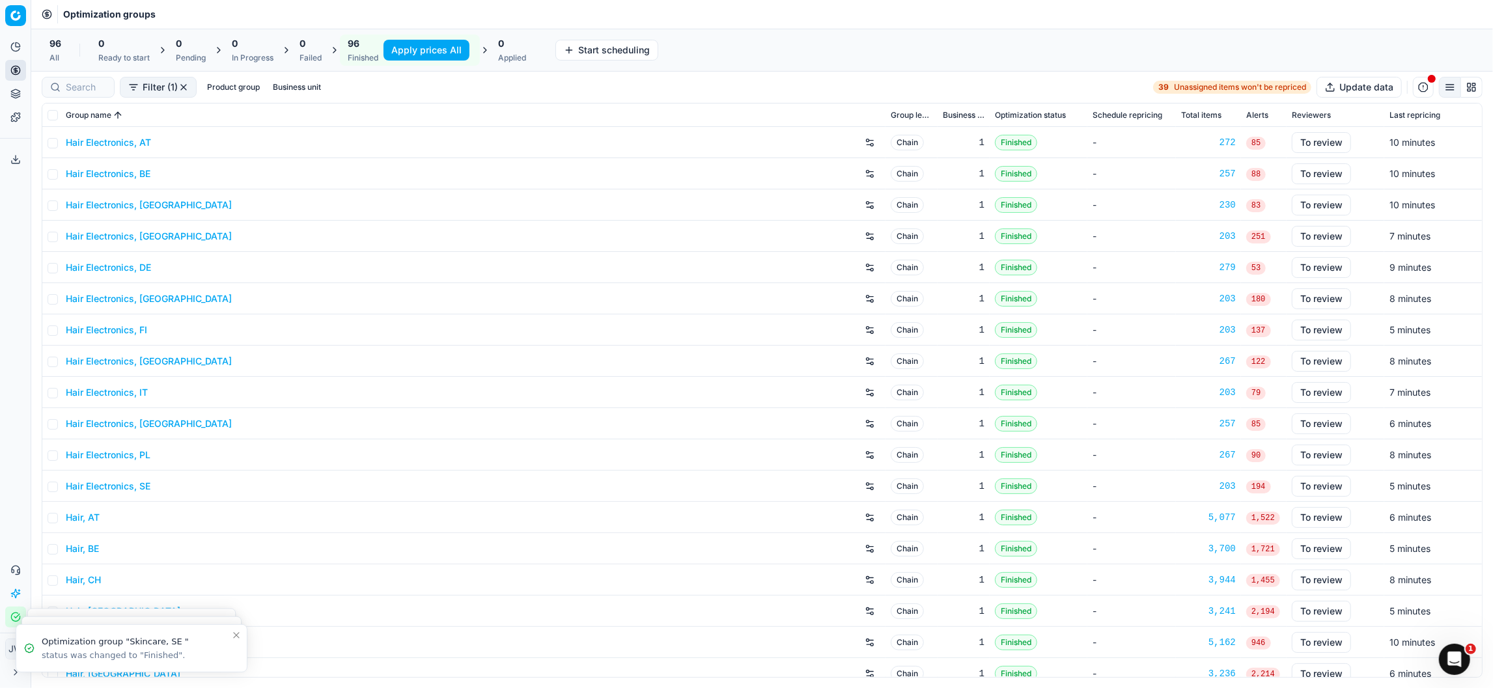
click at [422, 46] on button "Apply prices All" at bounding box center [427, 50] width 86 height 21
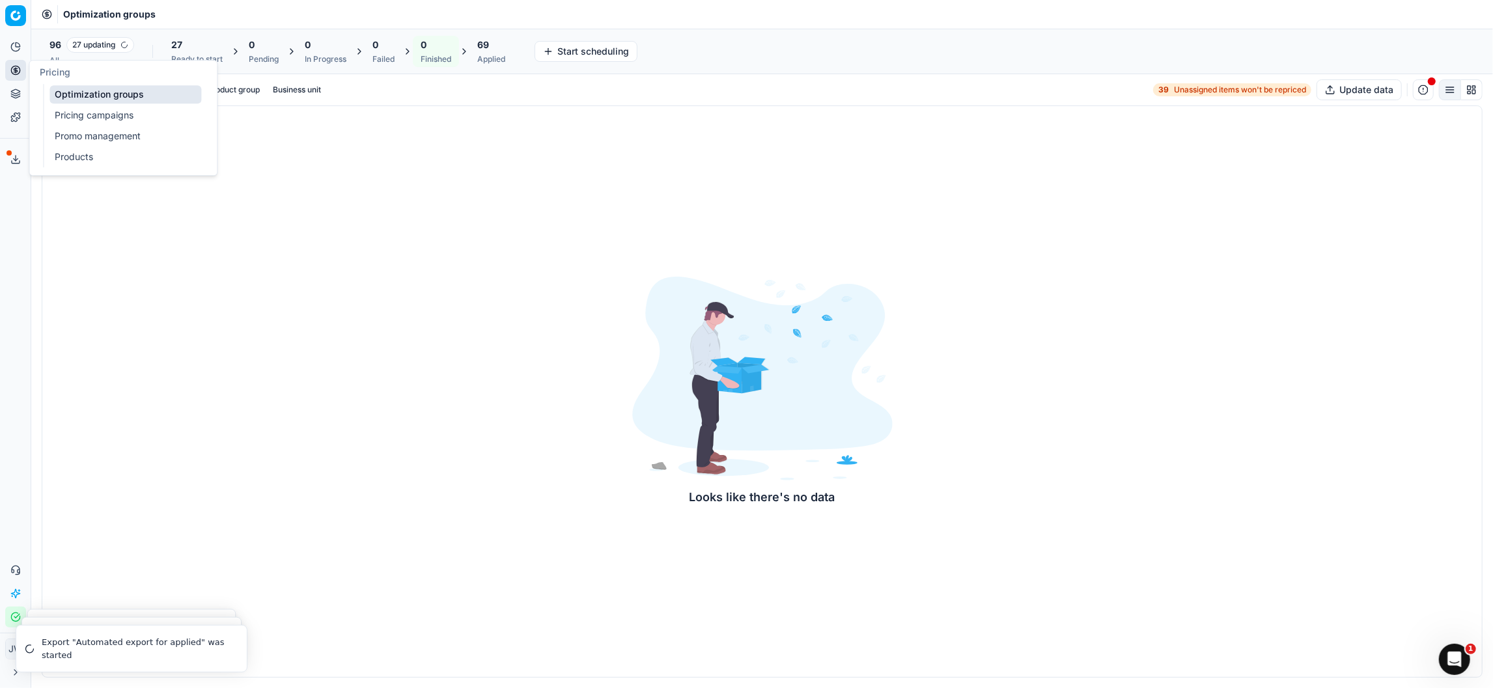
click at [7, 73] on button "Pricing" at bounding box center [15, 70] width 21 height 21
click at [63, 96] on link "Optimization groups" at bounding box center [125, 94] width 152 height 18
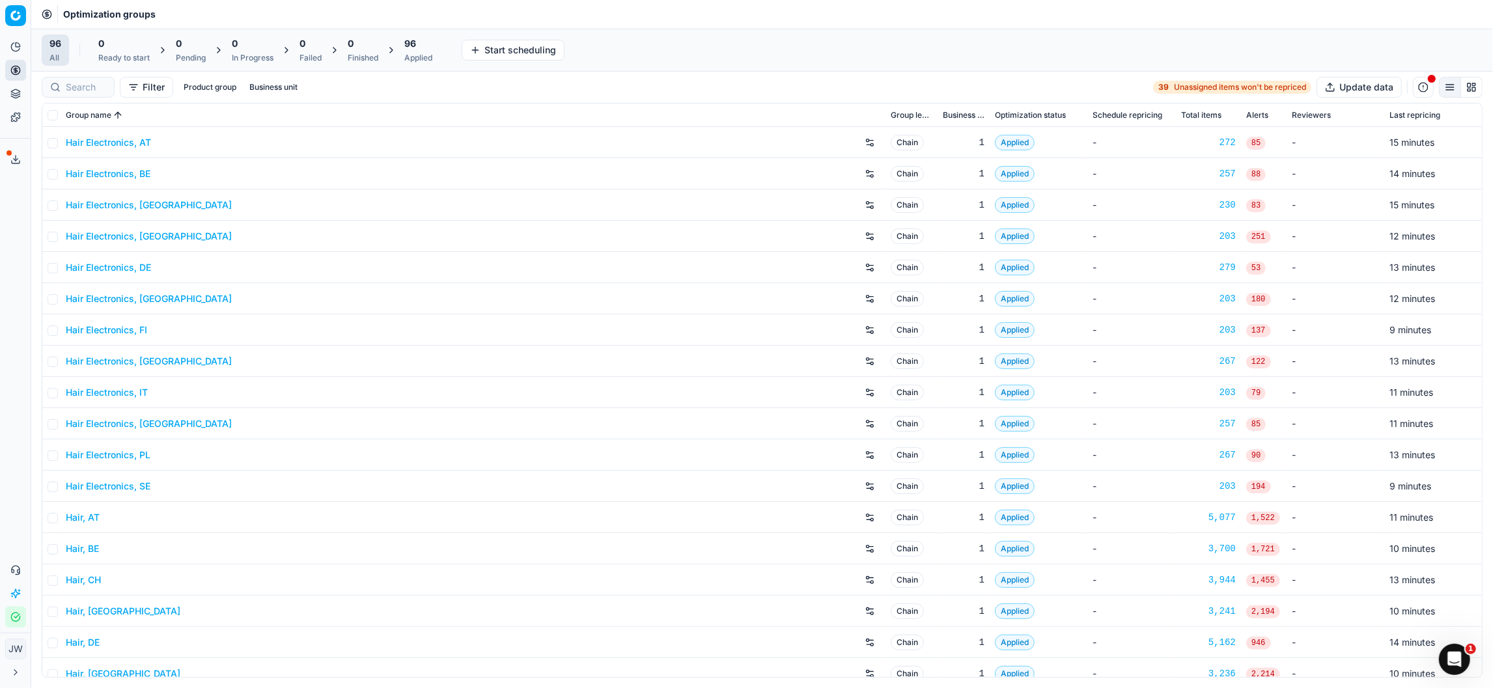
click at [415, 49] on span "96" at bounding box center [410, 43] width 12 height 13
click at [492, 50] on button "Export prices All" at bounding box center [482, 50] width 88 height 21
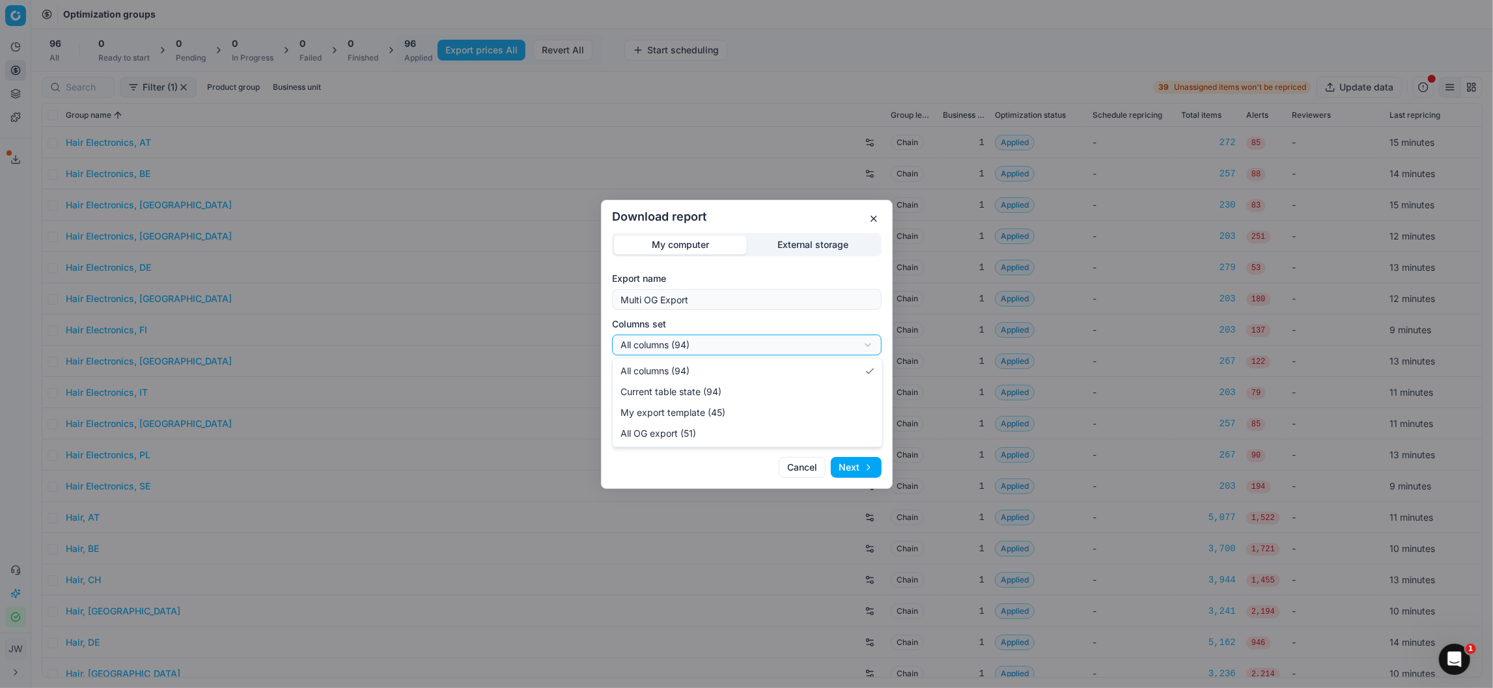
click at [673, 345] on div "Download report My computer External storage Export name Multi OG Export Column…" at bounding box center [746, 344] width 1493 height 688
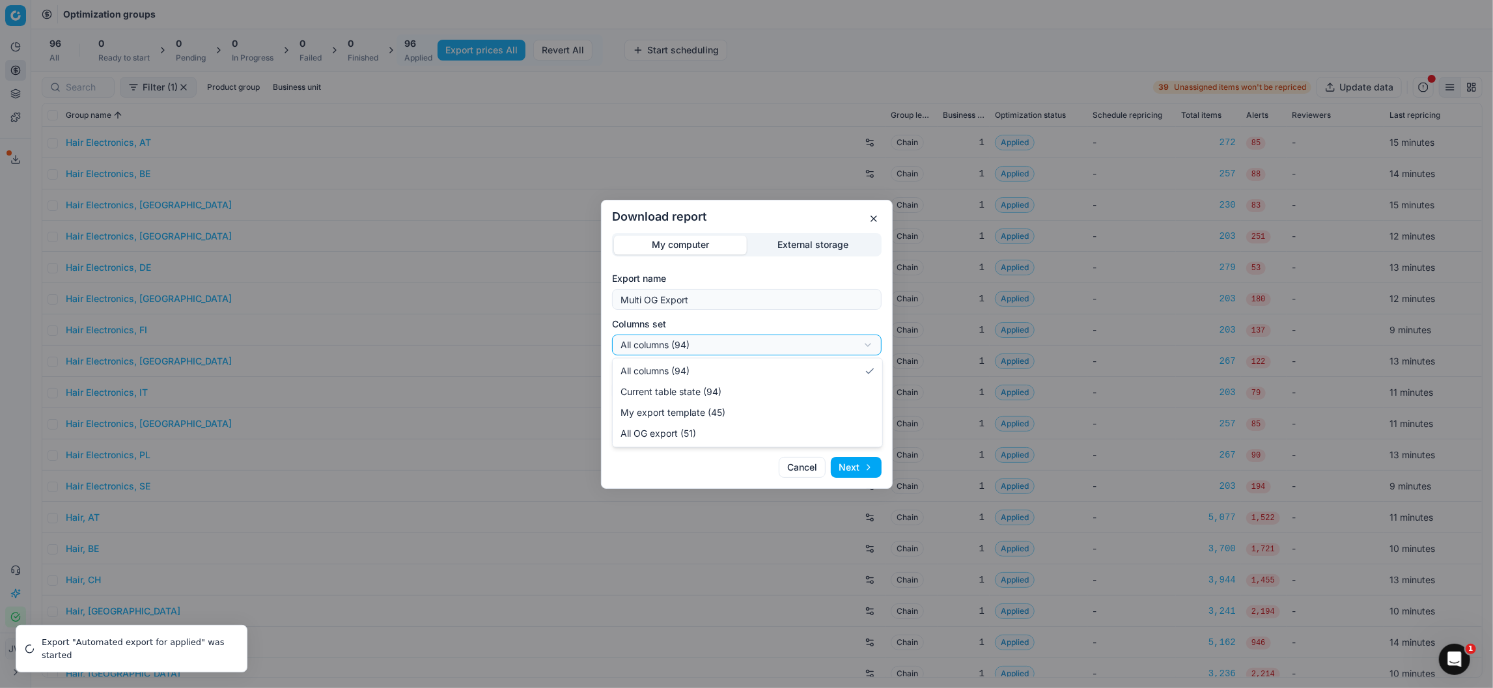
select select "custom"
click at [682, 388] on div "Download report My computer External storage Export name Multi OG Export Column…" at bounding box center [746, 344] width 1493 height 688
select select "csv"
click at [856, 470] on button "Next" at bounding box center [856, 467] width 51 height 21
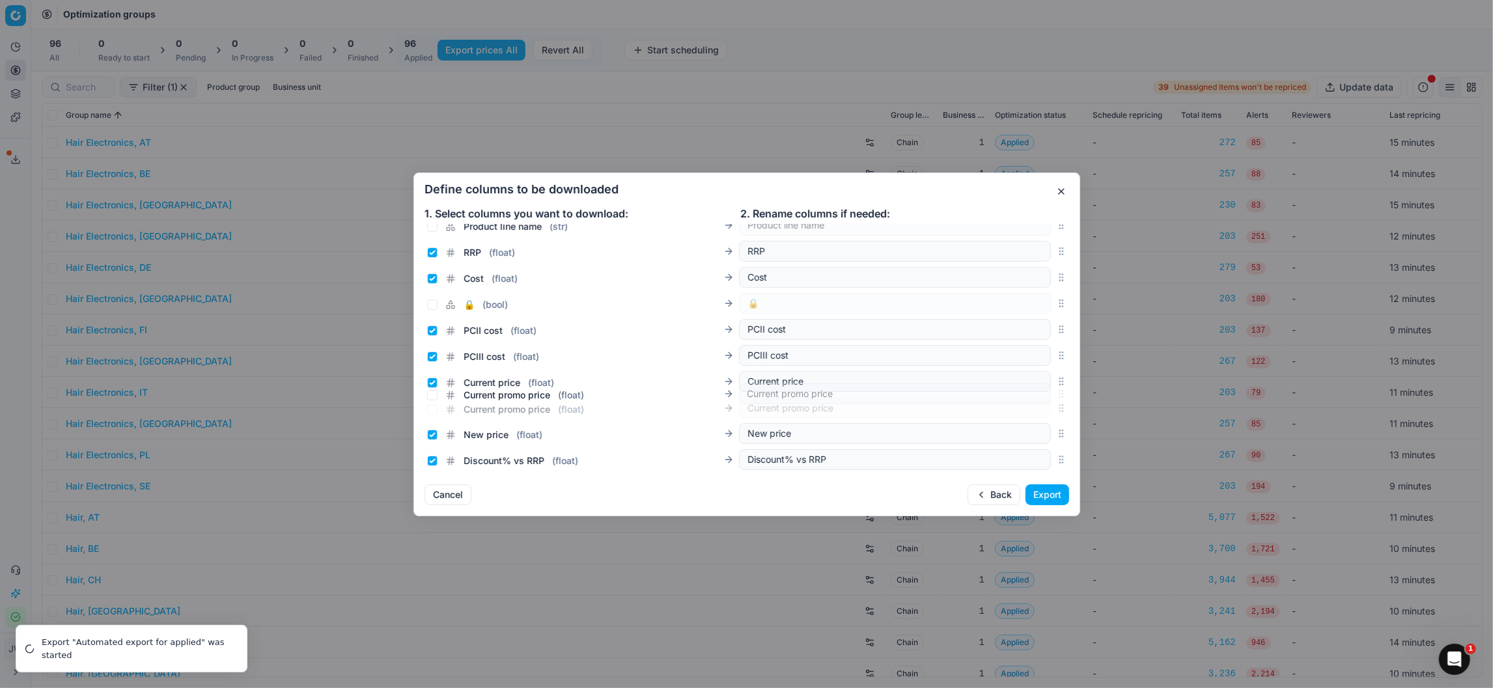
scroll to position [181, 0]
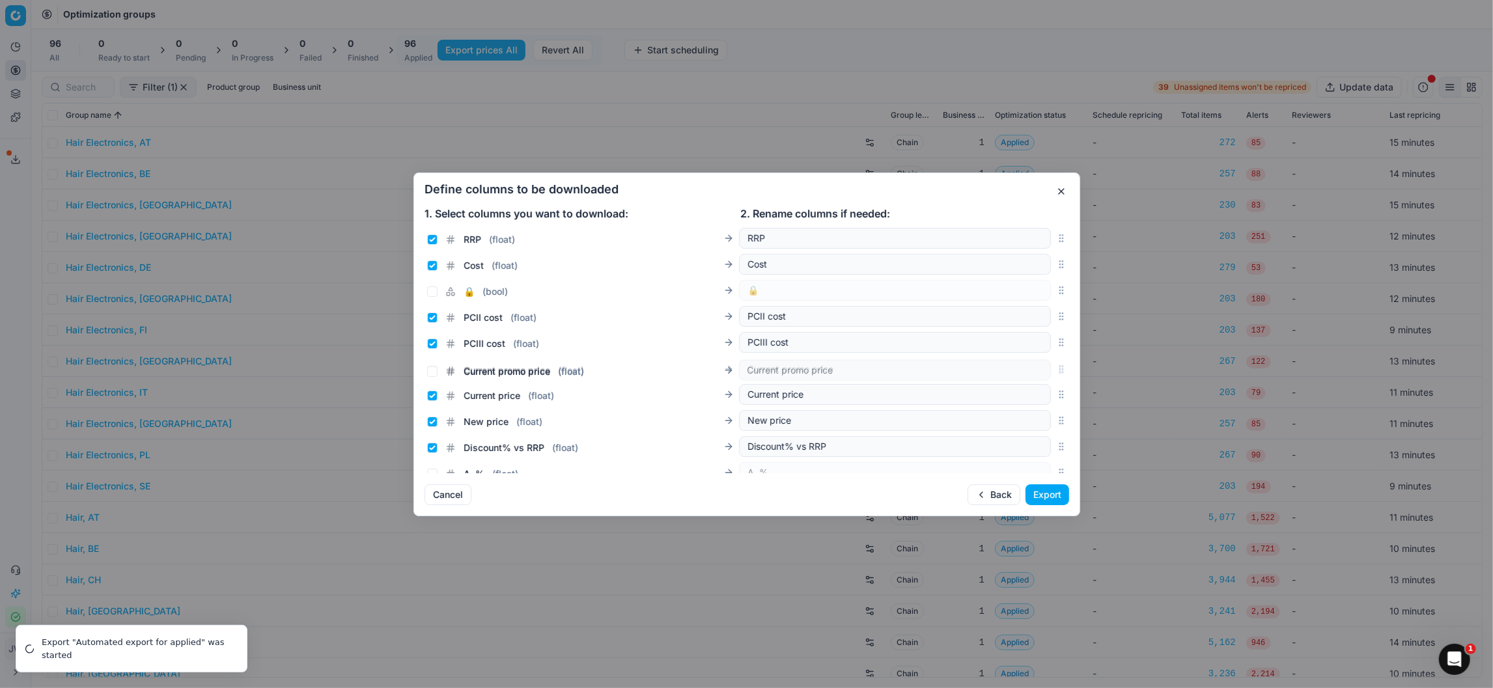
drag, startPoint x: 1063, startPoint y: 352, endPoint x: 1036, endPoint y: 375, distance: 35.6
click at [1036, 375] on div "Current promo price ( float ) Current promo price" at bounding box center [747, 369] width 645 height 26
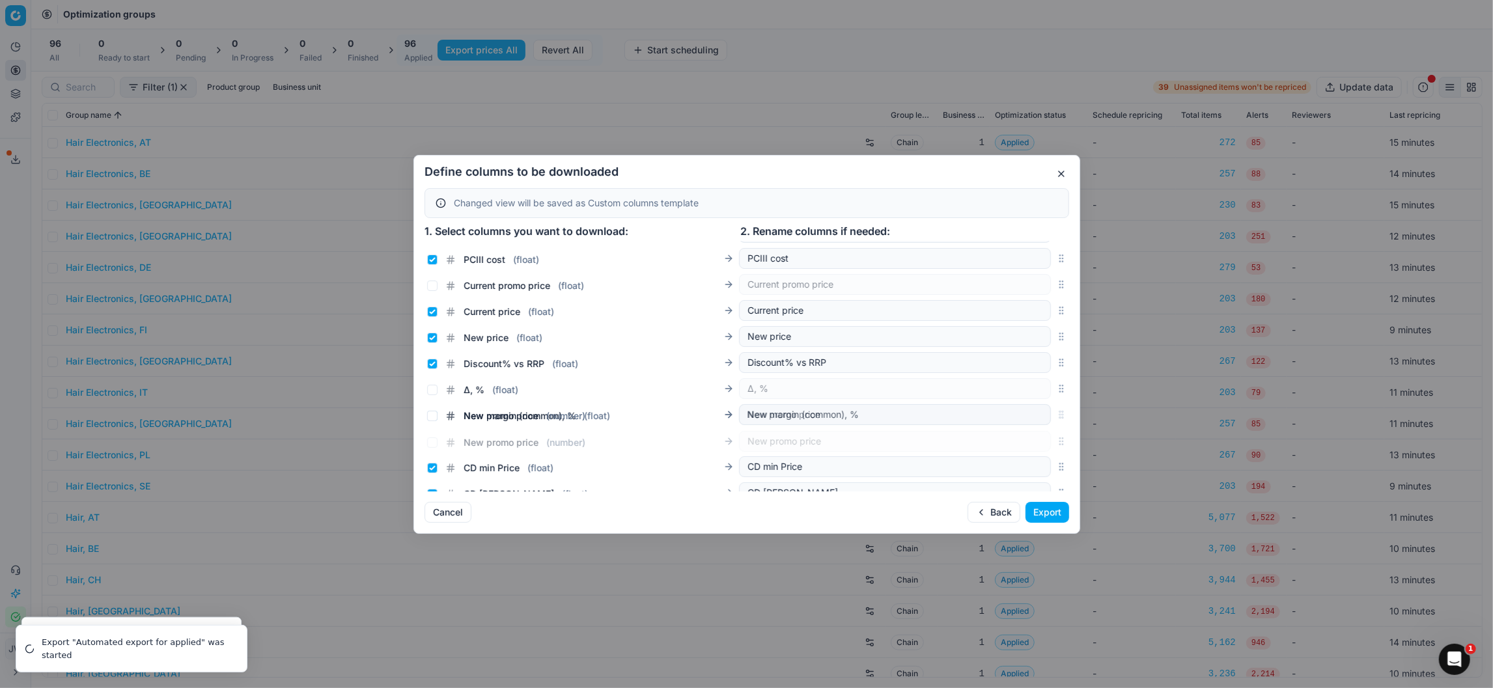
scroll to position [296, 0]
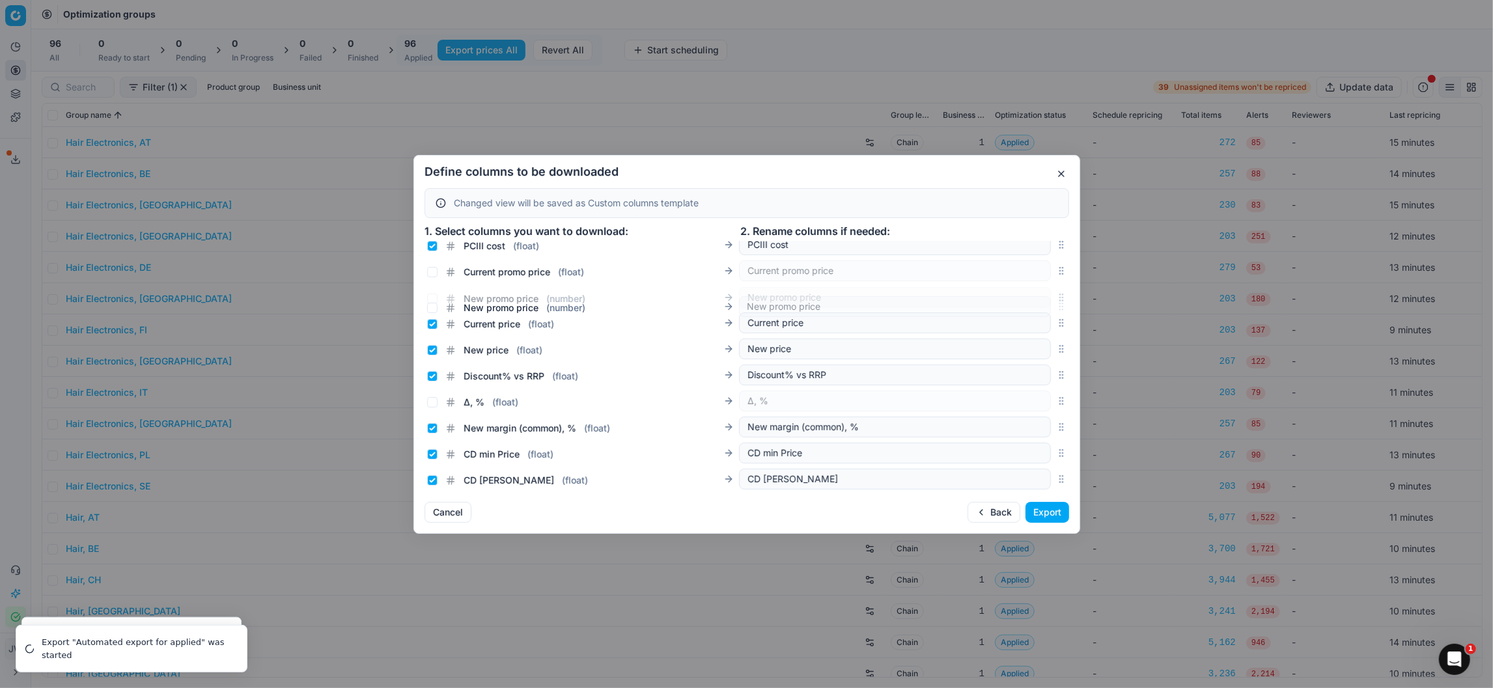
drag, startPoint x: 1062, startPoint y: 369, endPoint x: 1006, endPoint y: 307, distance: 83.0
click at [1006, 307] on div "New promo price ( number ) New promo price" at bounding box center [747, 298] width 645 height 26
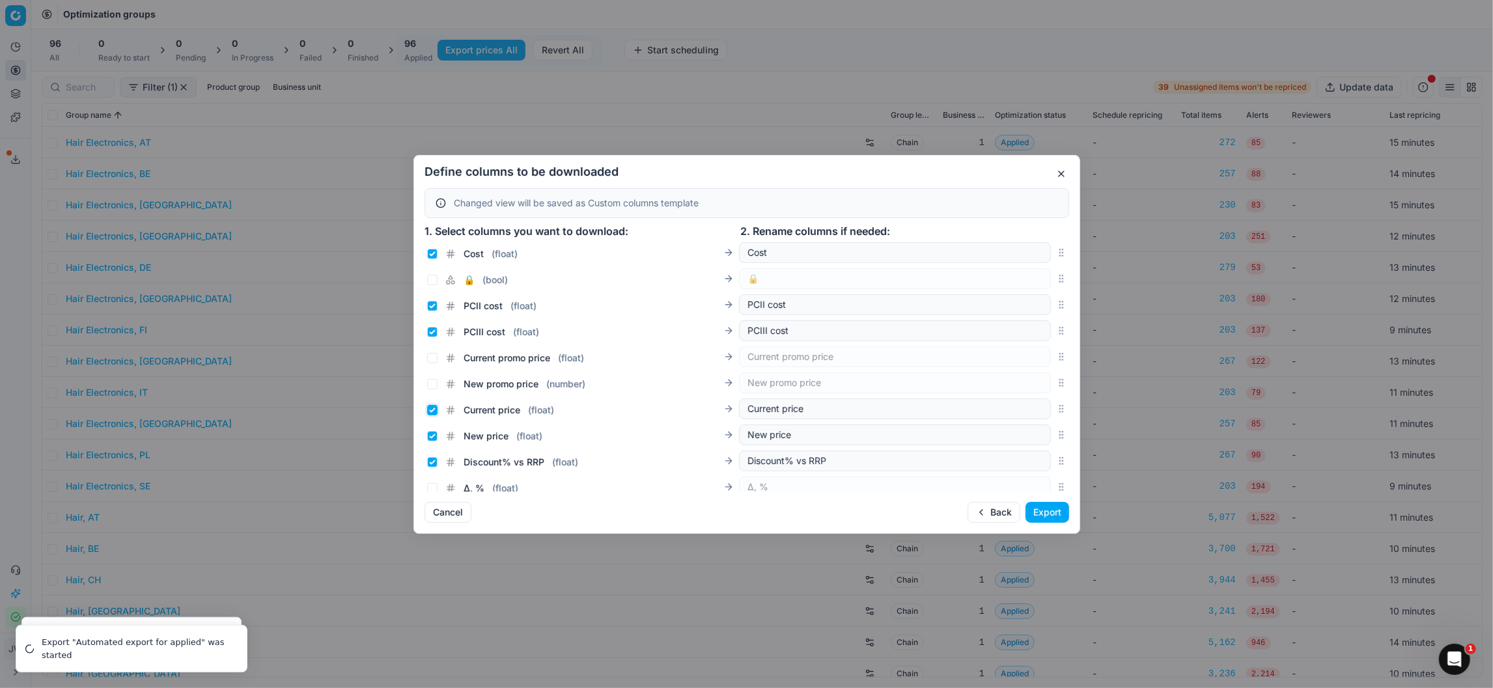
click at [429, 410] on input "Current price ( float )" at bounding box center [432, 410] width 10 height 10
checkbox input "false"
click at [430, 432] on input "New price ( float )" at bounding box center [432, 436] width 10 height 10
checkbox input "false"
click at [433, 357] on input "Current promo price ( float )" at bounding box center [432, 358] width 10 height 10
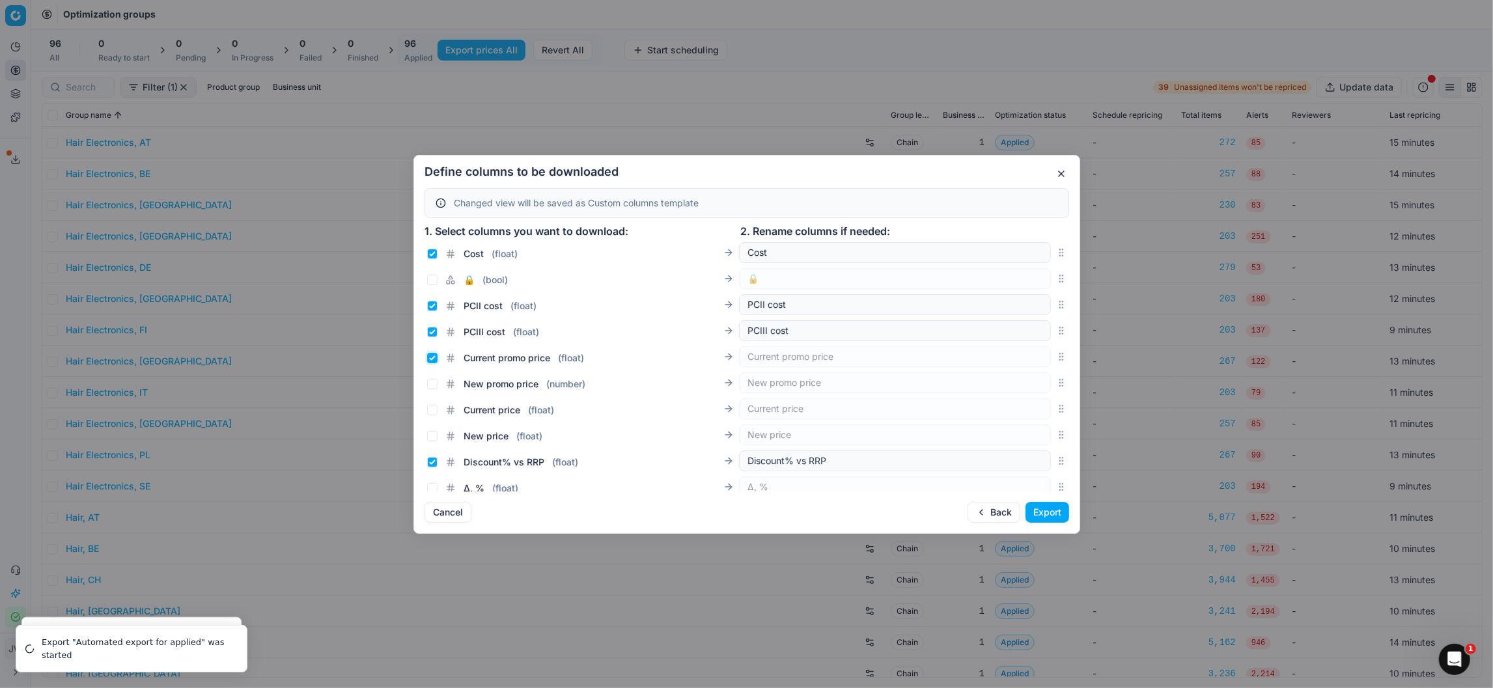
checkbox input "true"
click at [436, 382] on input "New promo price ( number )" at bounding box center [432, 384] width 10 height 10
checkbox input "true"
click at [1046, 512] on button "Export" at bounding box center [1048, 512] width 44 height 21
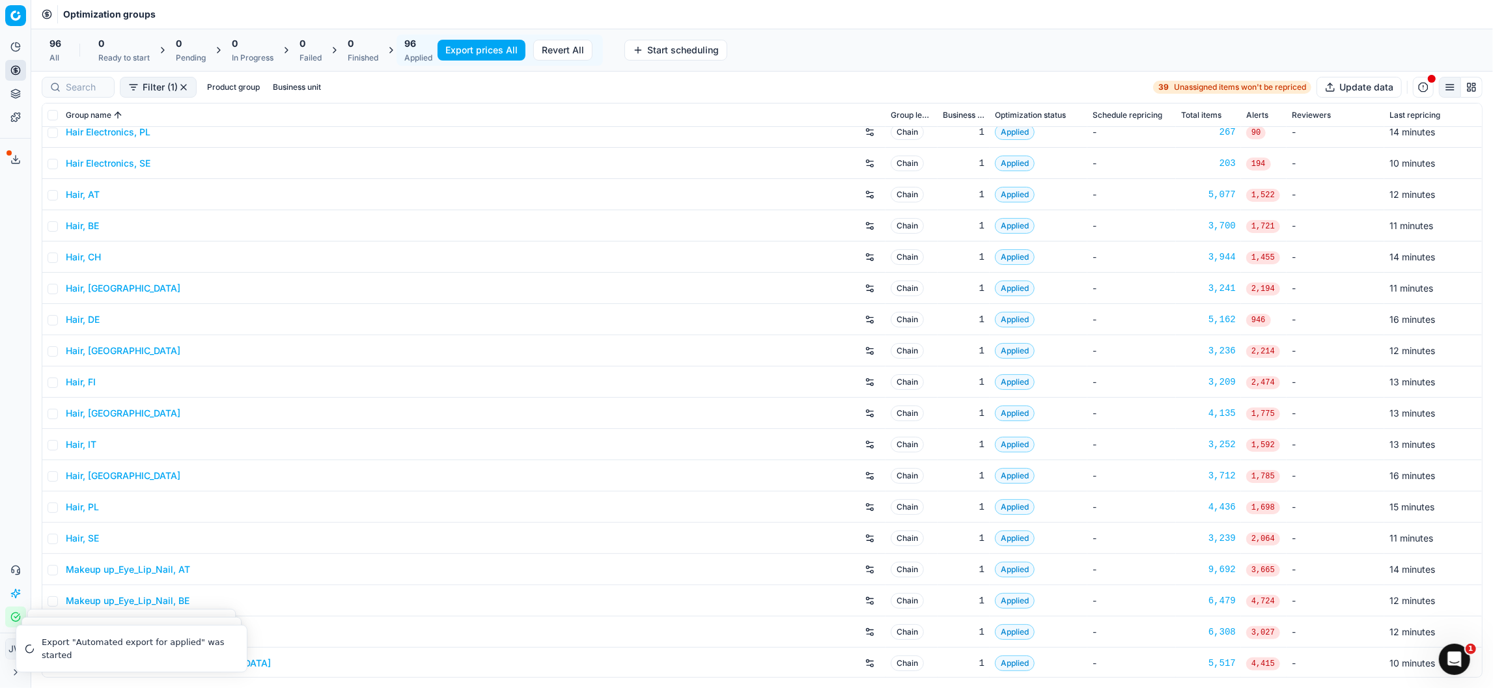
scroll to position [0, 0]
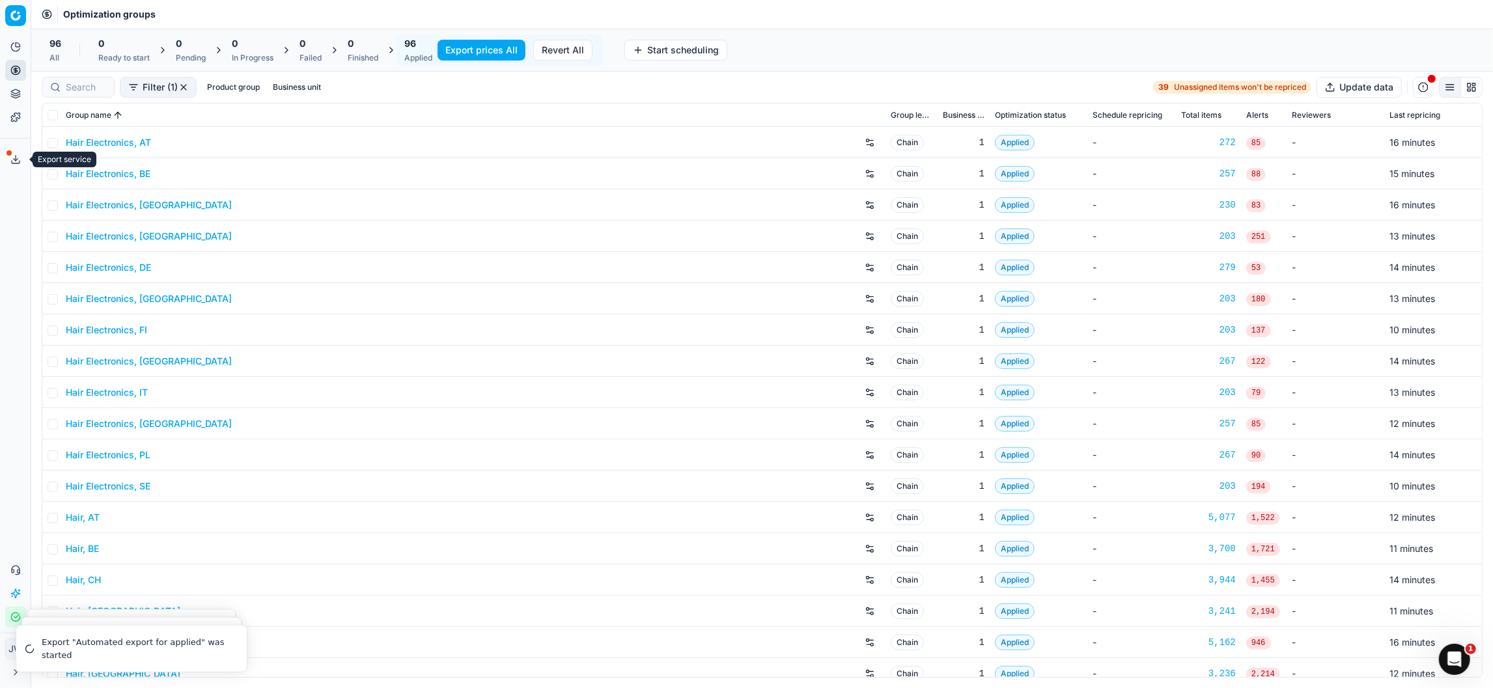
click at [16, 157] on icon at bounding box center [15, 159] width 10 height 10
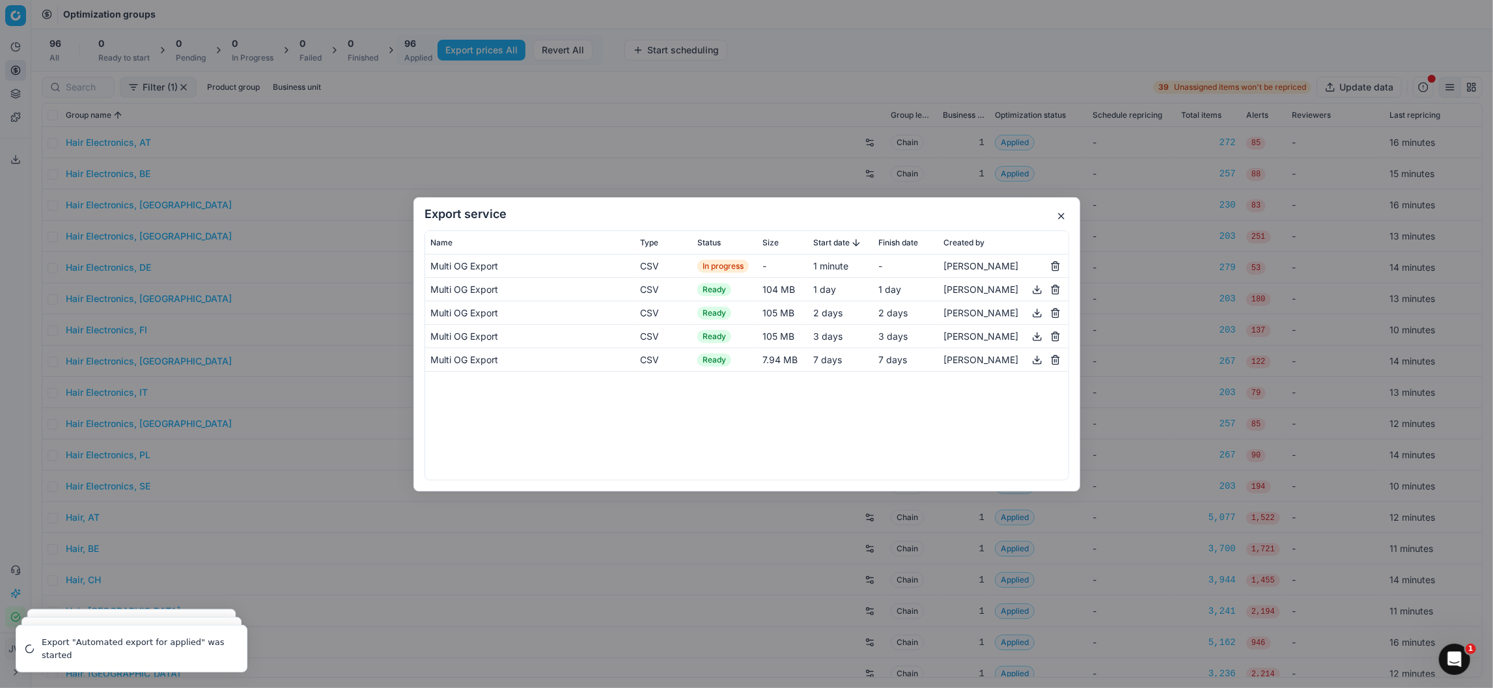
click at [1062, 211] on button "button" at bounding box center [1062, 216] width 16 height 16
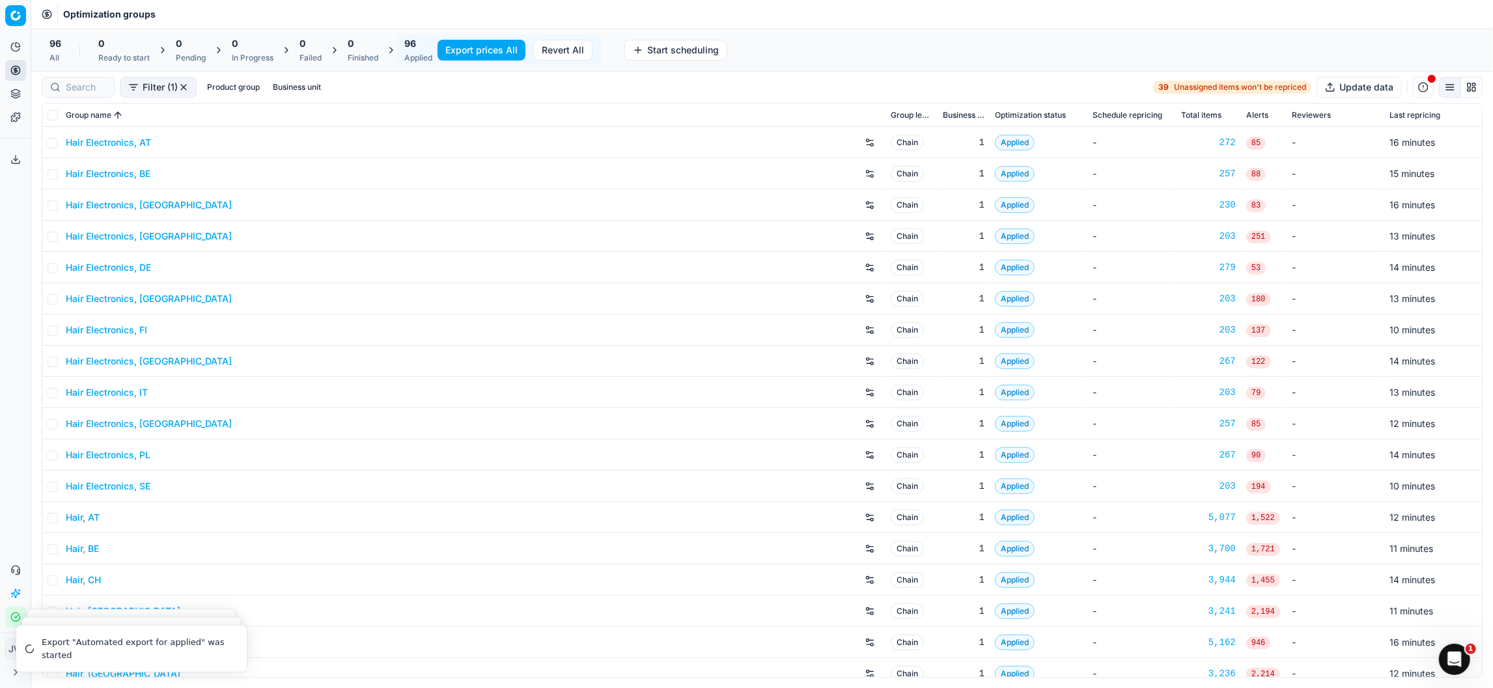
click at [10, 159] on icon at bounding box center [15, 159] width 10 height 10
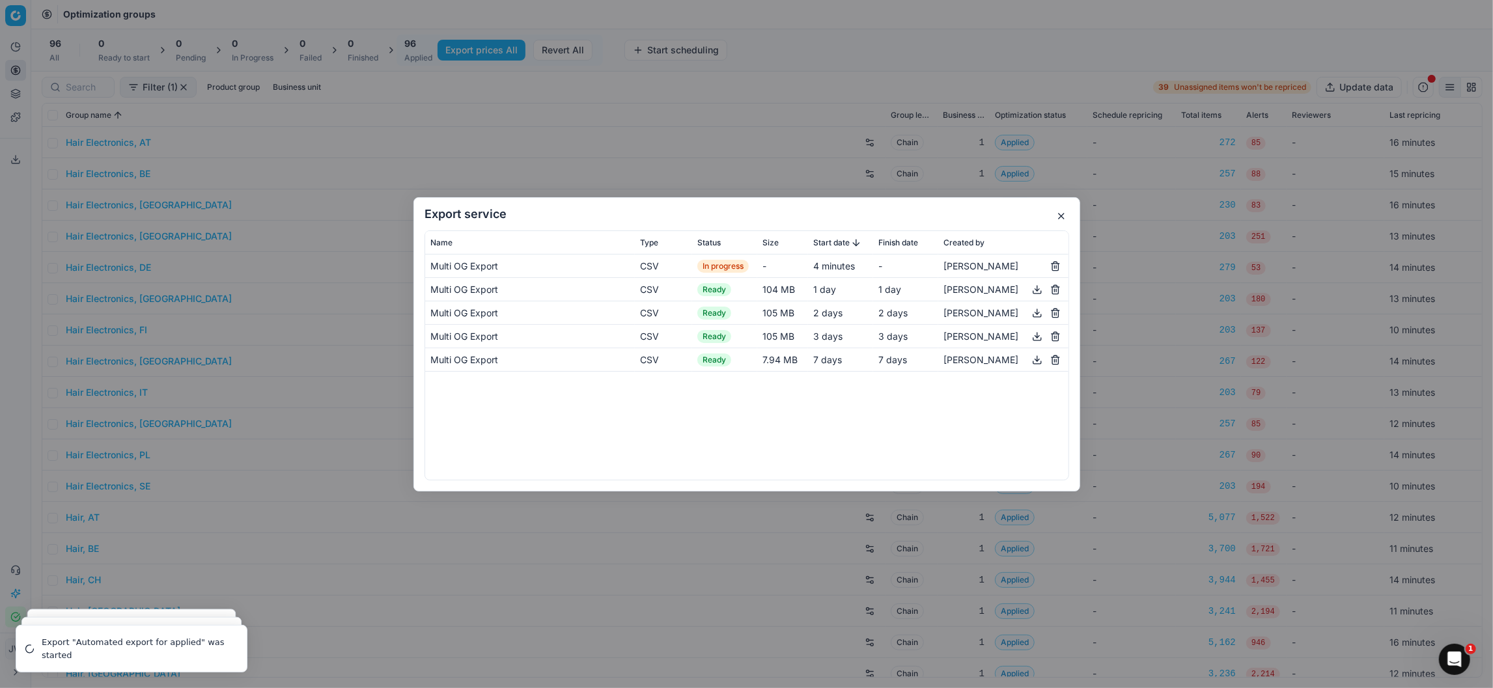
click at [1060, 219] on button "button" at bounding box center [1062, 216] width 16 height 16
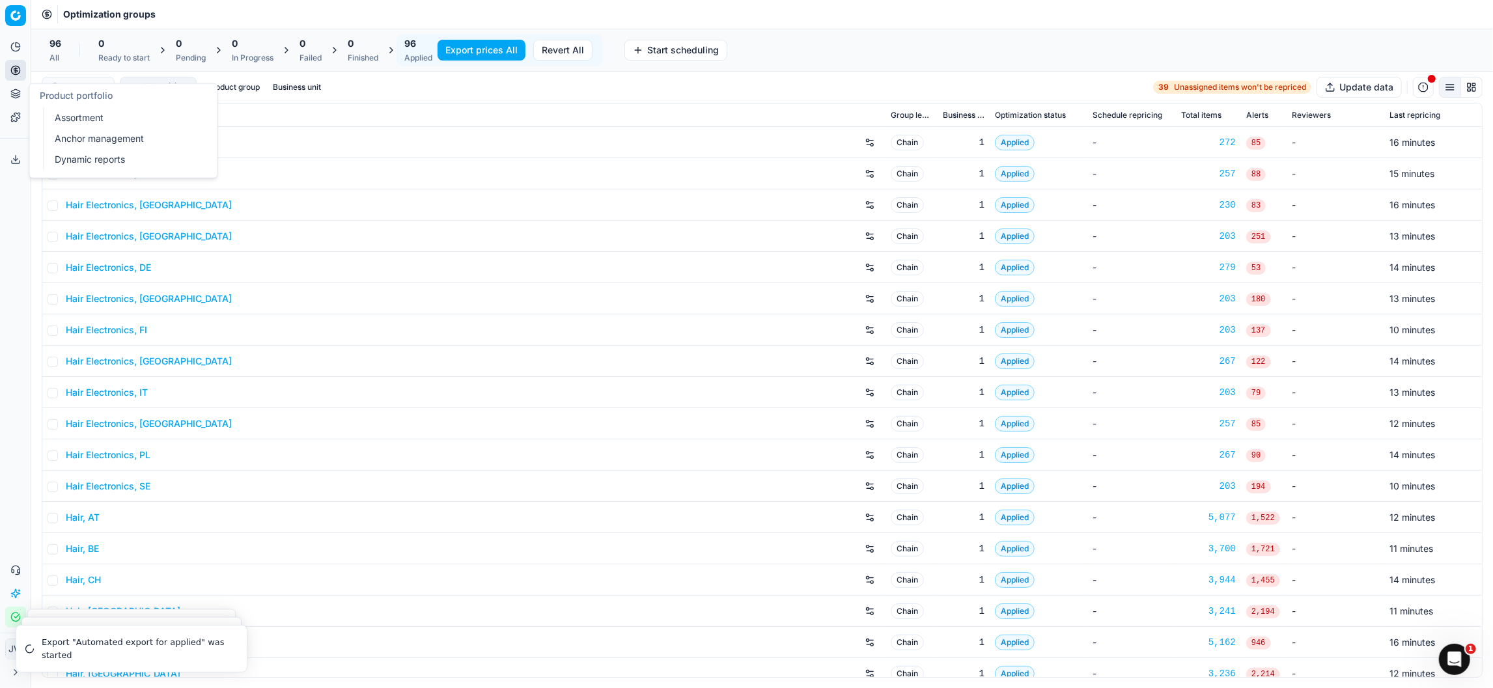
click at [14, 94] on icon at bounding box center [15, 94] width 10 height 10
click at [78, 124] on link "Assortment" at bounding box center [125, 118] width 152 height 18
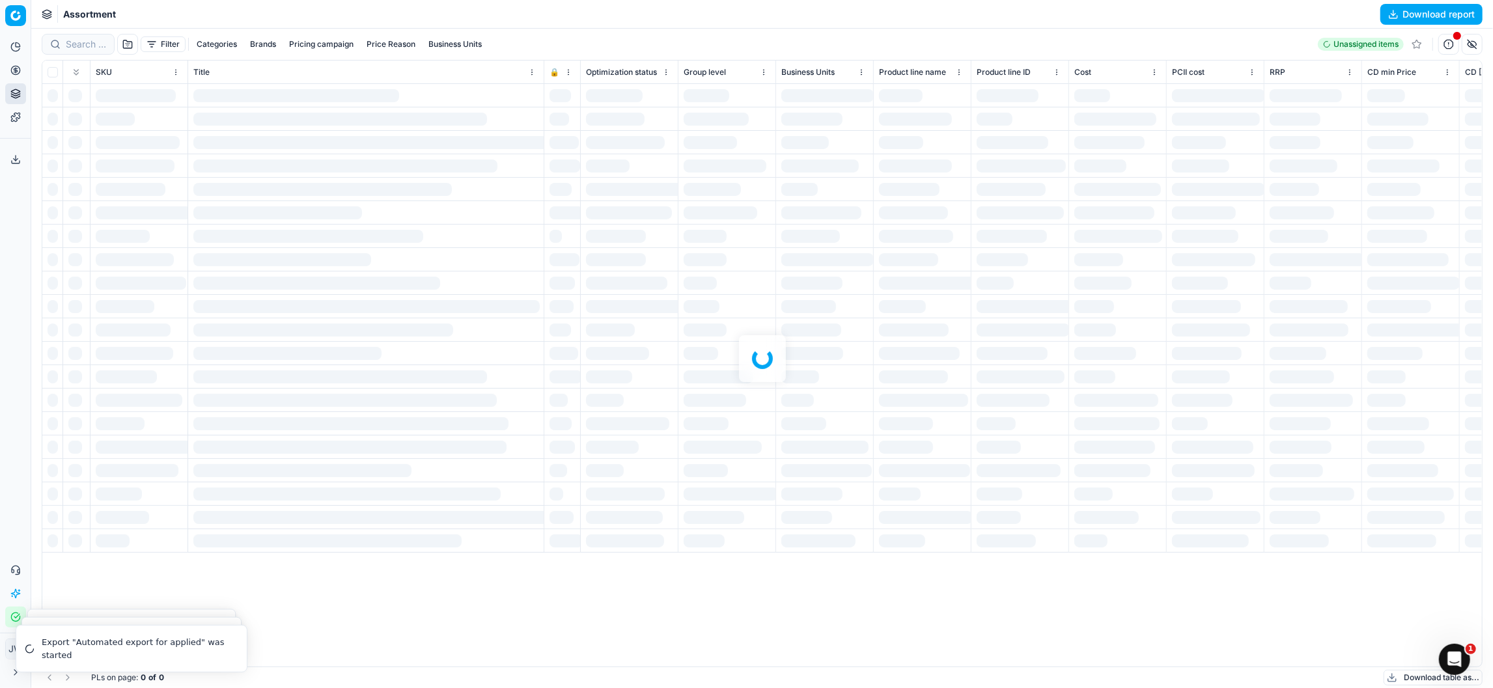
click at [74, 49] on div at bounding box center [762, 359] width 1462 height 660
click at [74, 44] on div at bounding box center [762, 359] width 1462 height 660
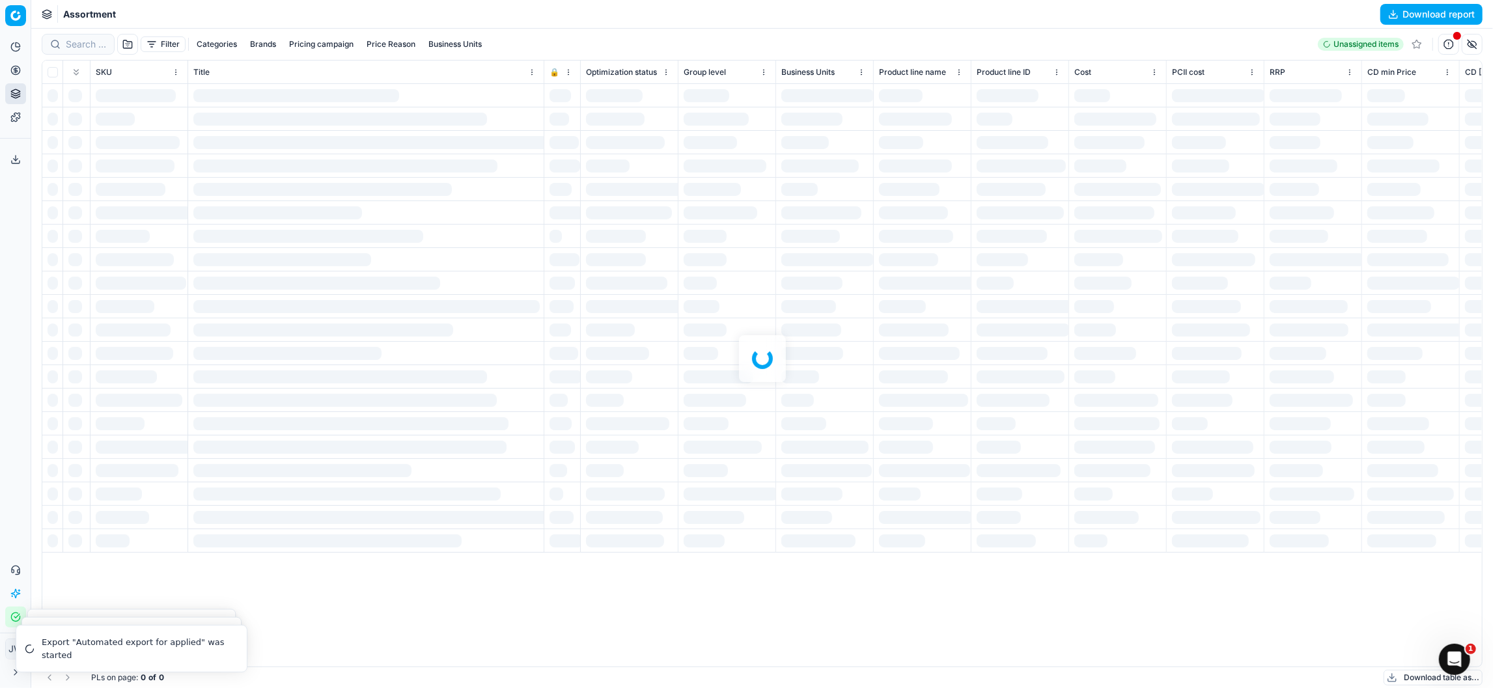
click at [74, 44] on div at bounding box center [762, 359] width 1462 height 660
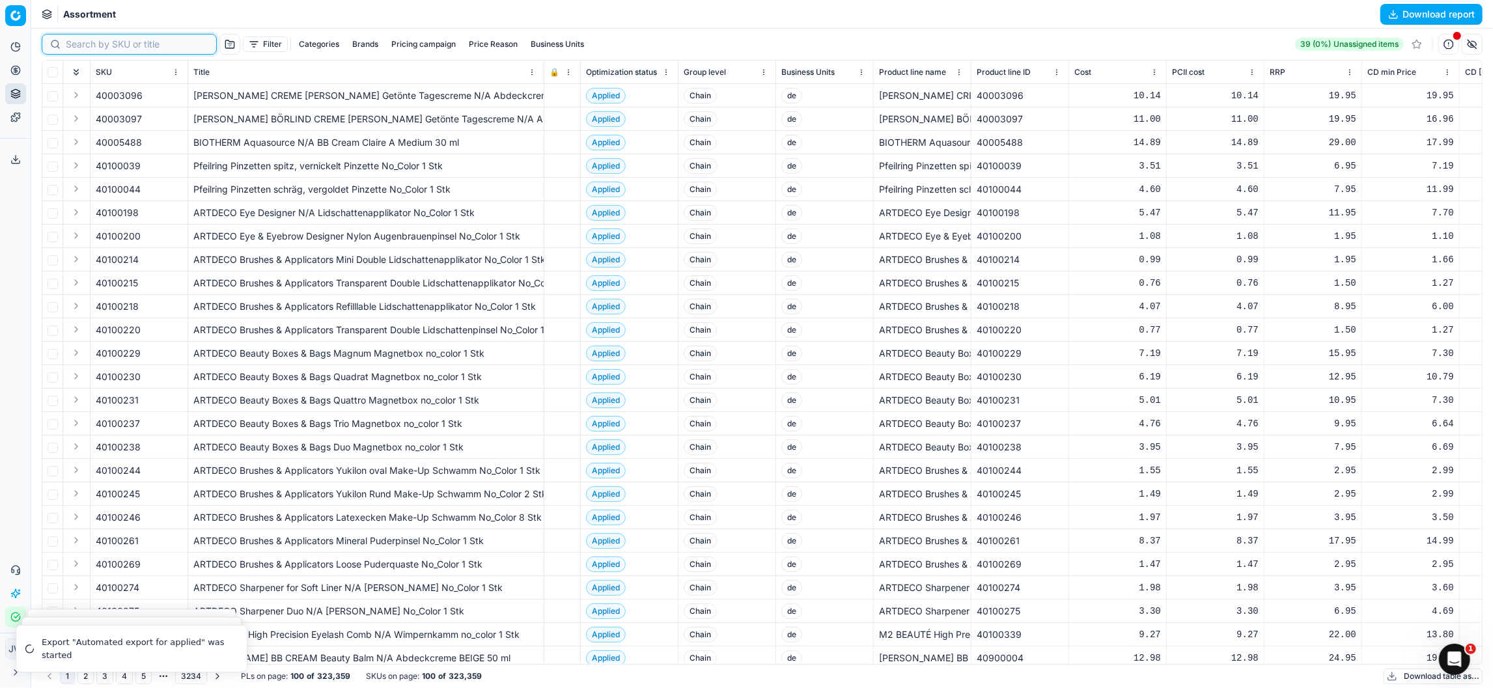
click at [74, 44] on input at bounding box center [137, 44] width 143 height 13
paste input "90015289-0023834"
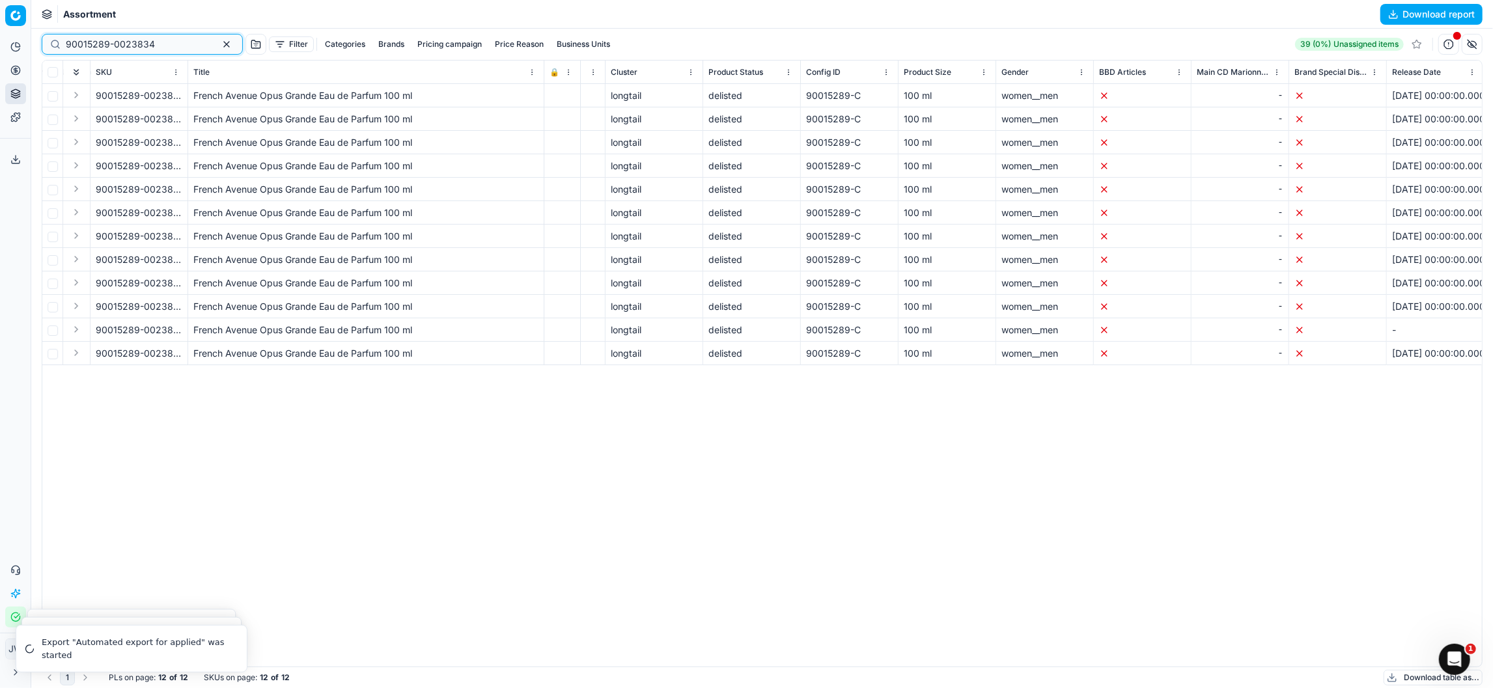
scroll to position [0, 4334]
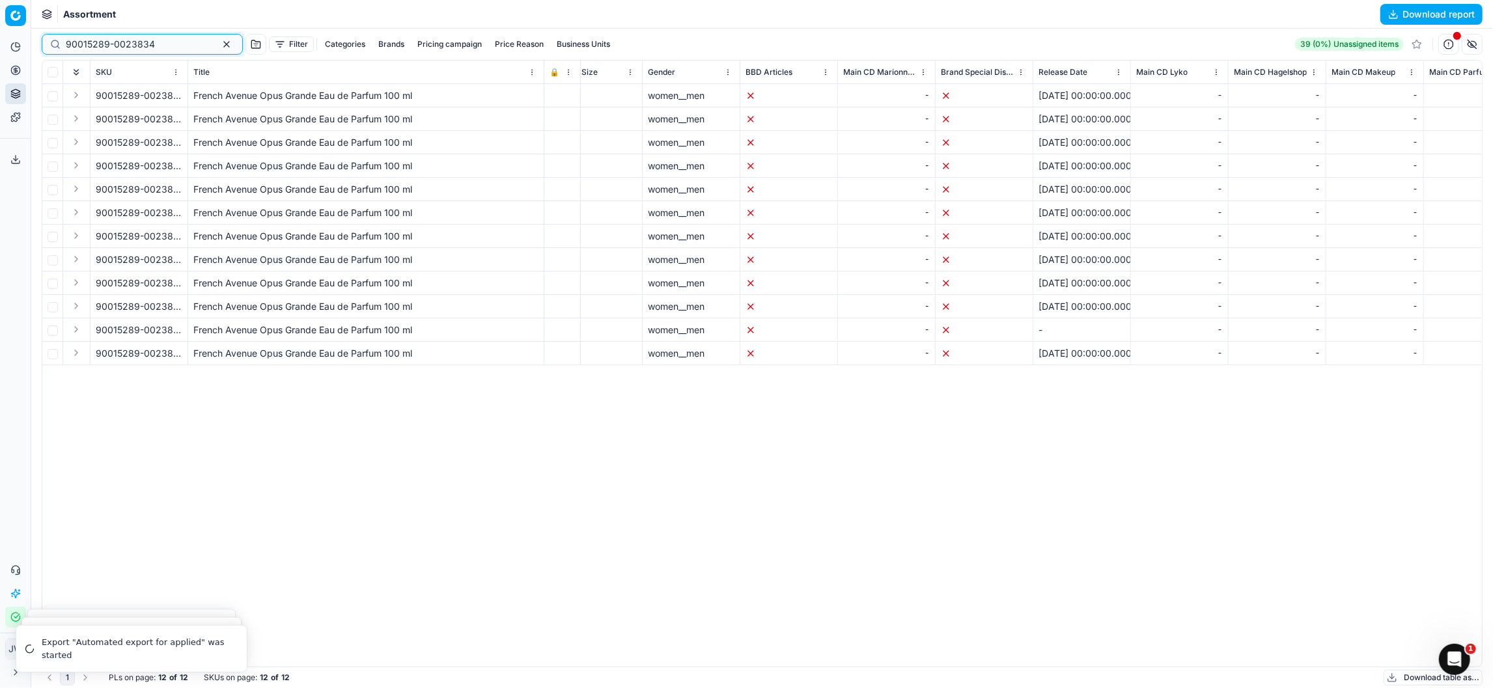
type input "90015289-0023834"
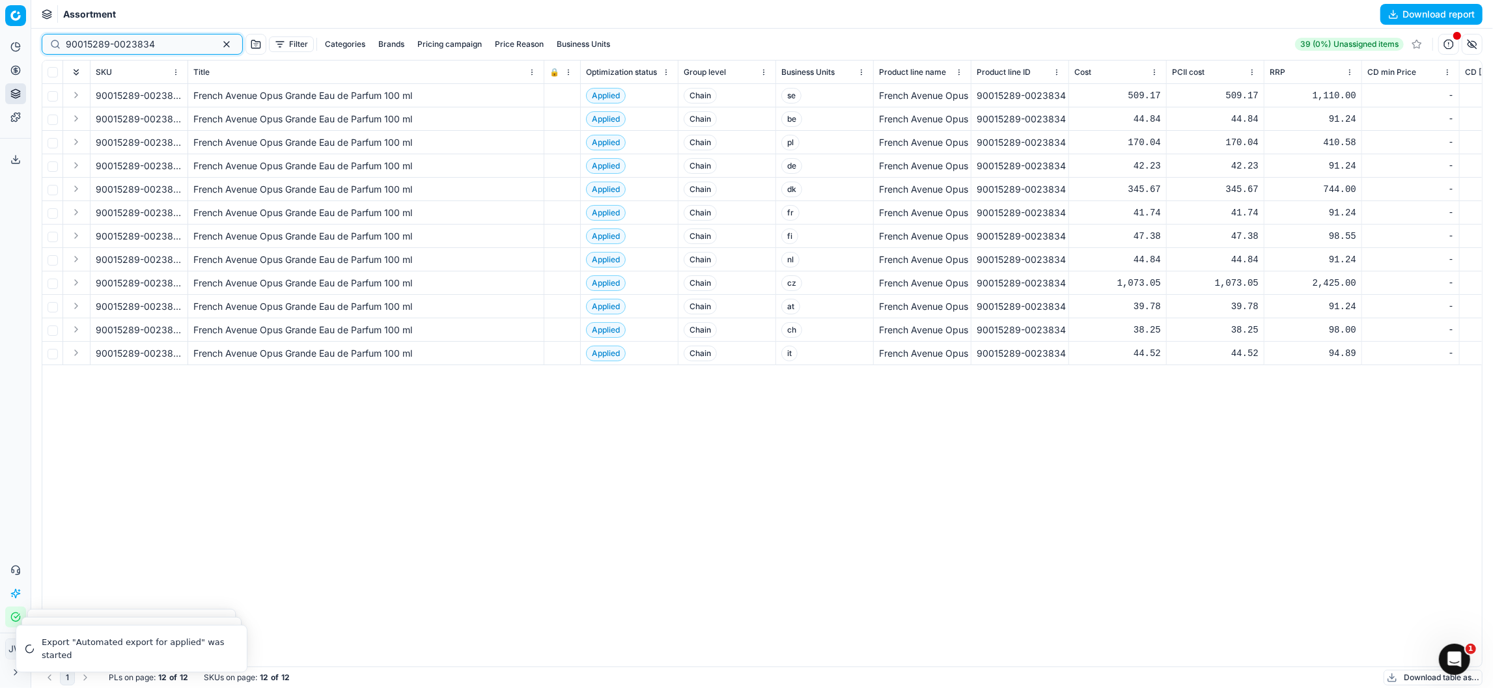
scroll to position [0, 307]
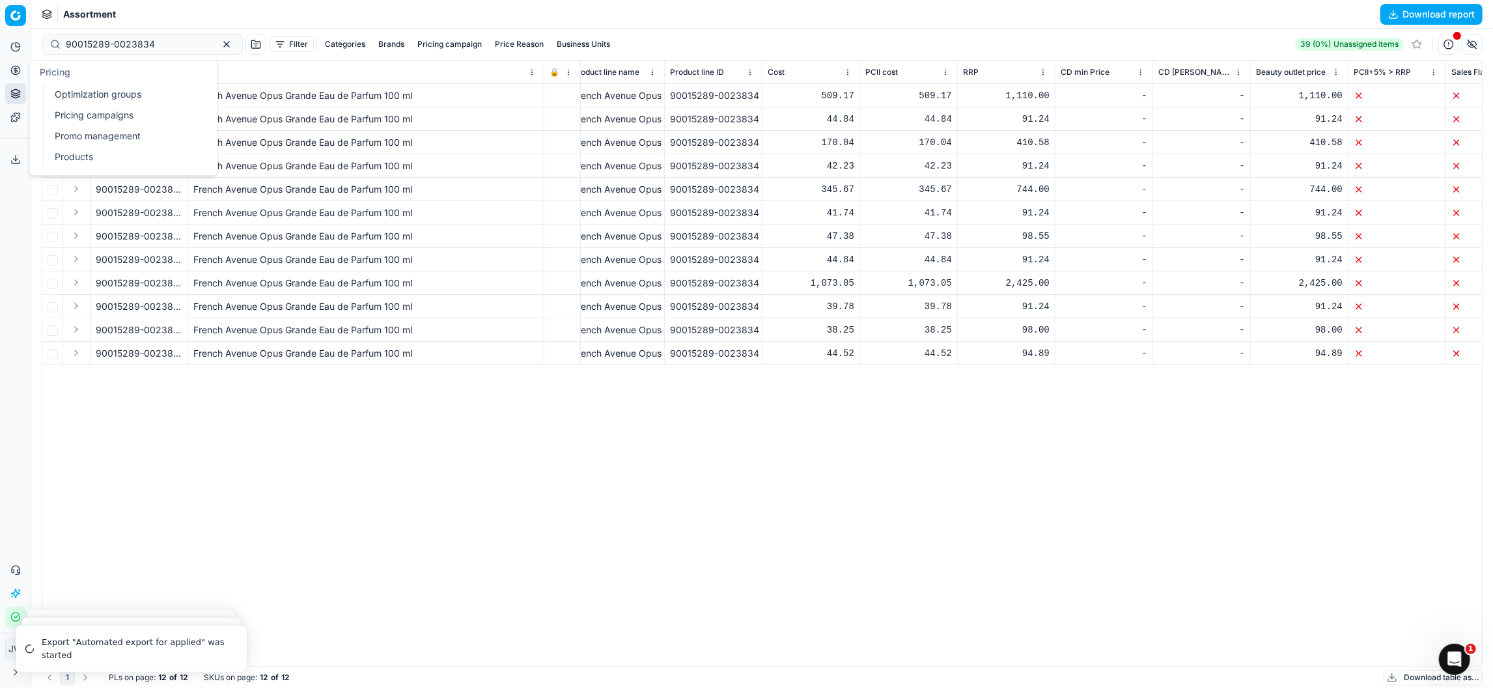
click at [8, 68] on button "Pricing" at bounding box center [15, 70] width 21 height 21
click at [65, 92] on link "Optimization groups" at bounding box center [125, 94] width 152 height 18
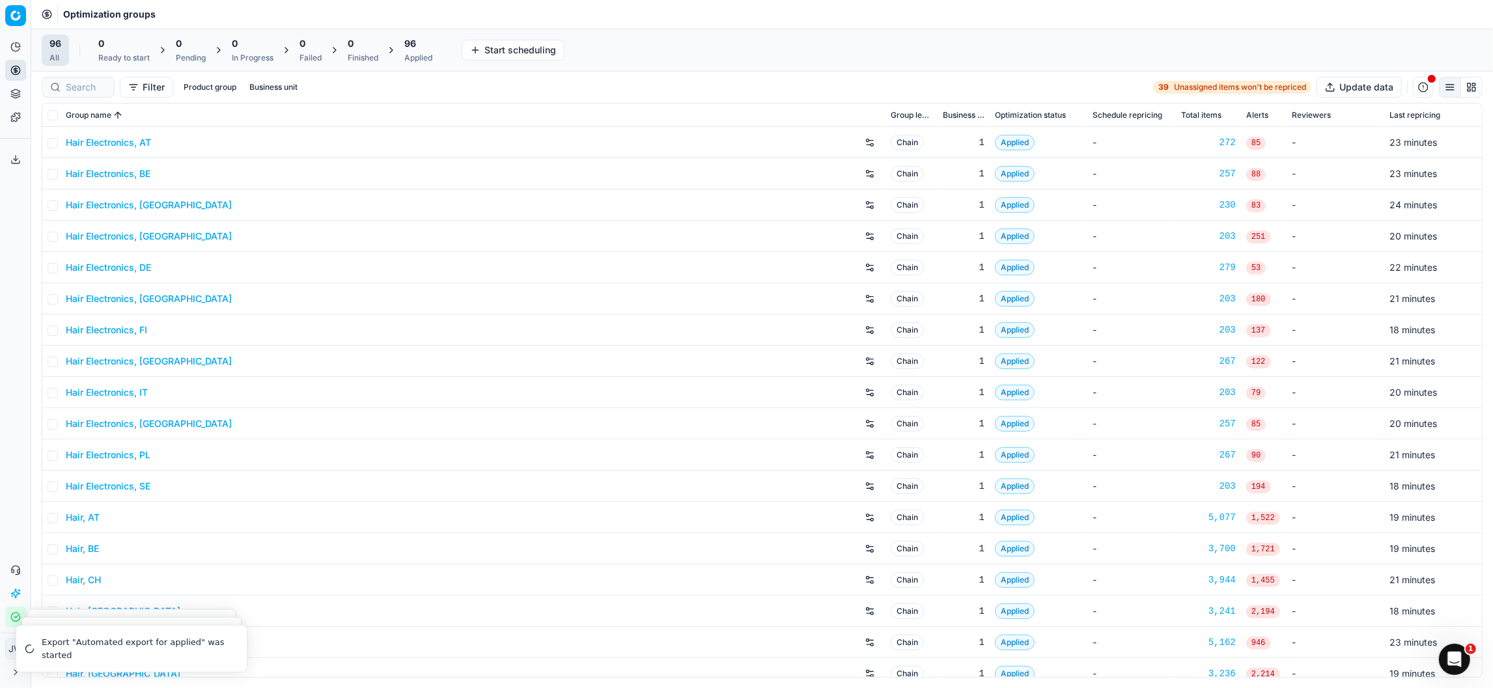
click at [92, 95] on div at bounding box center [78, 87] width 73 height 21
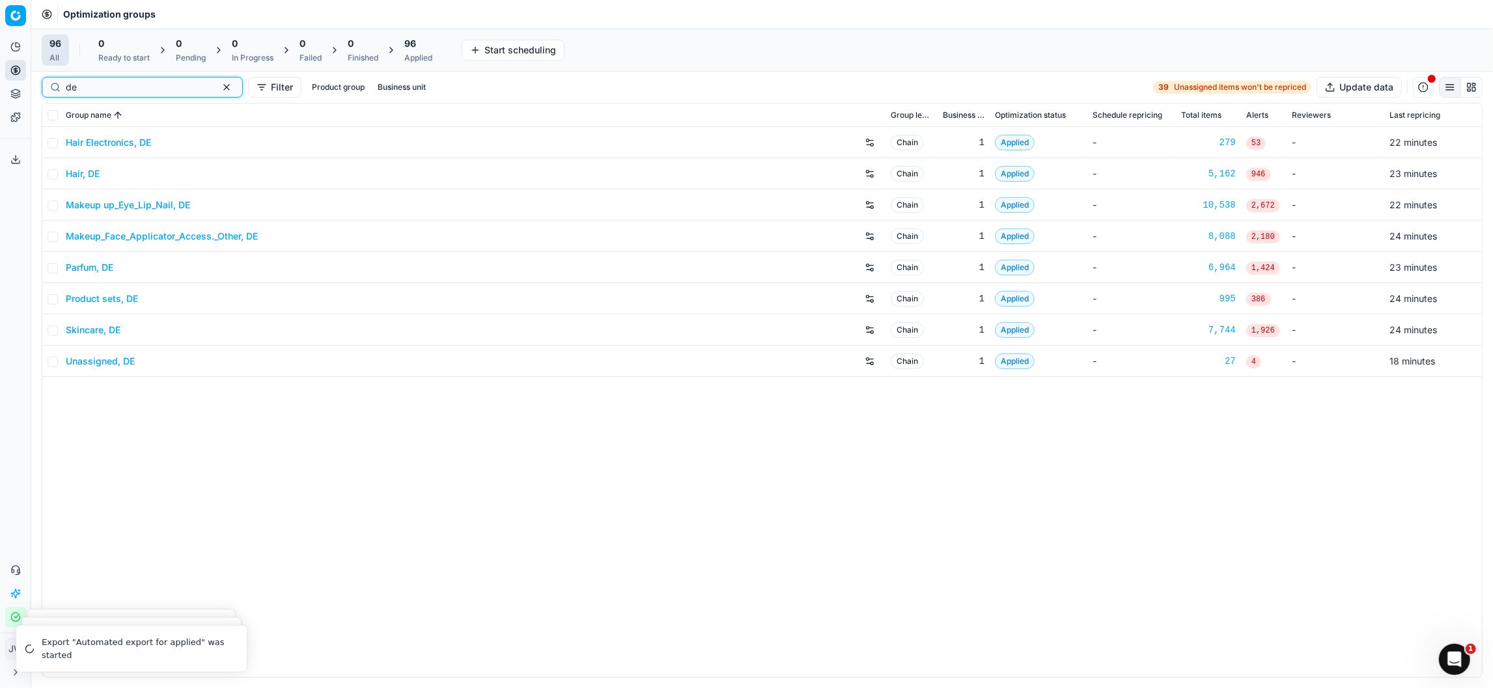
type input "de"
click at [13, 160] on icon at bounding box center [15, 159] width 10 height 10
click at [13, 160] on div "Export service Name Type Status Size Start date Finish date Created by Multi OG…" at bounding box center [746, 344] width 1493 height 688
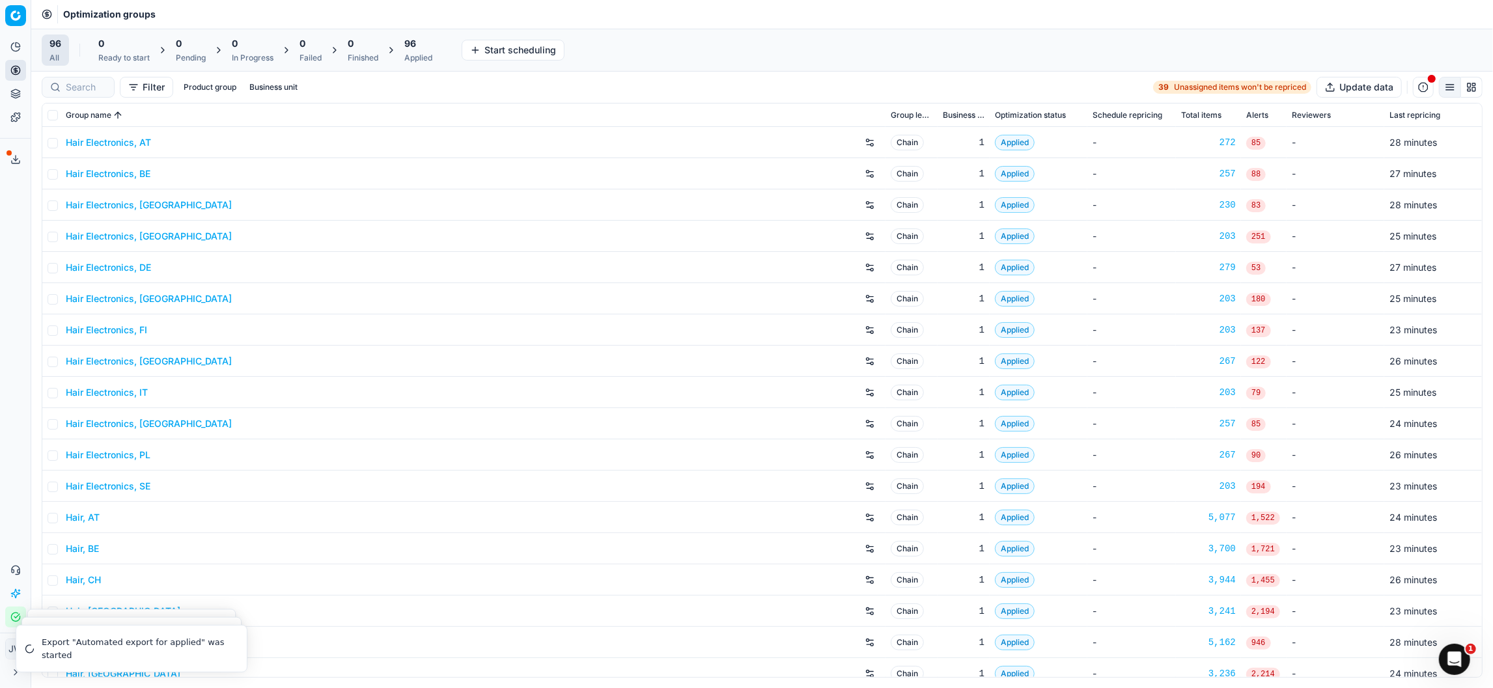
click at [6, 163] on button "Export service" at bounding box center [15, 159] width 21 height 21
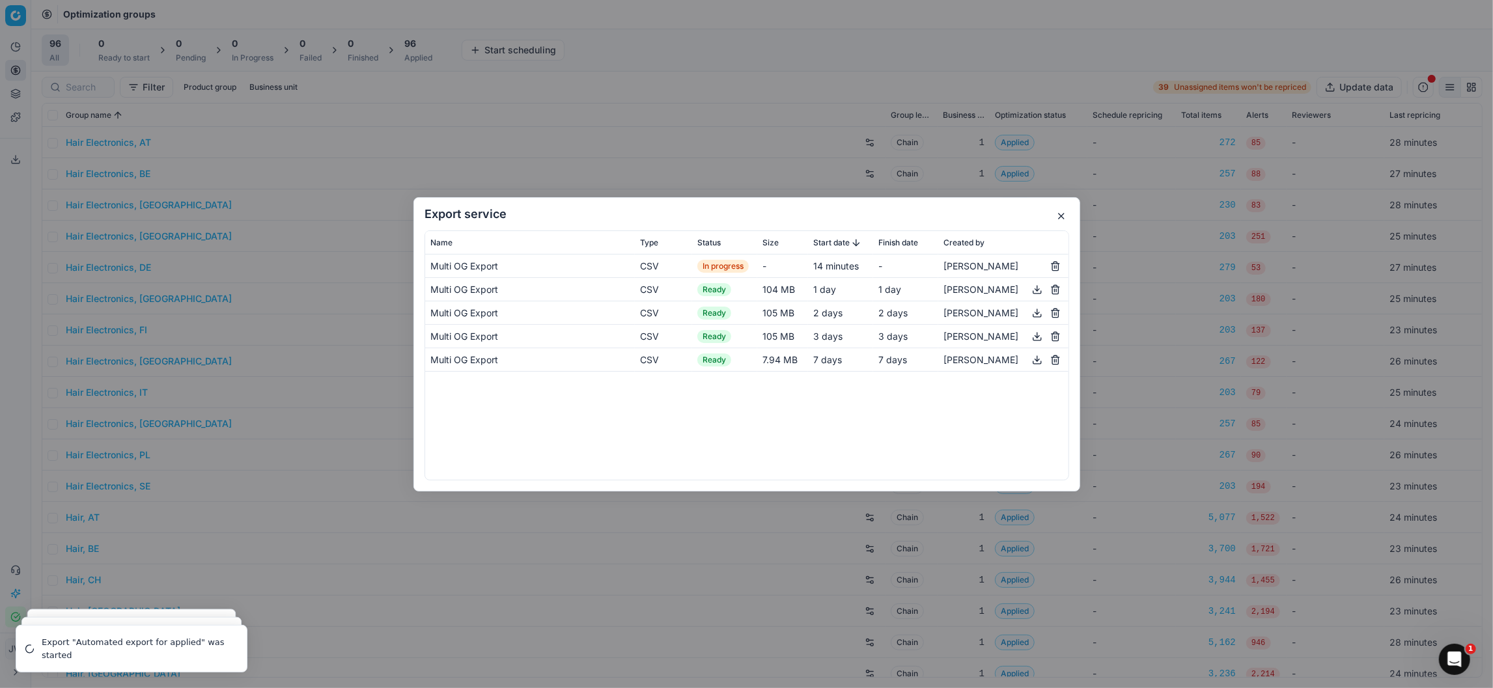
click at [6, 163] on div "Export service Name Type Status Size Start date Finish date Created by Multi OG…" at bounding box center [746, 344] width 1493 height 688
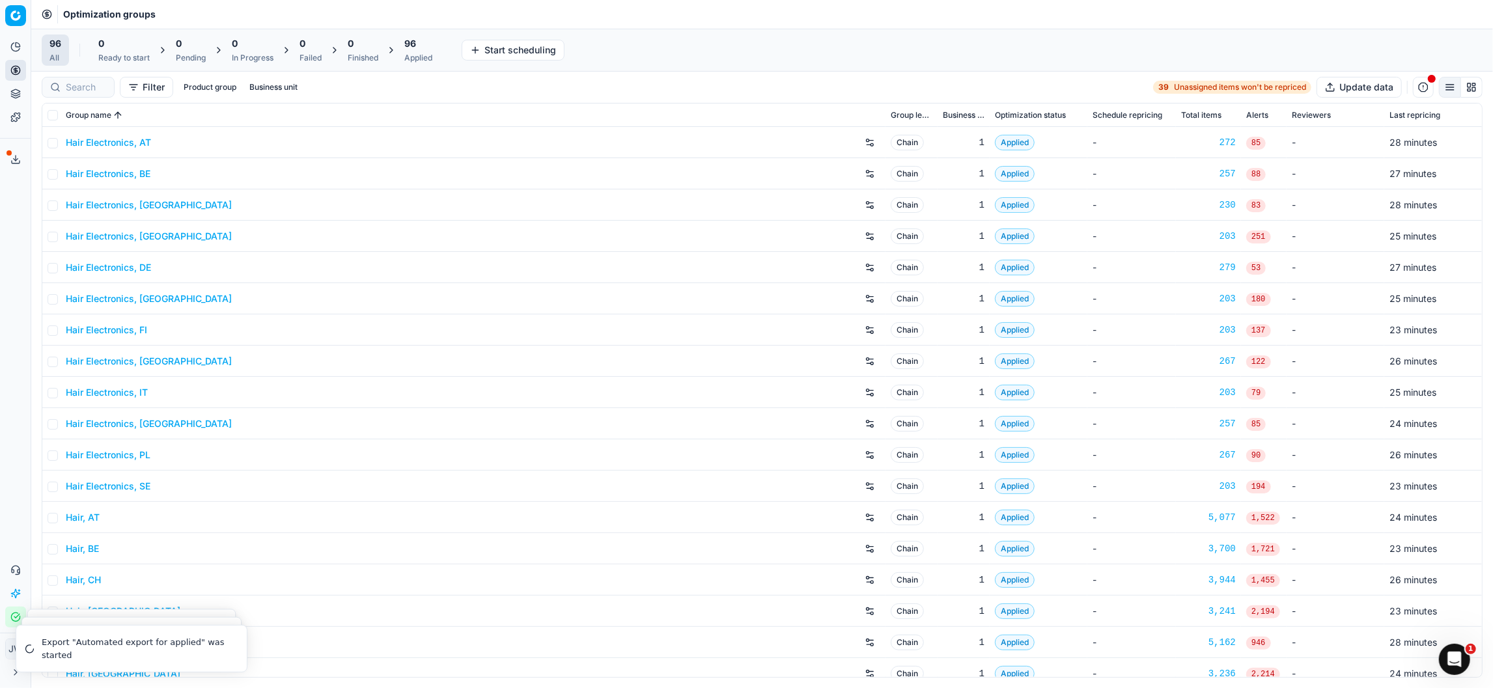
click at [5, 170] on div "Export service 5" at bounding box center [15, 159] width 31 height 31
click at [10, 162] on icon at bounding box center [15, 159] width 10 height 10
click at [10, 163] on div "Export service Name Type Status Size Start date Finish date Created by Multi OG…" at bounding box center [746, 344] width 1493 height 688
click at [11, 158] on icon at bounding box center [15, 159] width 10 height 10
click at [20, 151] on button "Export service" at bounding box center [15, 159] width 21 height 21
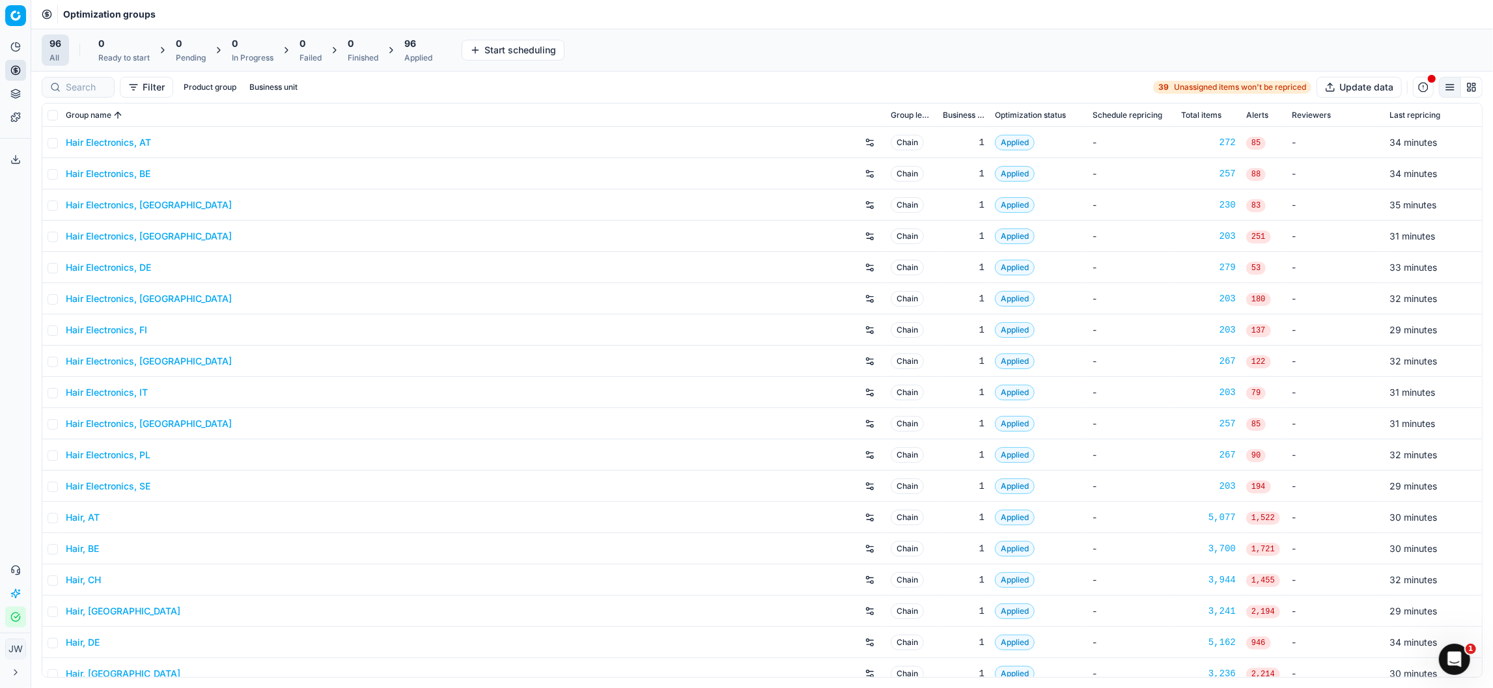
click at [20, 155] on div "Export service Name Type Status Size Start date Finish date Created by Multi OG…" at bounding box center [746, 344] width 1493 height 688
click at [10, 161] on icon at bounding box center [15, 159] width 10 height 10
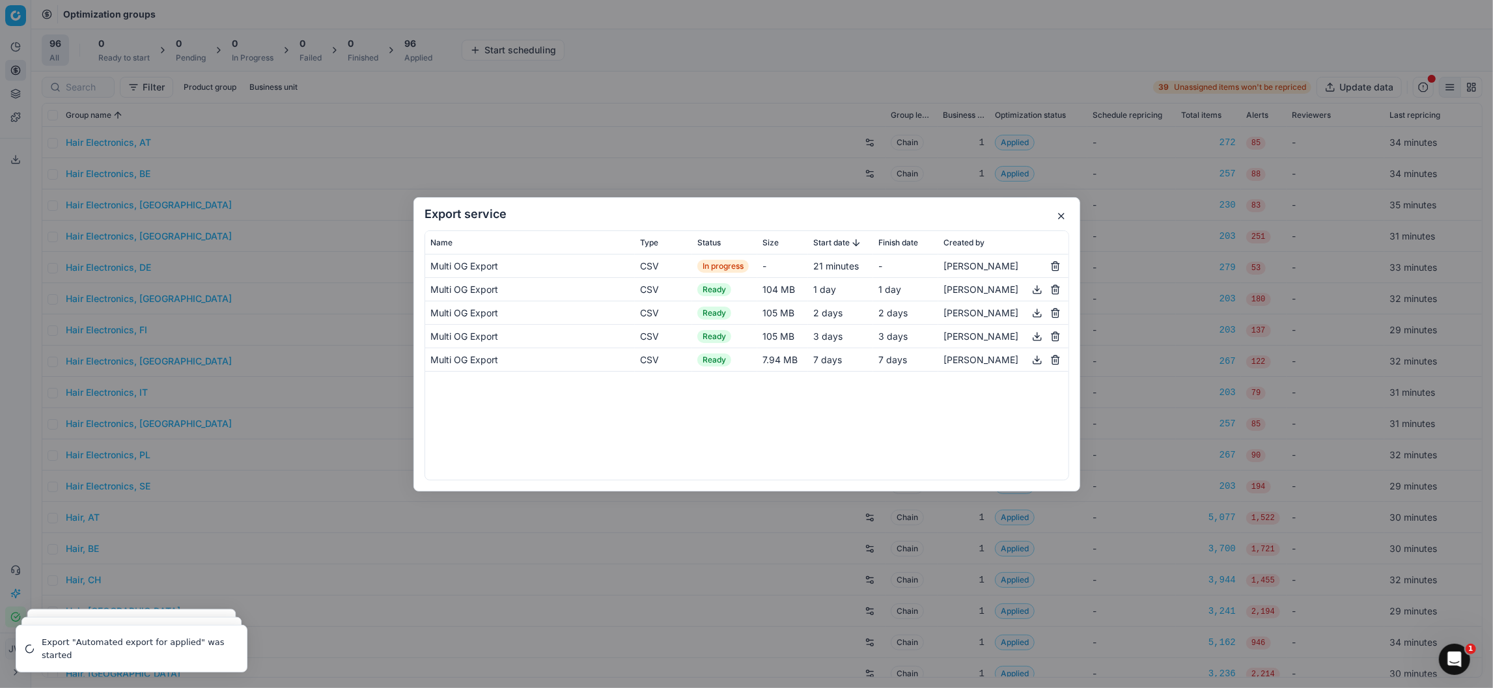
click at [9, 161] on div "Export service Name Type Status Size Start date Finish date Created by Multi OG…" at bounding box center [746, 344] width 1493 height 688
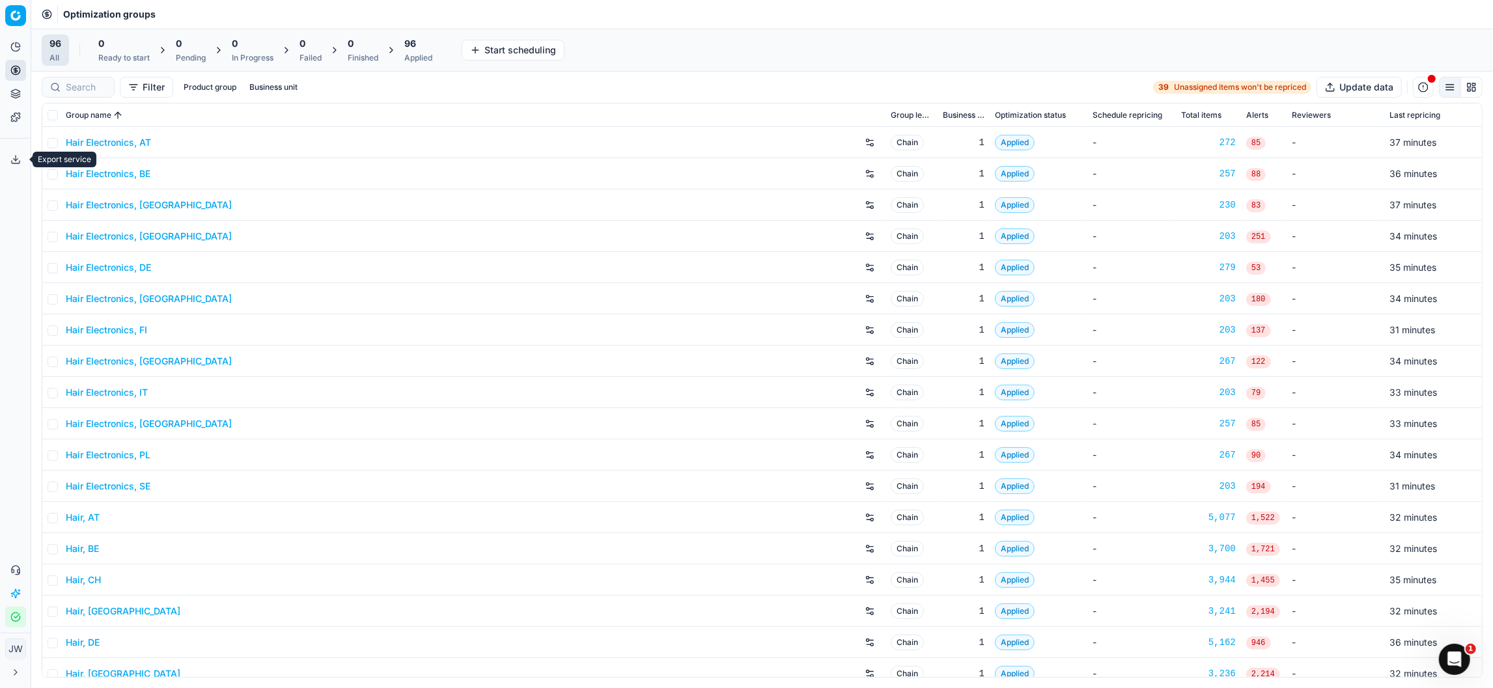
click at [14, 164] on icon at bounding box center [15, 159] width 10 height 10
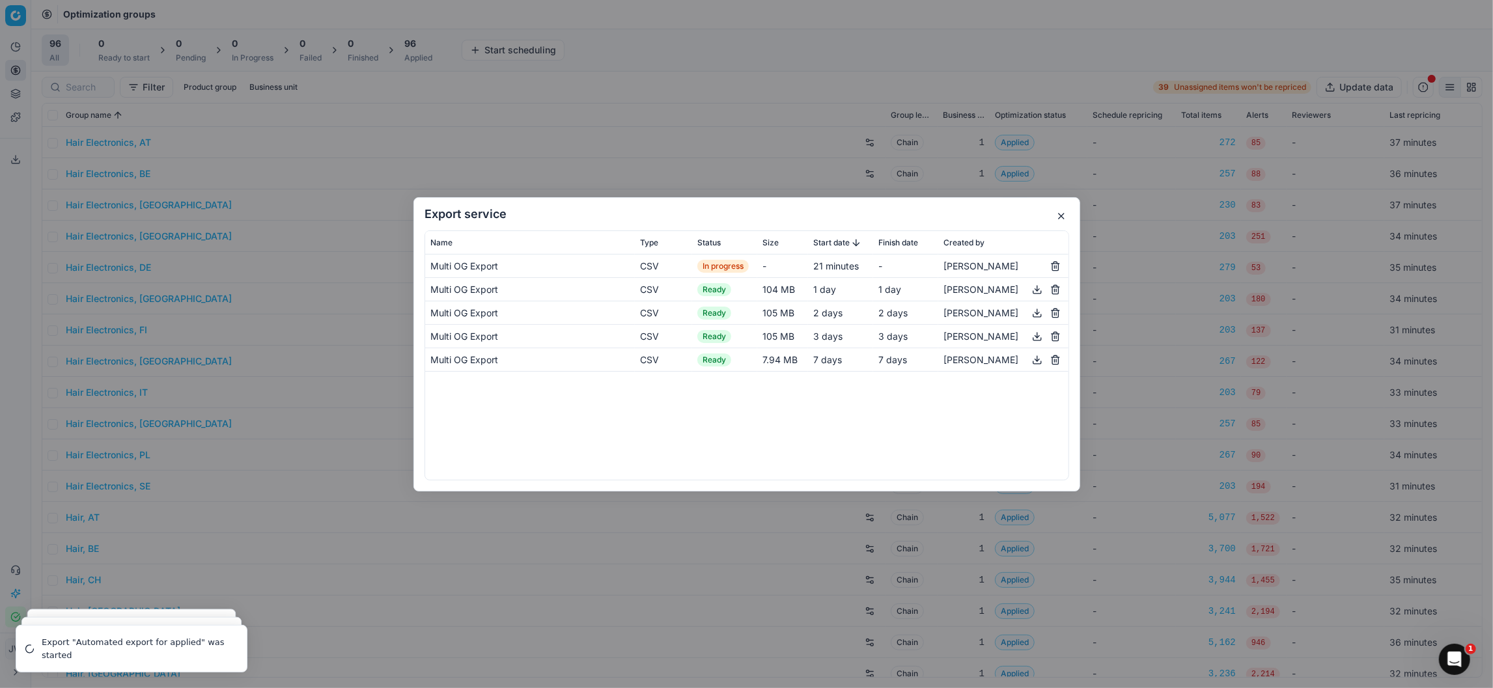
click at [1064, 214] on button "button" at bounding box center [1062, 216] width 16 height 16
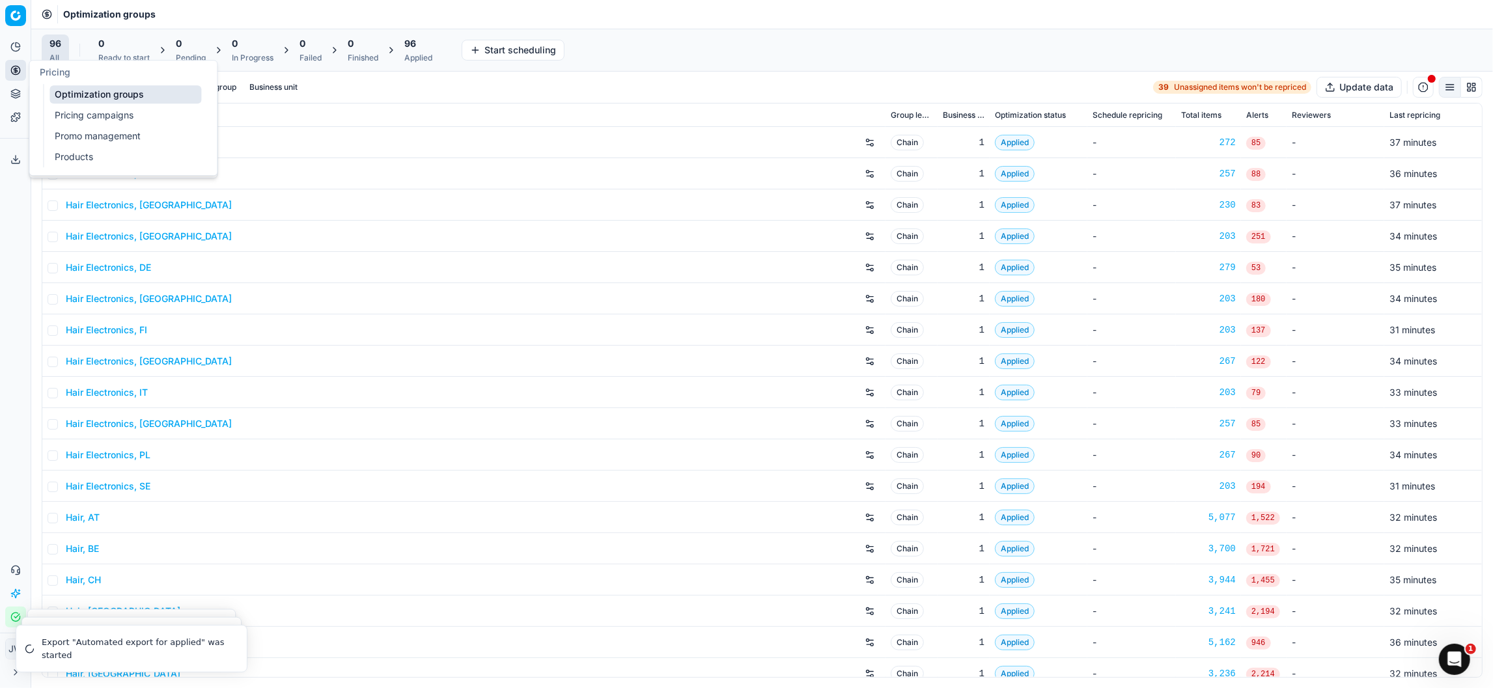
click at [10, 76] on button "Pricing" at bounding box center [15, 70] width 21 height 21
click at [68, 99] on link "Optimization groups" at bounding box center [125, 94] width 152 height 18
click at [14, 167] on button "Export service" at bounding box center [15, 159] width 21 height 21
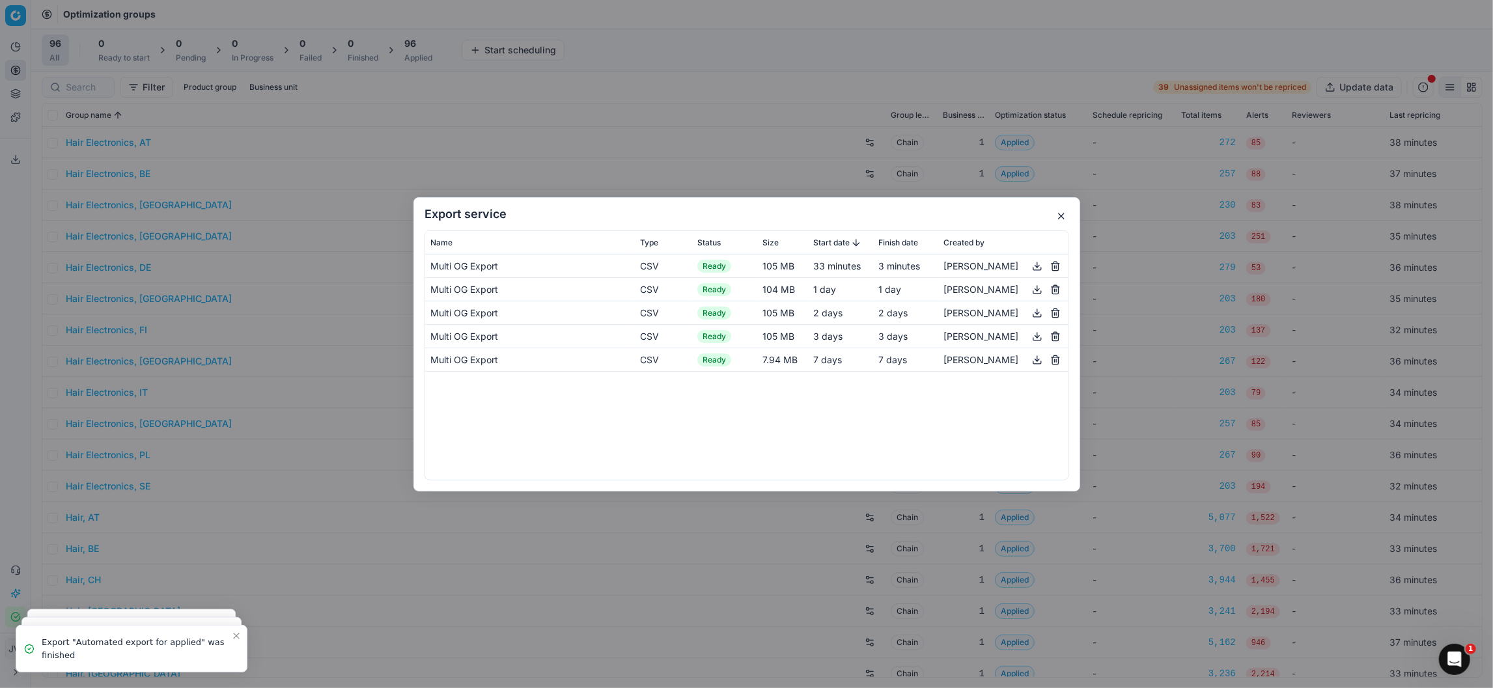
click at [1038, 266] on button "button" at bounding box center [1038, 266] width 16 height 16
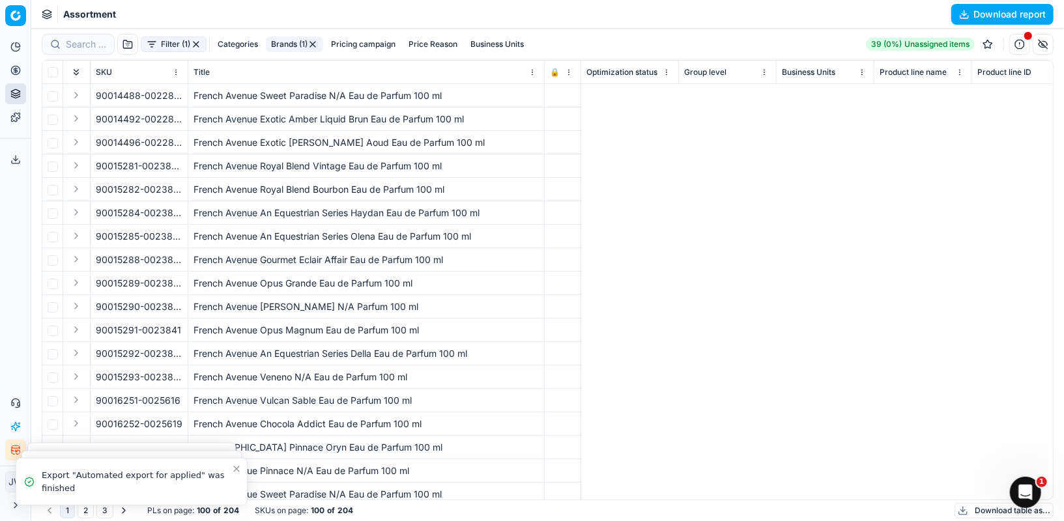
scroll to position [0, 4049]
